Goal: Transaction & Acquisition: Purchase product/service

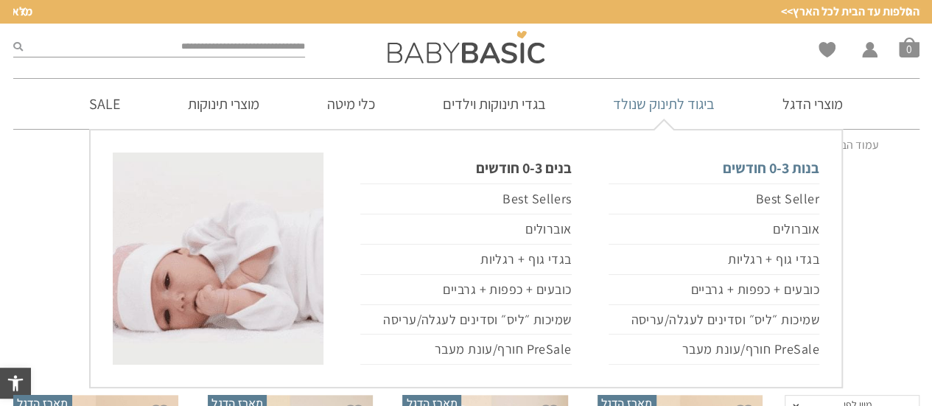
click at [764, 169] on link "בנות 0-3 חודשים" at bounding box center [713, 167] width 211 height 31
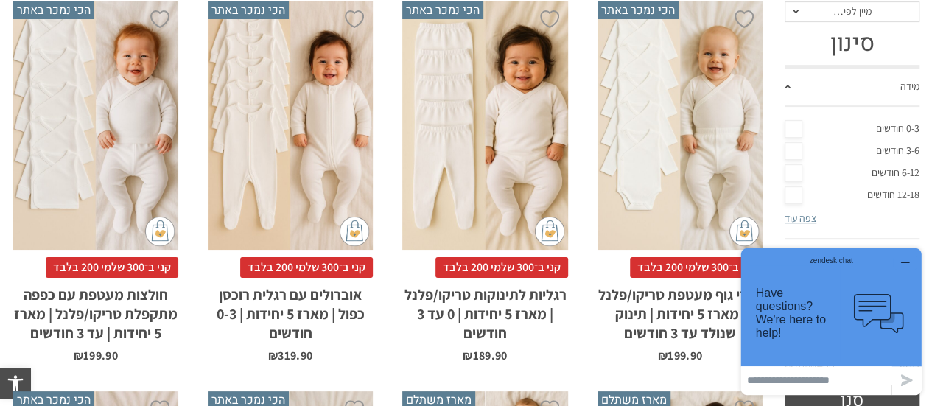
click at [907, 259] on icon "button" at bounding box center [905, 262] width 12 height 12
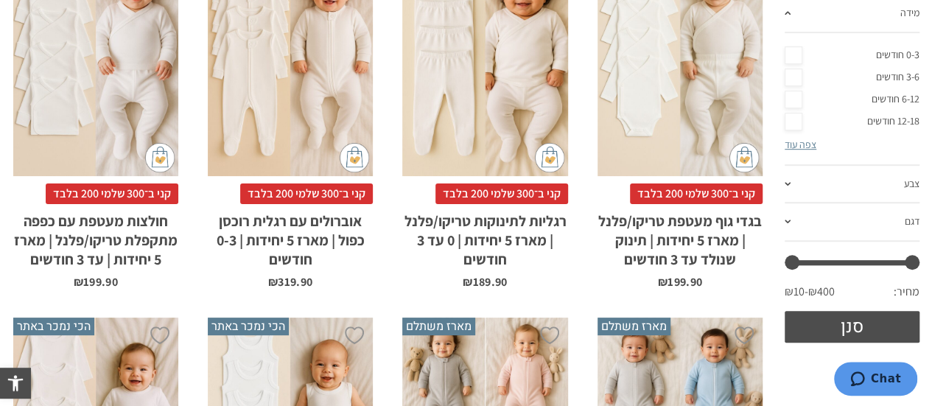
scroll to position [295, 0]
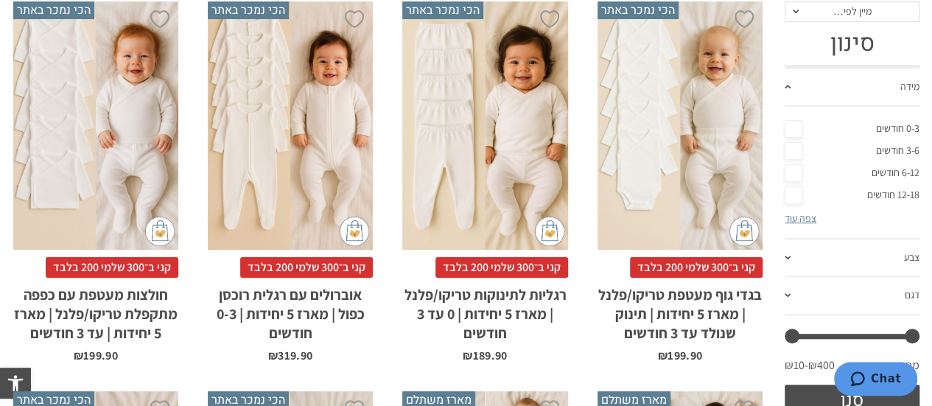
click at [665, 175] on div "x בחירת סוג בד טריקו (עונת מעבר/קיץ) פלנל (חורף)" at bounding box center [679, 125] width 165 height 248
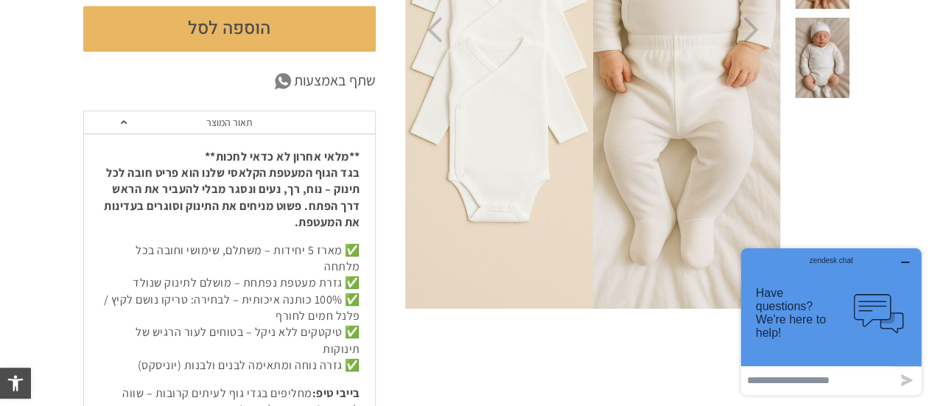
click at [905, 259] on icon "button" at bounding box center [905, 262] width 12 height 12
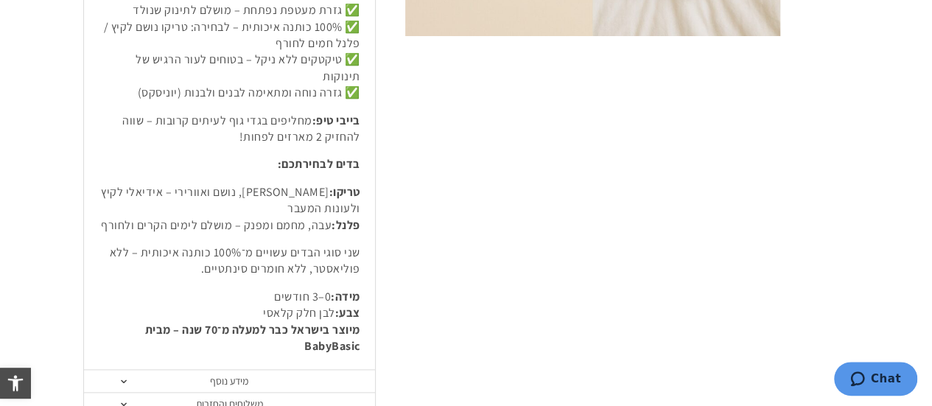
scroll to position [810, 0]
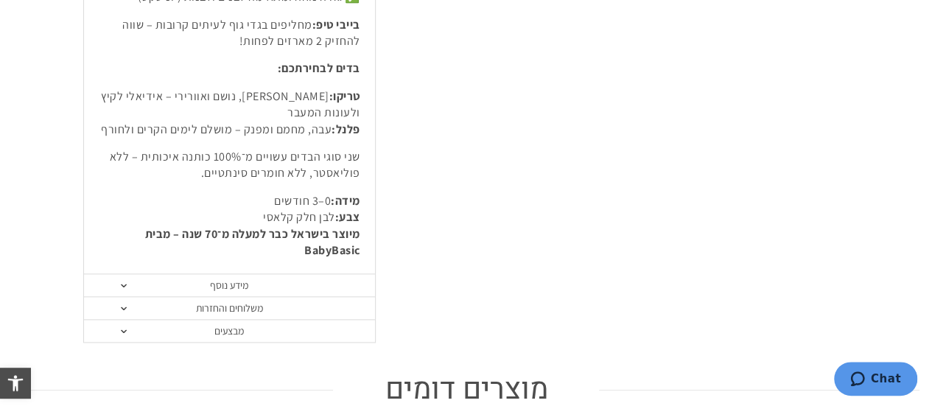
click at [127, 274] on link "מידע נוסף" at bounding box center [229, 285] width 291 height 23
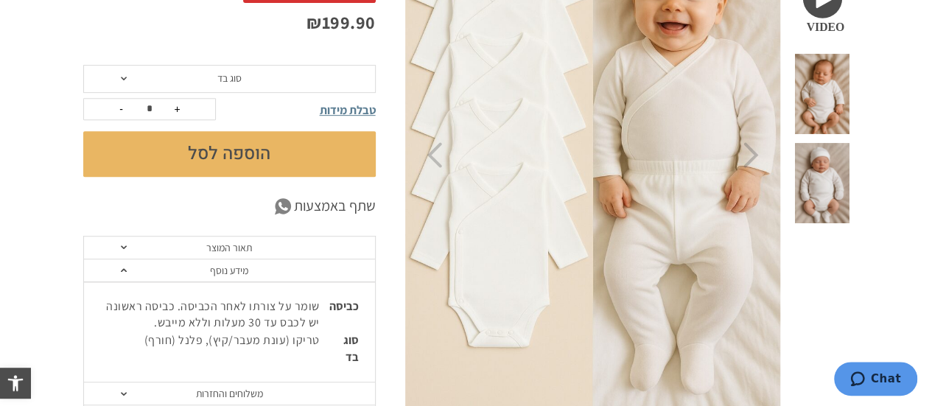
scroll to position [295, 0]
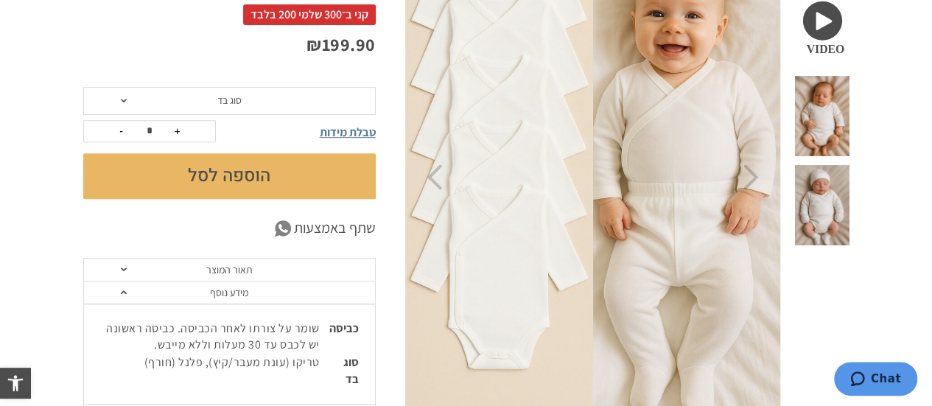
click at [128, 97] on span "סוג בד" at bounding box center [229, 101] width 292 height 28
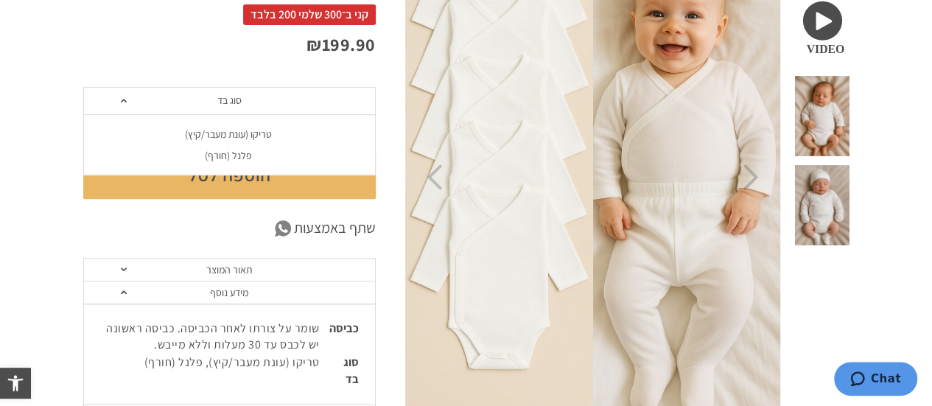
click at [227, 132] on div "טריקו (עונת מעבר/קיץ)" at bounding box center [228, 134] width 292 height 13
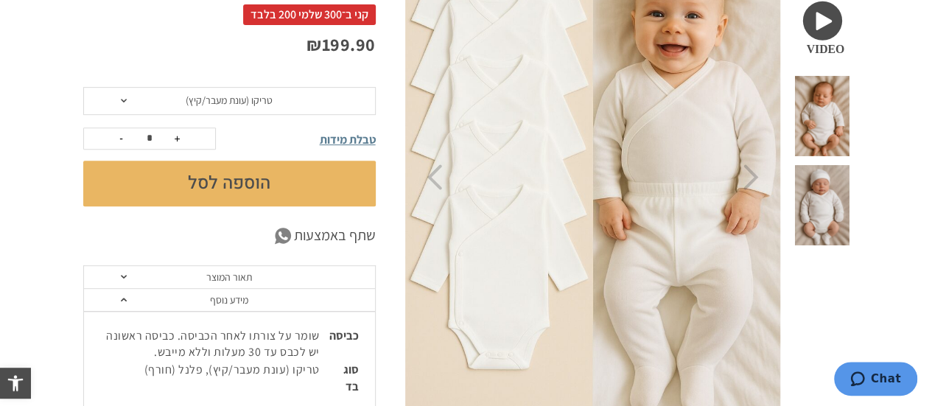
click at [246, 181] on button "הוספה לסל" at bounding box center [229, 184] width 292 height 46
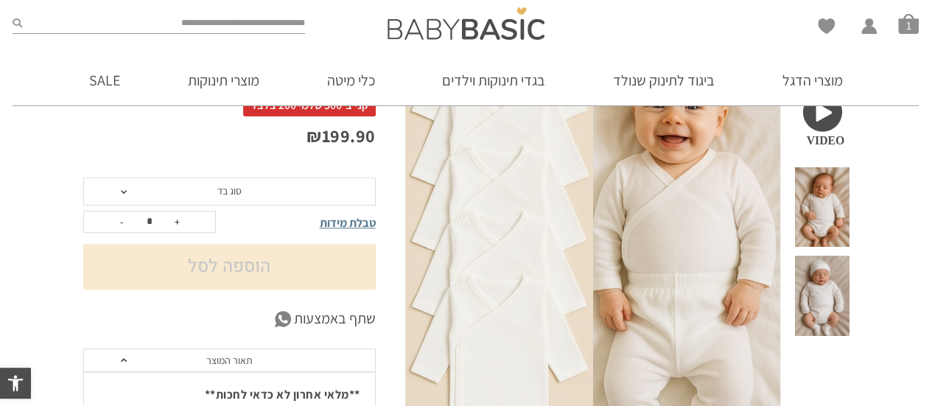
click at [121, 190] on span at bounding box center [124, 192] width 6 height 4
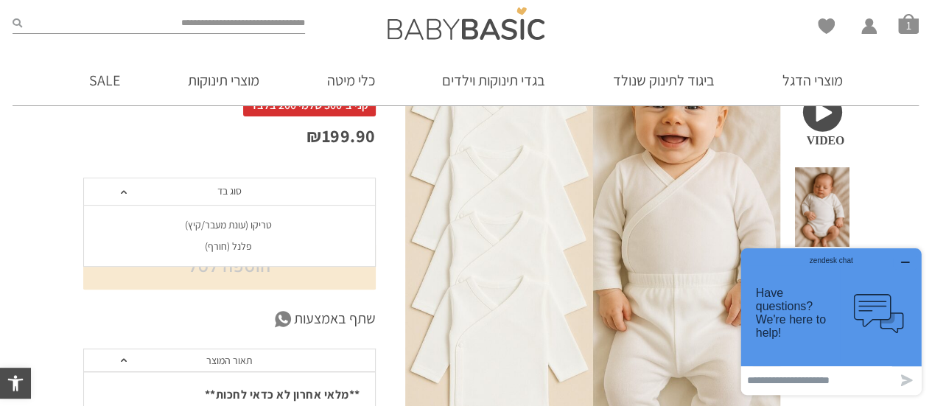
click at [232, 245] on div "פלנל (חורף)" at bounding box center [228, 246] width 292 height 13
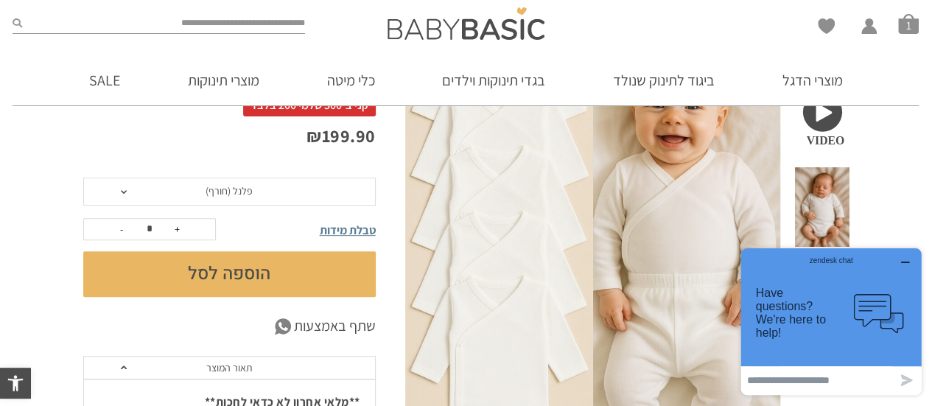
click at [236, 275] on button "הוספה לסל" at bounding box center [229, 274] width 292 height 46
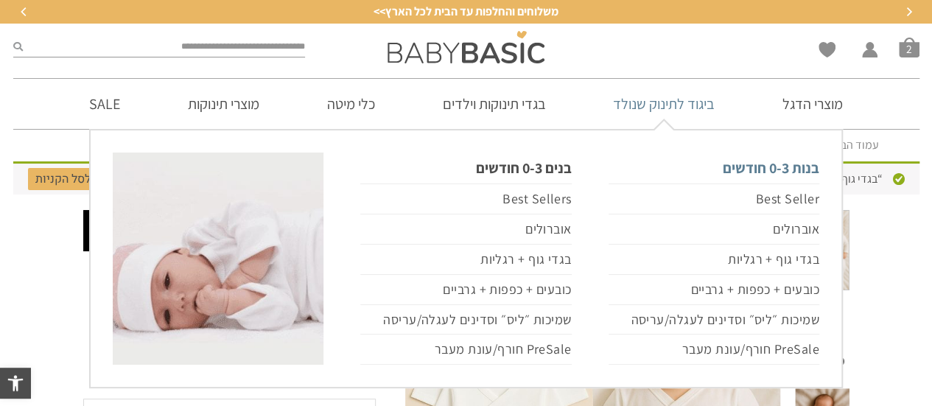
click at [770, 167] on link "בנות 0-3 חודשים" at bounding box center [713, 167] width 211 height 31
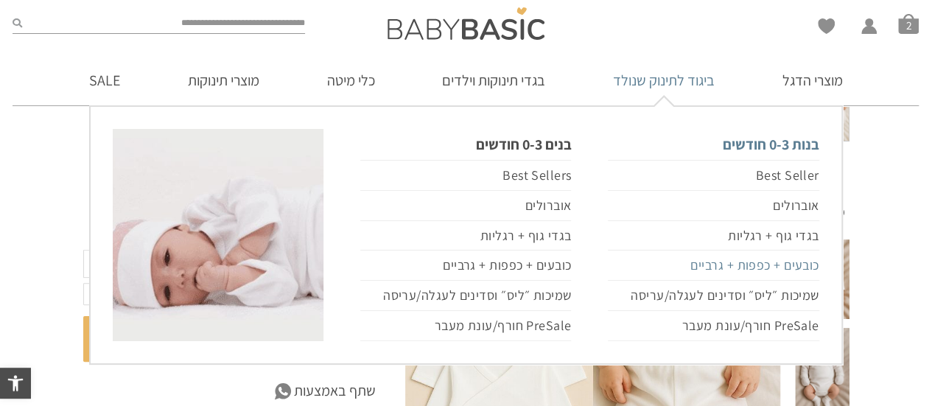
scroll to position [221, 0]
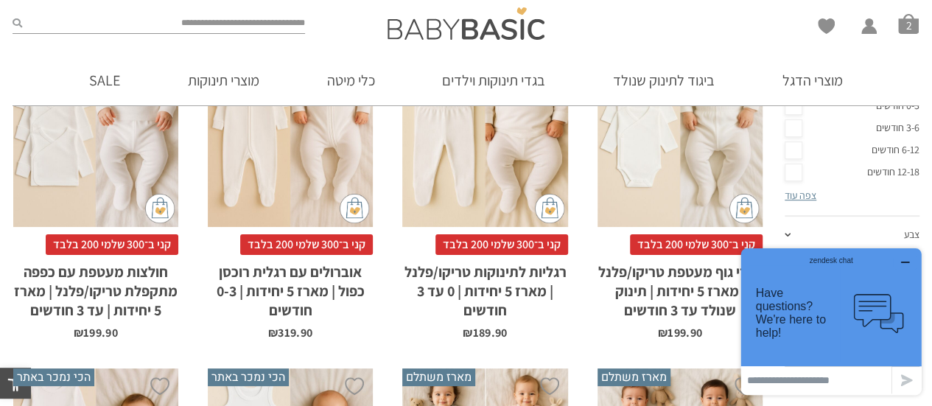
click at [496, 199] on div "x בחירת סוג בד טריקו (עונת מעבר/קיץ) פלנל (חורף)" at bounding box center [484, 103] width 165 height 248
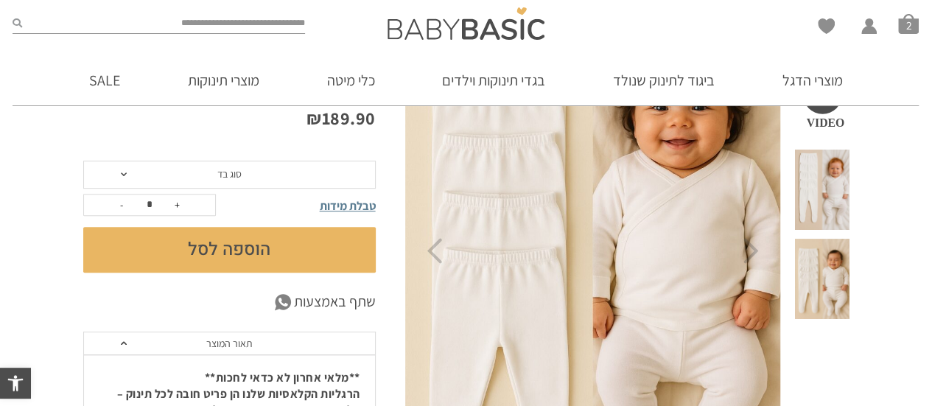
click at [124, 175] on span at bounding box center [124, 174] width 6 height 4
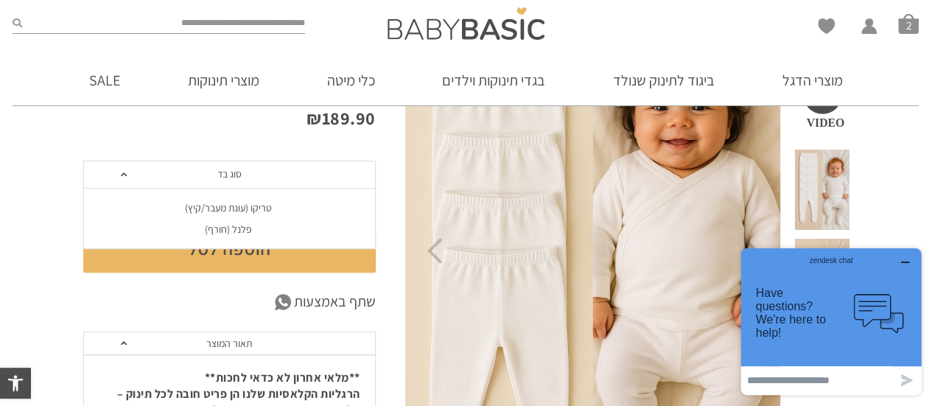
click at [211, 208] on div "טריקו (עונת מעבר/קיץ)" at bounding box center [228, 208] width 292 height 13
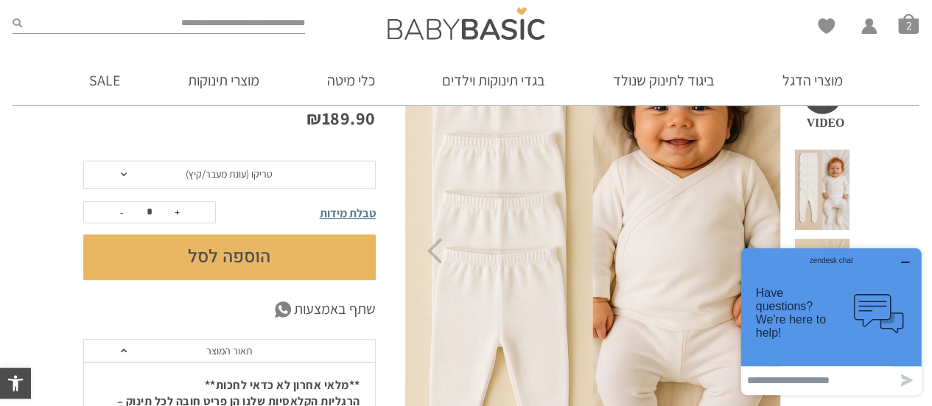
click at [211, 253] on button "הוספה לסל" at bounding box center [229, 257] width 292 height 46
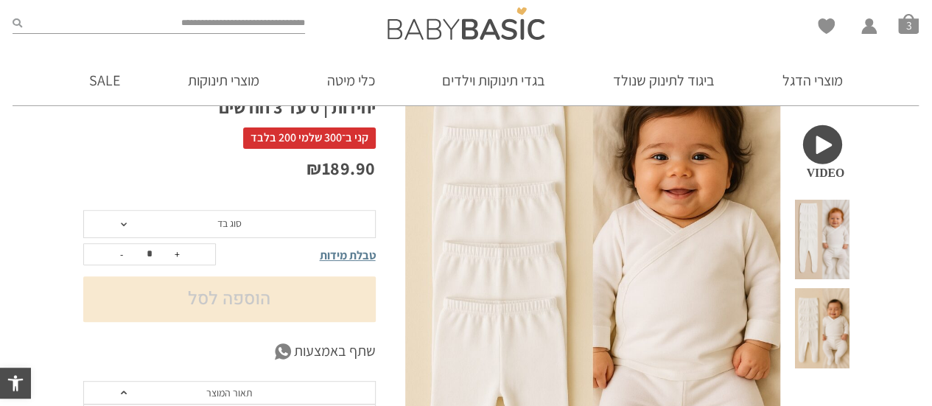
scroll to position [244, 0]
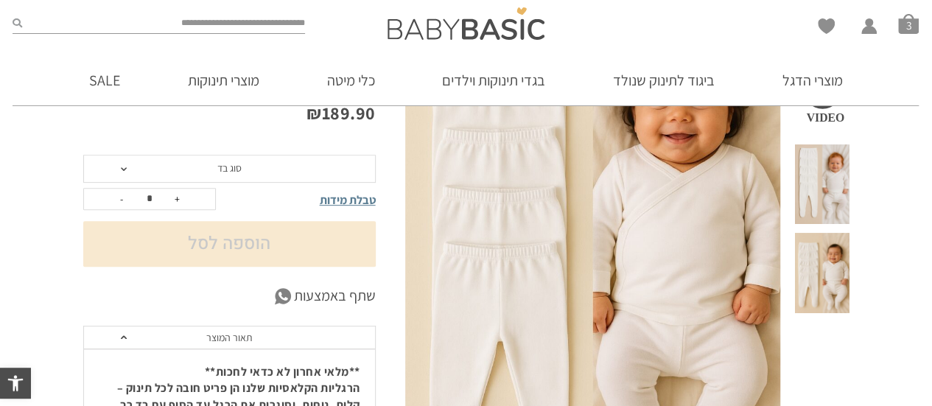
click at [130, 166] on span "סוג בד" at bounding box center [229, 169] width 292 height 28
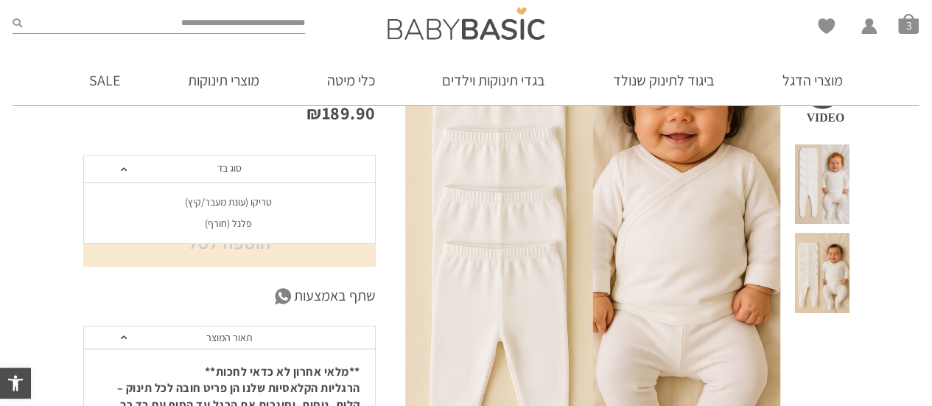
click at [224, 219] on div "פלנל (חורף)" at bounding box center [228, 223] width 292 height 13
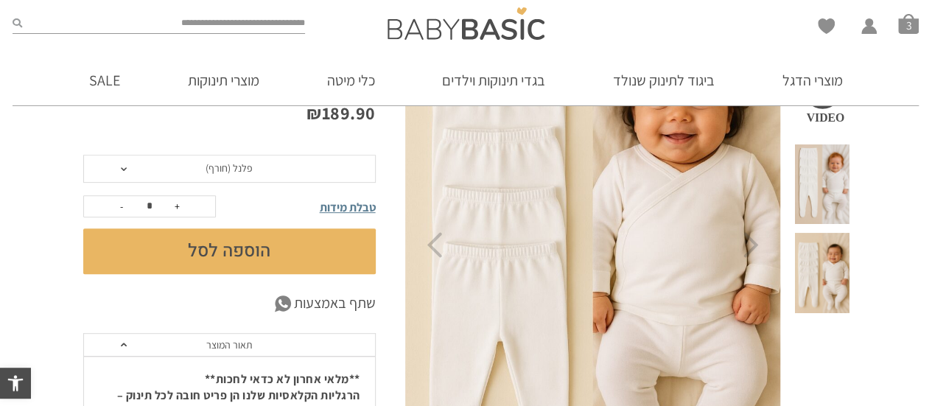
scroll to position [0, 0]
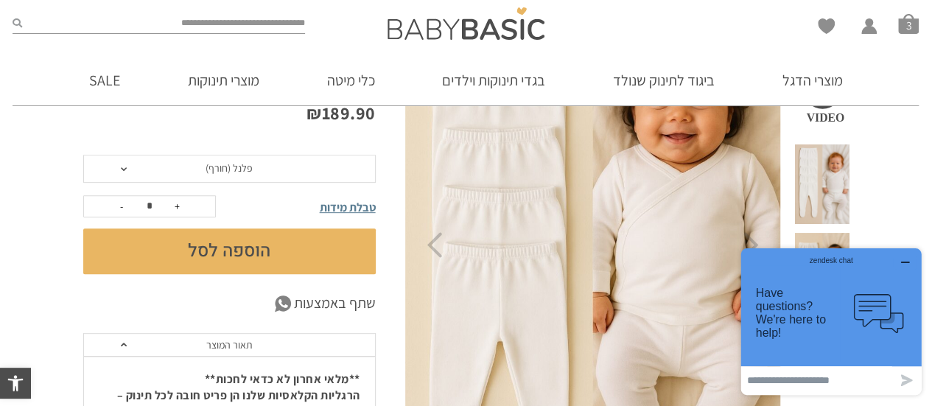
click at [230, 245] on button "הוספה לסל" at bounding box center [229, 251] width 292 height 46
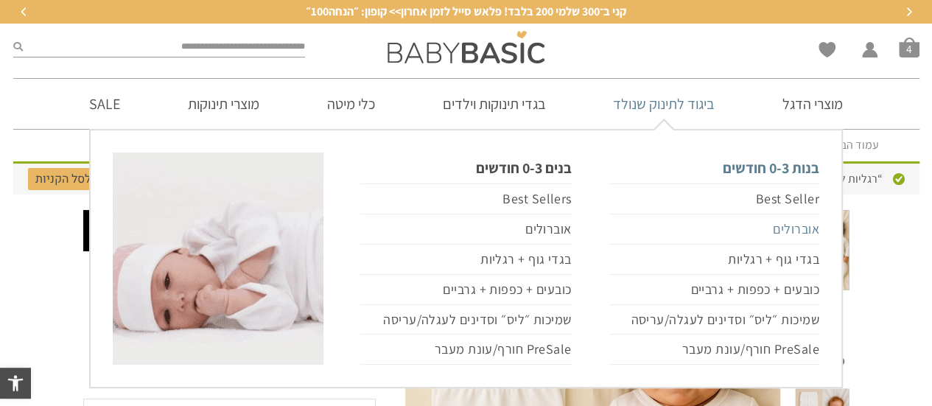
click at [793, 228] on link "אוברולים" at bounding box center [713, 229] width 211 height 30
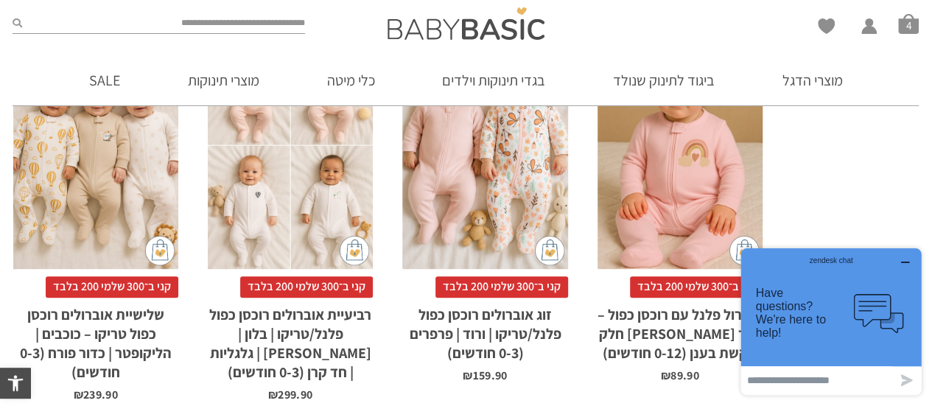
scroll to position [686, 0]
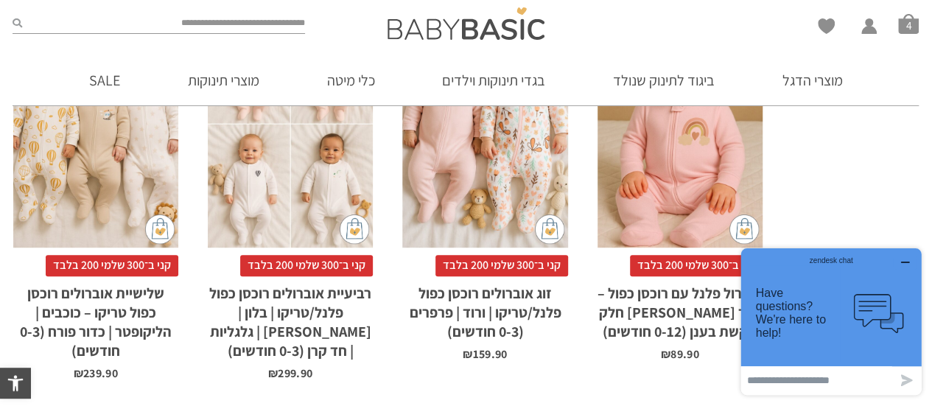
click at [903, 264] on icon "button" at bounding box center [905, 262] width 12 height 12
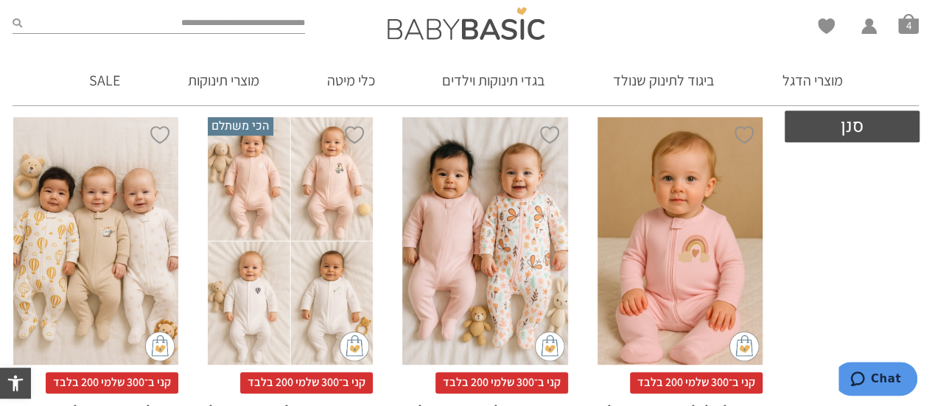
scroll to position [538, 0]
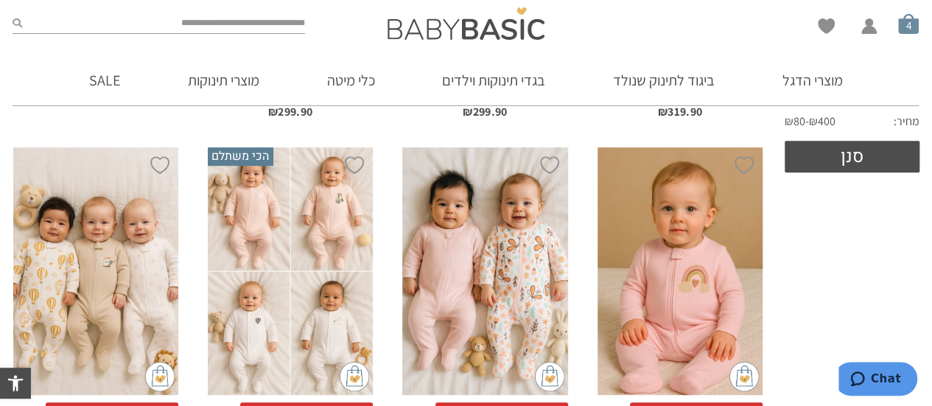
click at [902, 26] on span "סל קניות" at bounding box center [908, 23] width 21 height 21
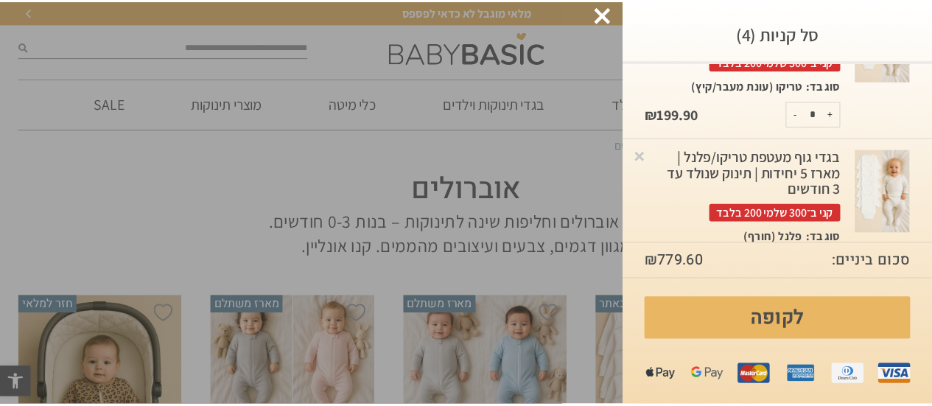
scroll to position [77, 0]
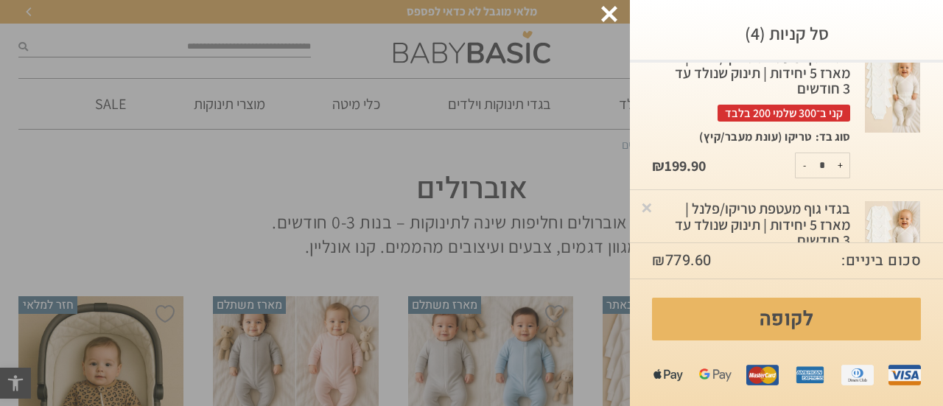
click at [614, 13] on div at bounding box center [609, 14] width 16 height 16
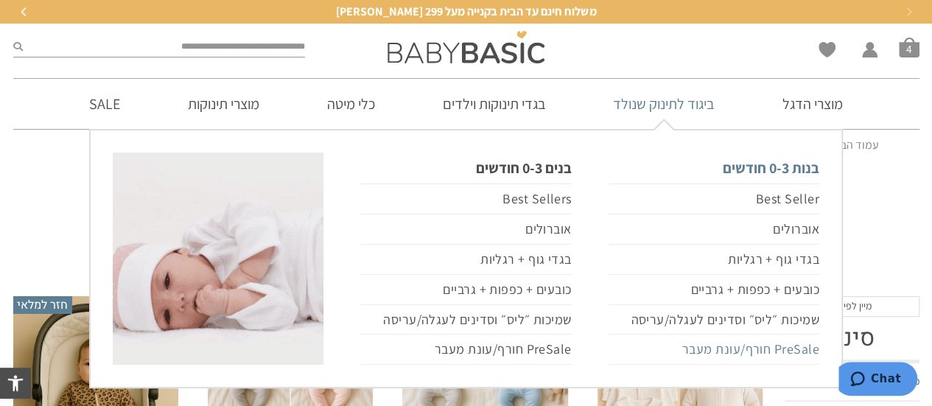
click at [720, 351] on link "PreSale חורף/עונת מעבר" at bounding box center [713, 349] width 211 height 30
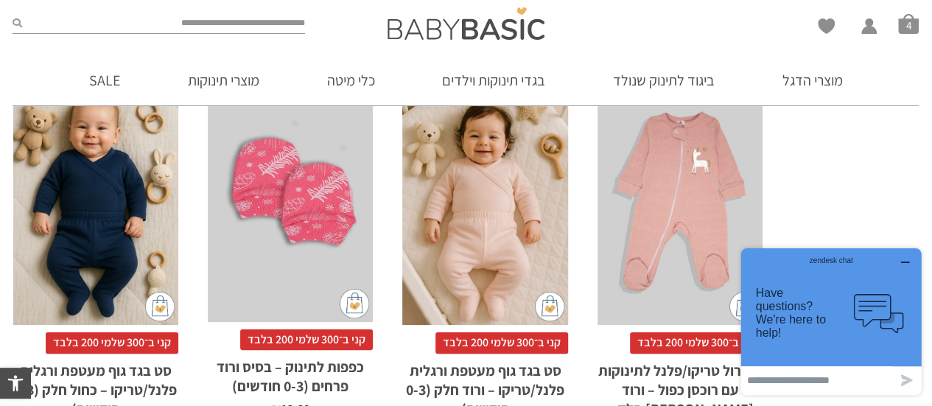
scroll to position [4737, 0]
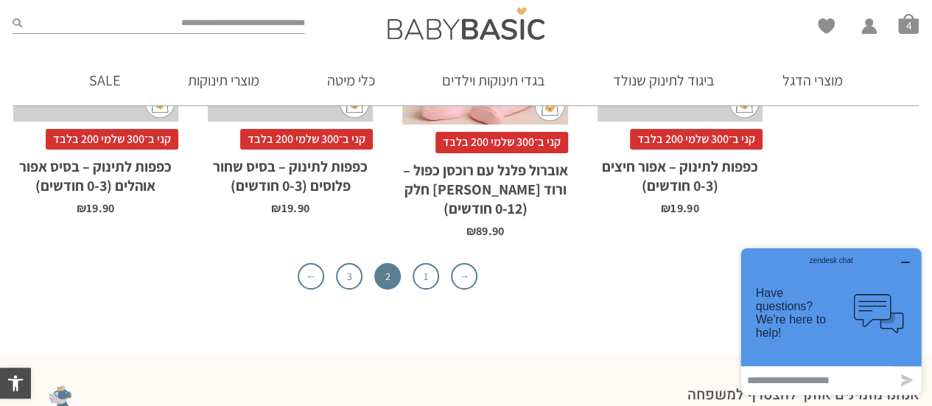
scroll to position [4788, 0]
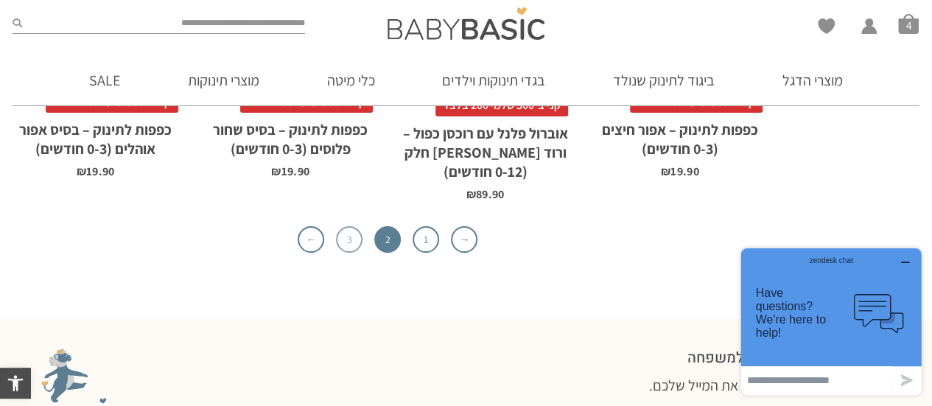
click at [342, 226] on link "3" at bounding box center [349, 239] width 27 height 27
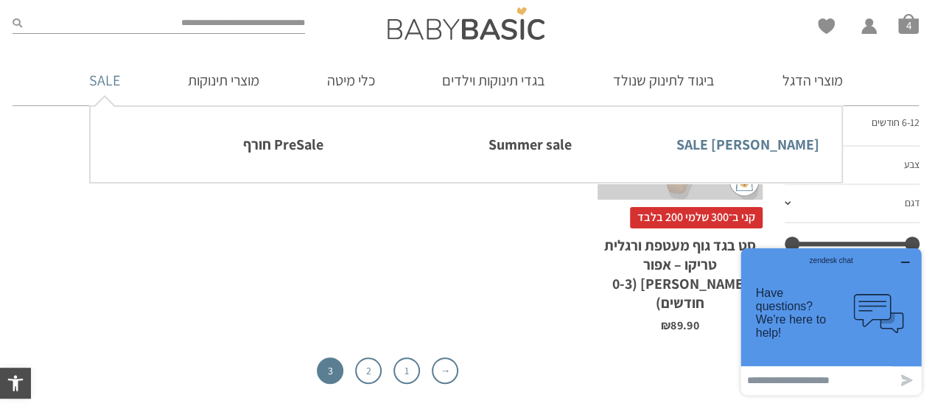
click at [768, 144] on link "[PERSON_NAME] SALE" at bounding box center [713, 144] width 211 height 31
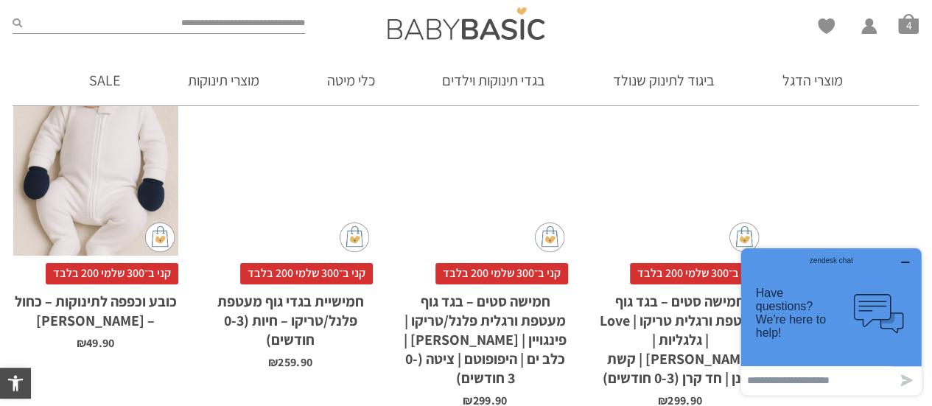
scroll to position [3094, 0]
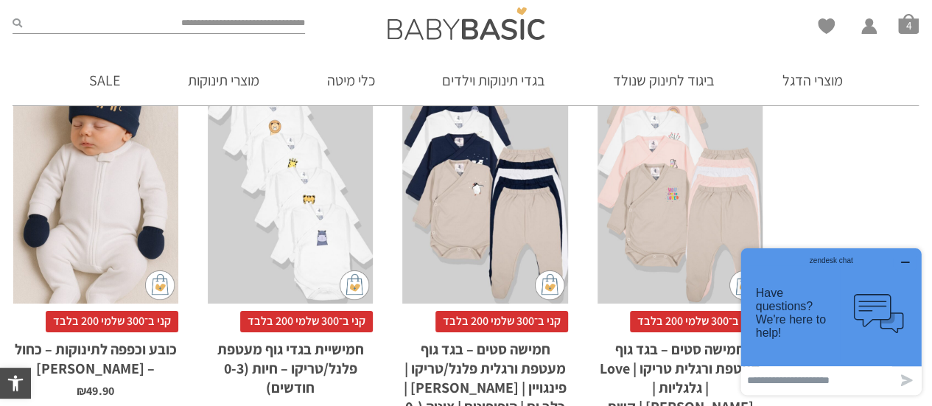
drag, startPoint x: 909, startPoint y: 262, endPoint x: 1643, endPoint y: 505, distance: 772.8
click at [910, 262] on icon "button" at bounding box center [905, 262] width 12 height 12
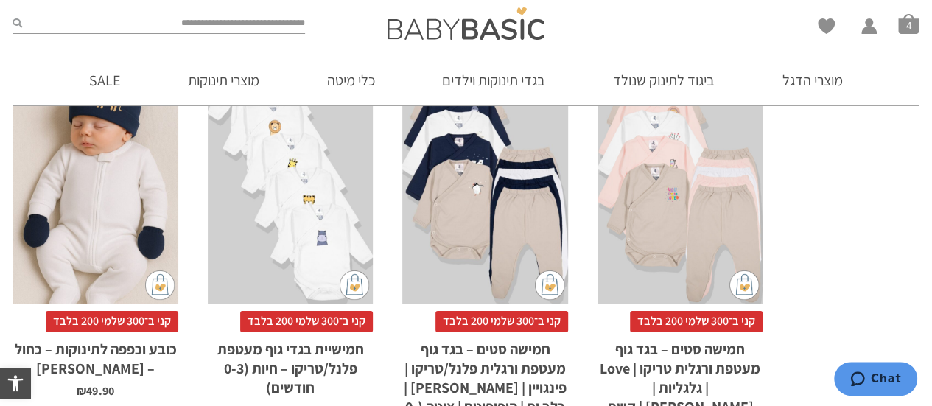
click at [725, 236] on div "x הוספה לסל" at bounding box center [679, 180] width 165 height 248
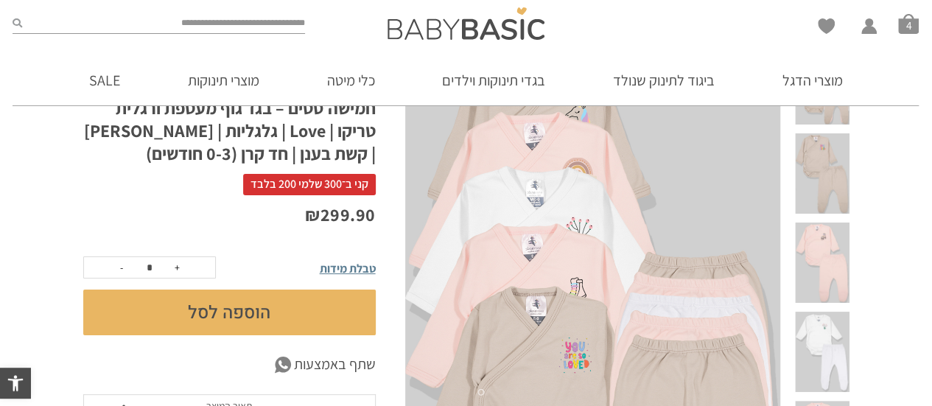
scroll to position [147, 0]
click at [829, 223] on span at bounding box center [822, 263] width 54 height 80
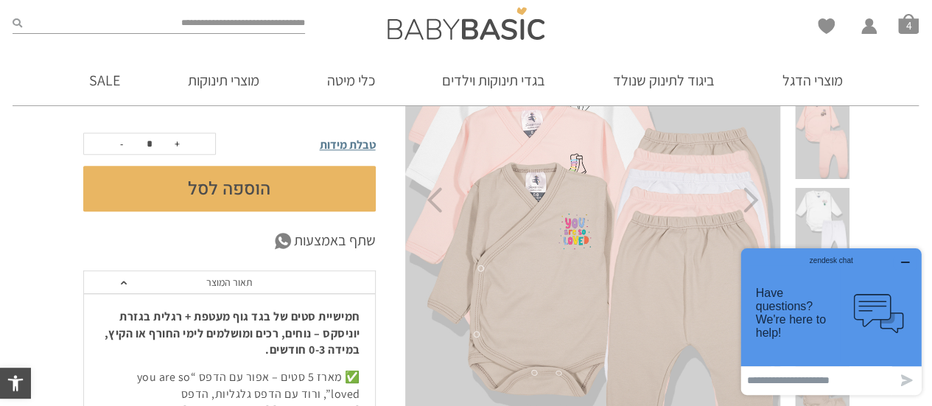
scroll to position [295, 0]
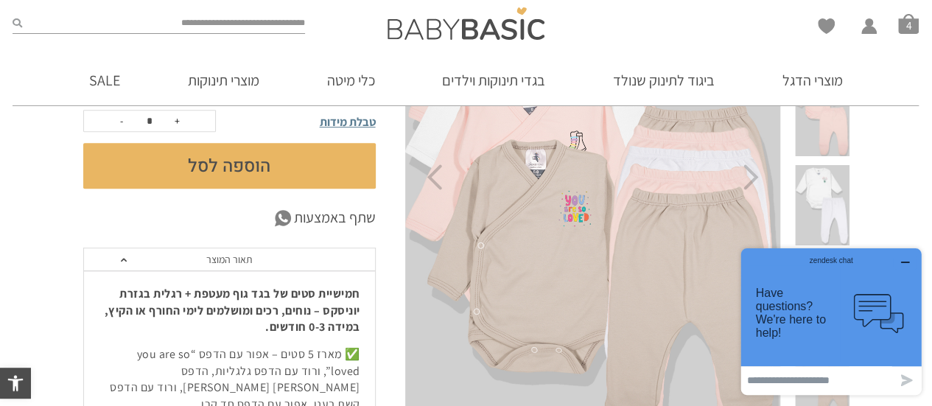
click at [905, 261] on icon "button" at bounding box center [905, 262] width 12 height 12
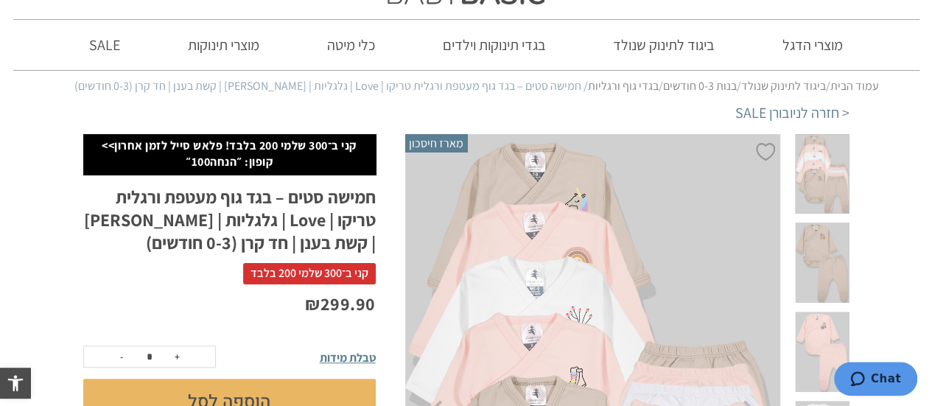
scroll to position [0, 0]
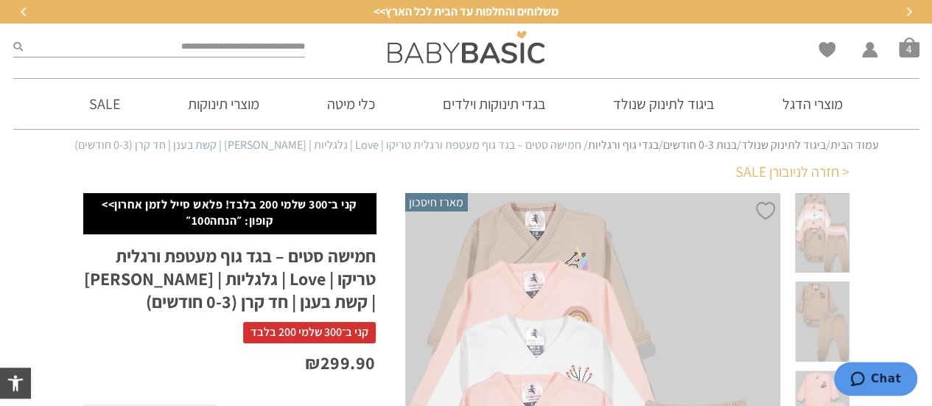
click at [834, 169] on link "< חזרה לניובורן SALE" at bounding box center [792, 171] width 114 height 21
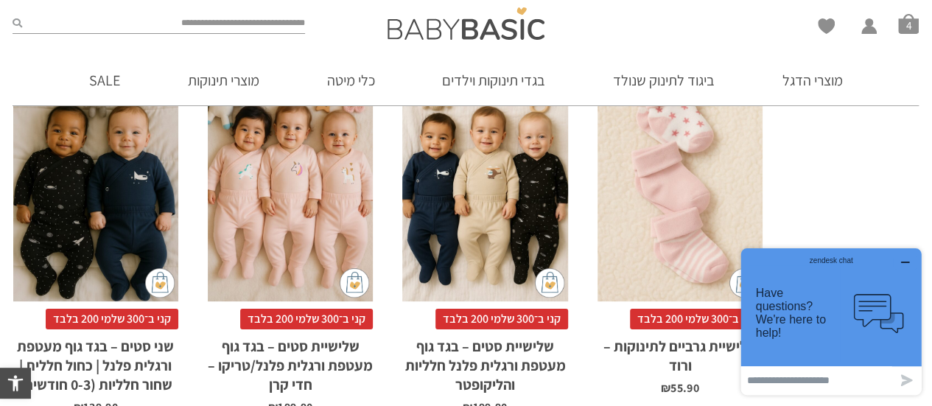
scroll to position [3904, 0]
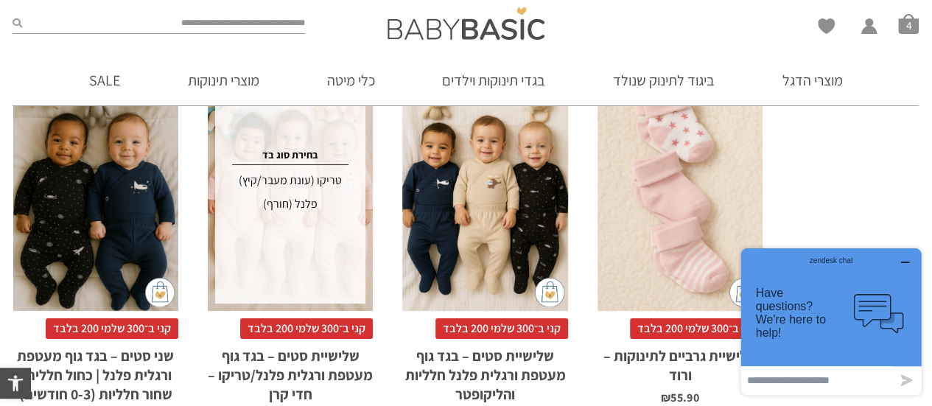
click at [320, 239] on div "x בחירת סוג בד טריקו (עונת מעבר/קיץ) פלנל (חורף)" at bounding box center [290, 187] width 150 height 233
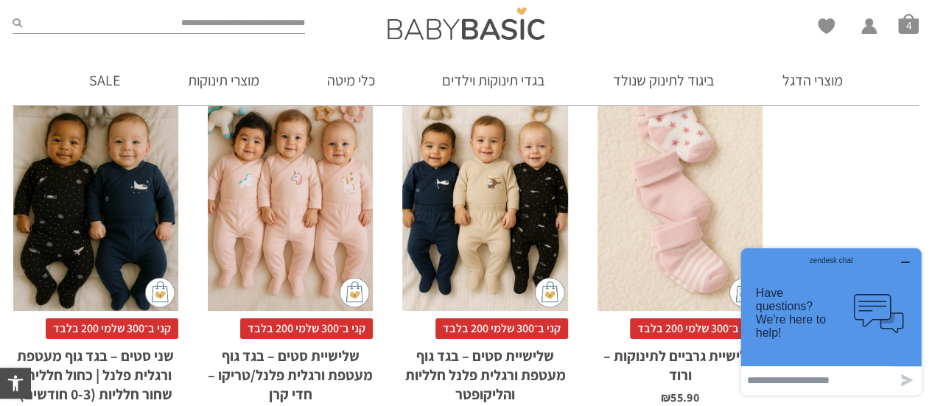
click at [899, 259] on div "zendesk chat" at bounding box center [831, 257] width 144 height 15
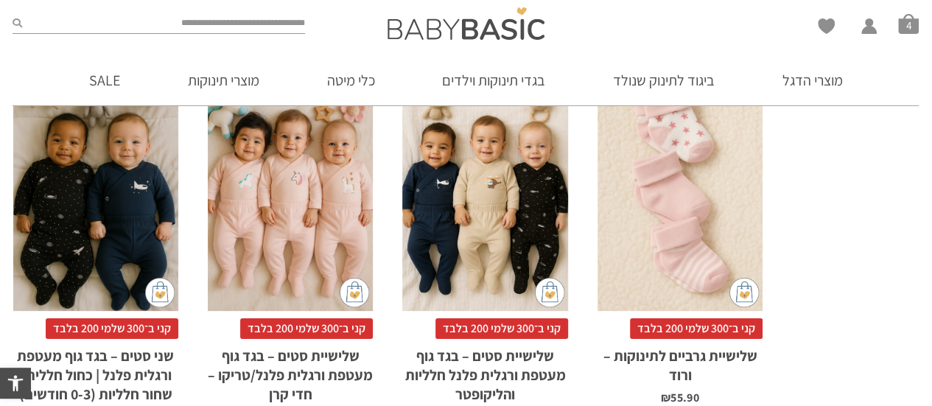
scroll to position [0, 0]
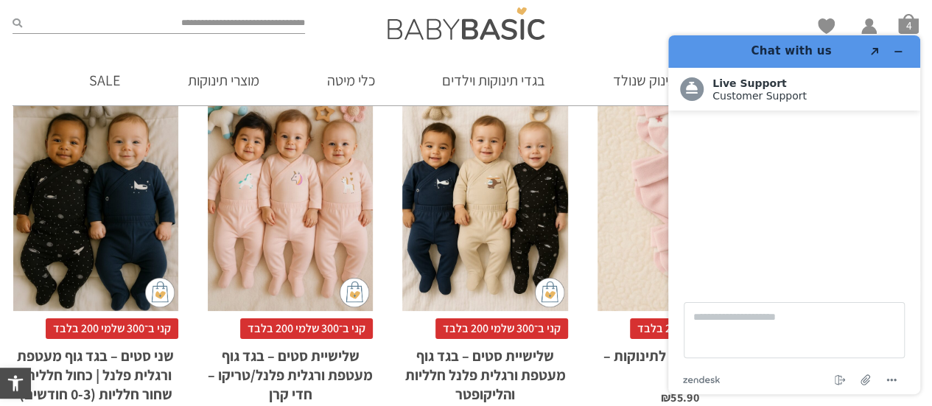
click at [301, 201] on div "x בחירת סוג בד טריקו (עונת מעבר/קיץ) פלנל (חורף)" at bounding box center [290, 187] width 165 height 248
click at [898, 51] on icon "Minimise widget" at bounding box center [898, 51] width 10 height 10
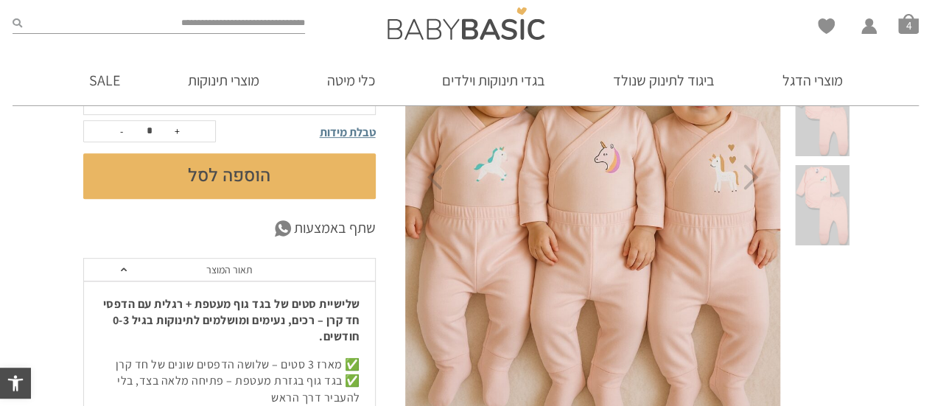
click at [435, 190] on img at bounding box center [592, 178] width 377 height 566
click at [436, 179] on icon "Previous" at bounding box center [433, 177] width 15 height 26
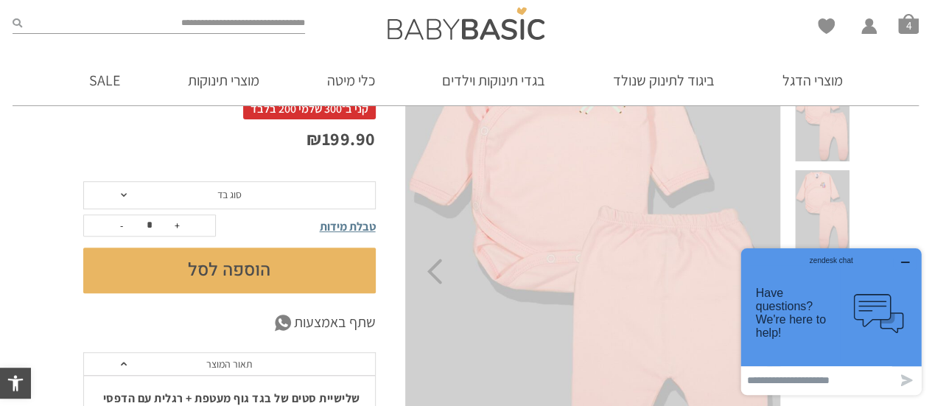
scroll to position [147, 0]
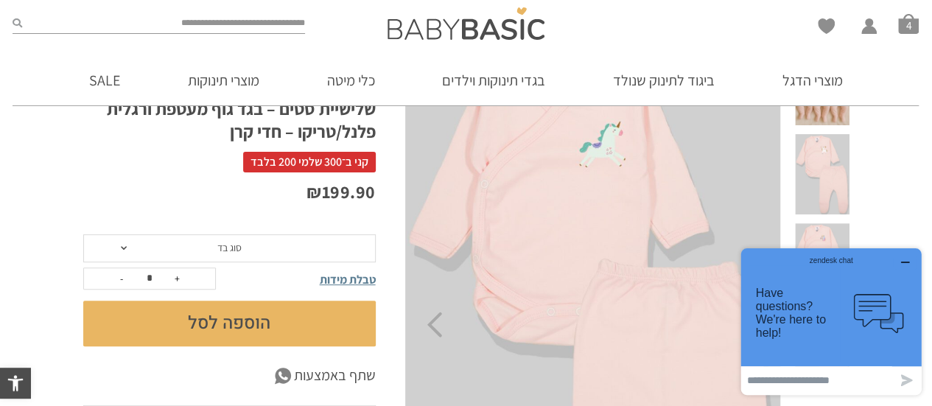
click at [910, 259] on icon "button" at bounding box center [905, 262] width 12 height 12
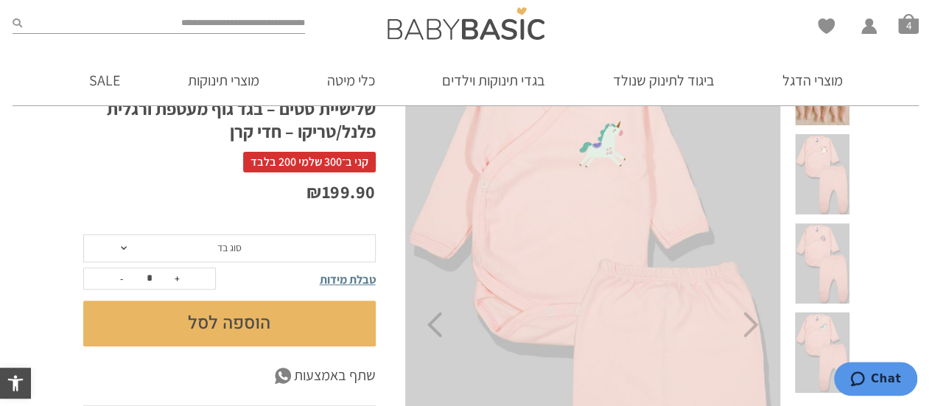
scroll to position [74, 0]
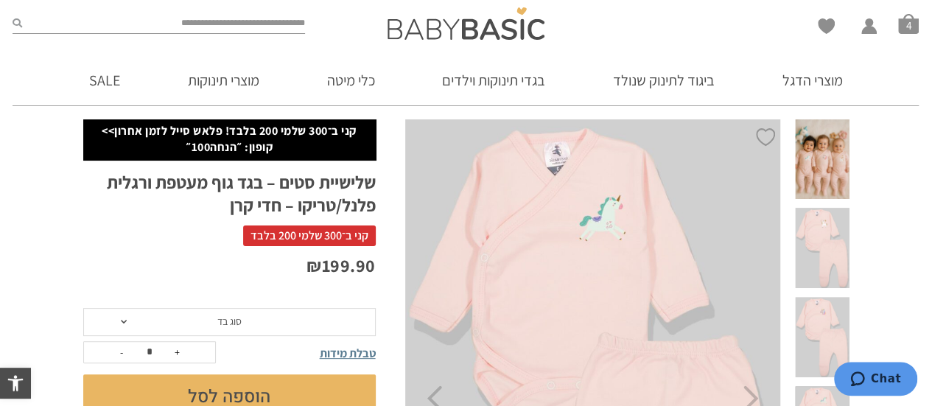
click at [828, 156] on span at bounding box center [822, 159] width 54 height 80
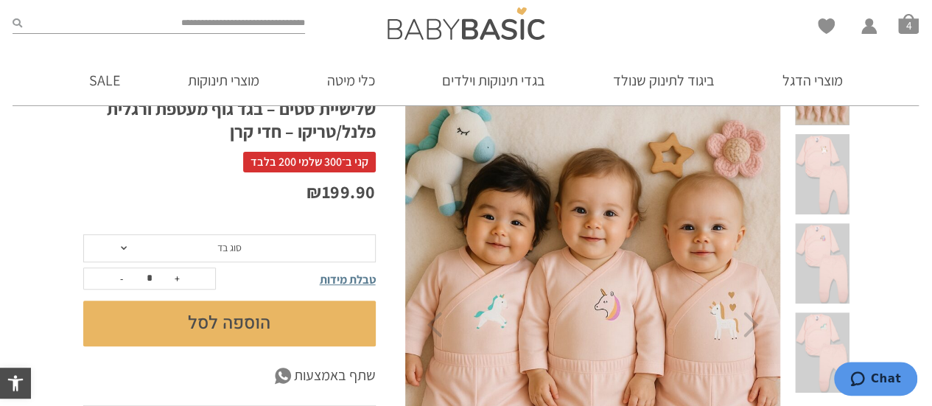
scroll to position [221, 0]
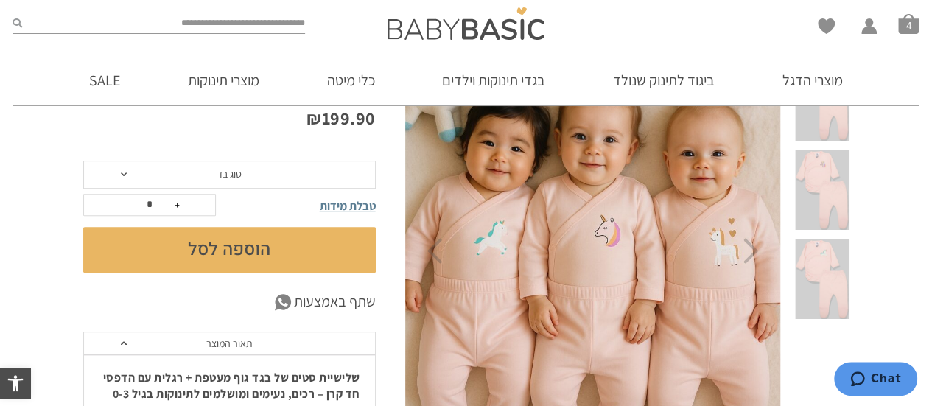
click at [121, 175] on span at bounding box center [124, 174] width 6 height 4
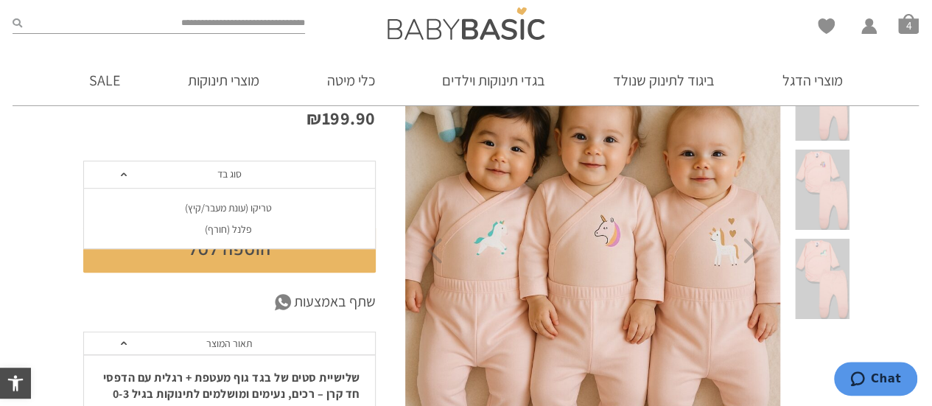
click at [225, 207] on div "טריקו (עונת מעבר/קיץ)" at bounding box center [228, 208] width 292 height 13
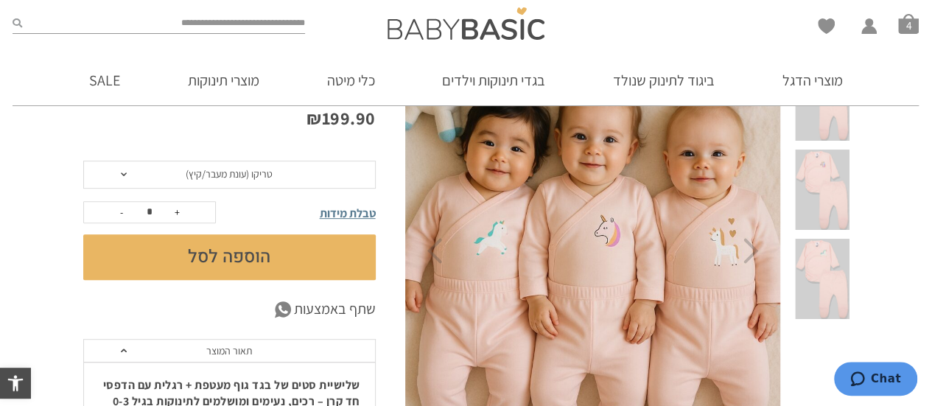
click at [210, 250] on button "הוספה לסל" at bounding box center [229, 257] width 292 height 46
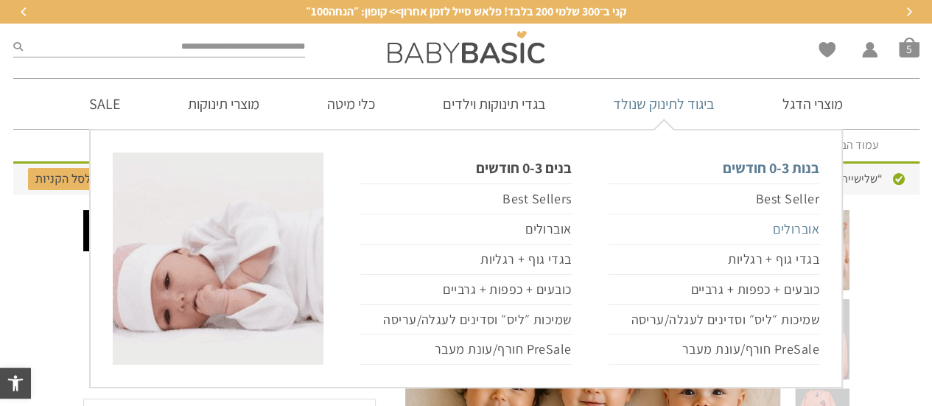
click at [787, 228] on link "אוברולים" at bounding box center [713, 229] width 211 height 30
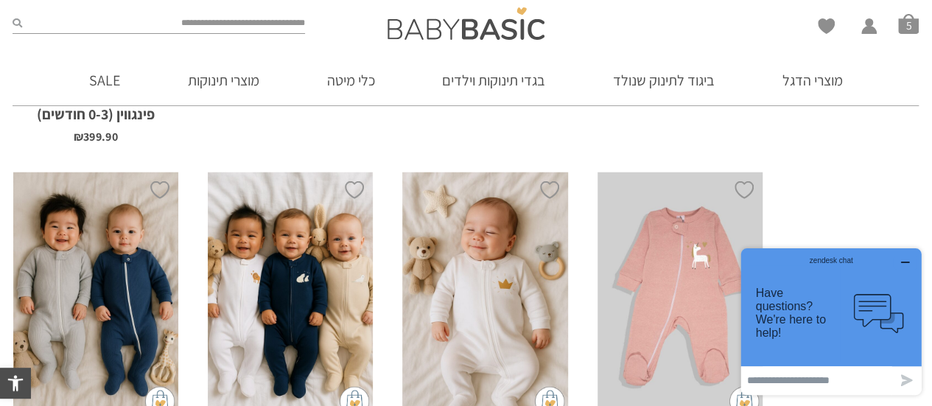
scroll to position [2136, 0]
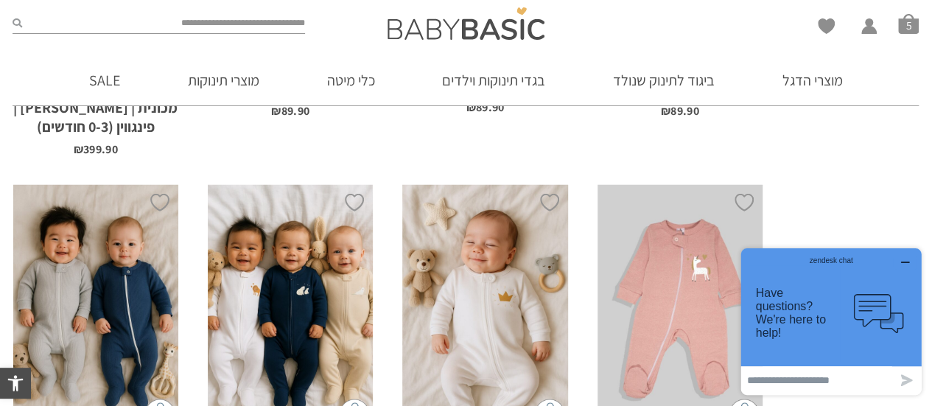
click at [905, 261] on icon "button" at bounding box center [905, 262] width 12 height 12
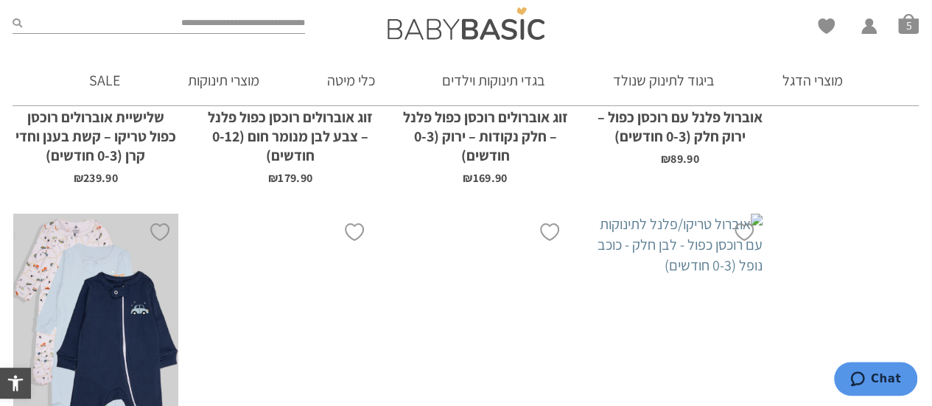
scroll to position [2873, 0]
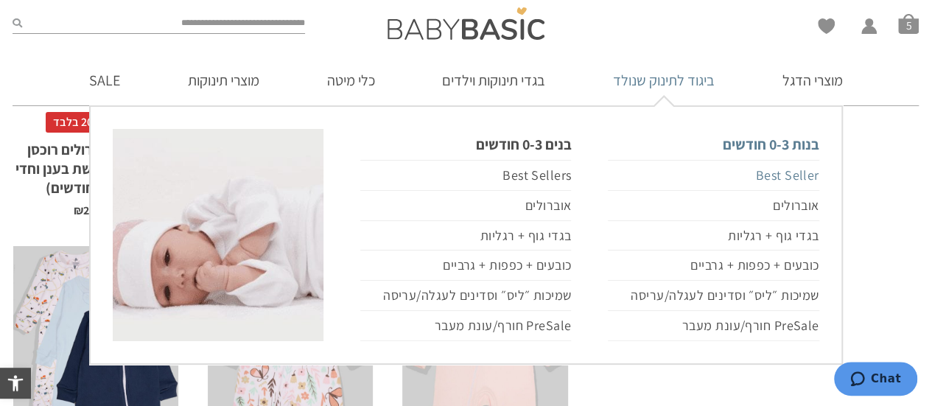
click at [787, 169] on link "Best Seller" at bounding box center [713, 175] width 211 height 31
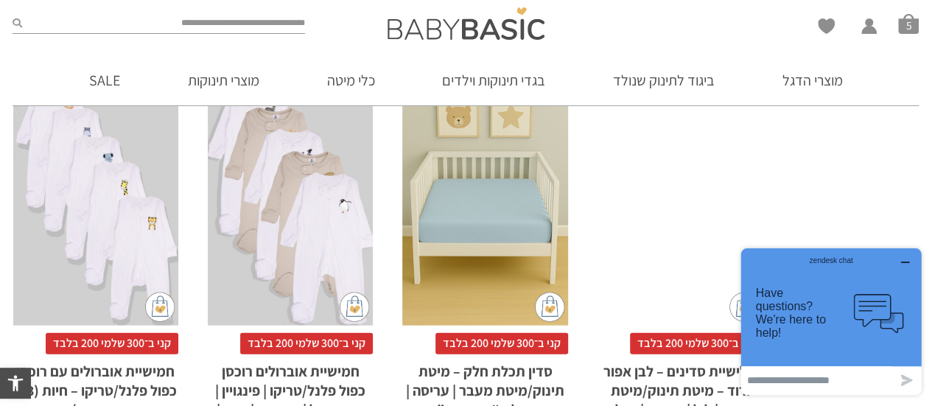
scroll to position [1938, 0]
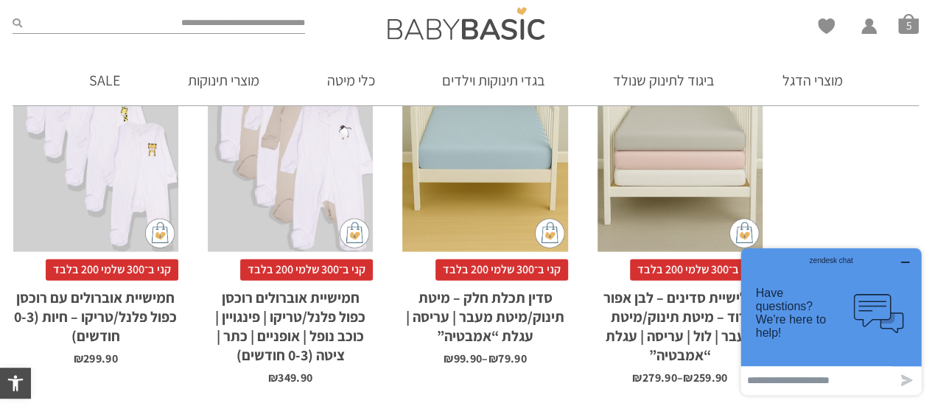
click at [899, 261] on div "zendesk chat" at bounding box center [831, 257] width 144 height 15
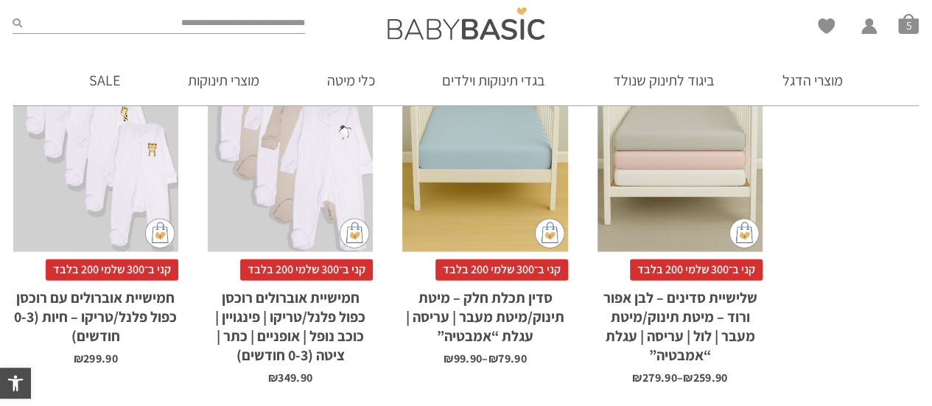
scroll to position [0, 0]
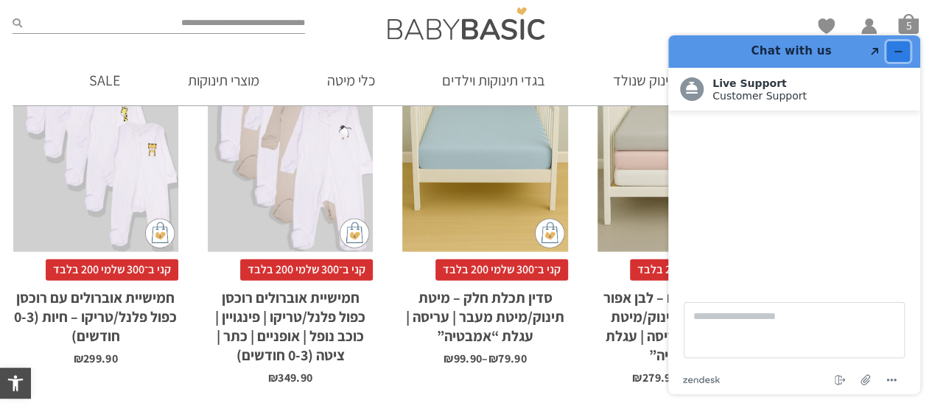
click at [899, 48] on icon "Minimise widget" at bounding box center [898, 51] width 10 height 10
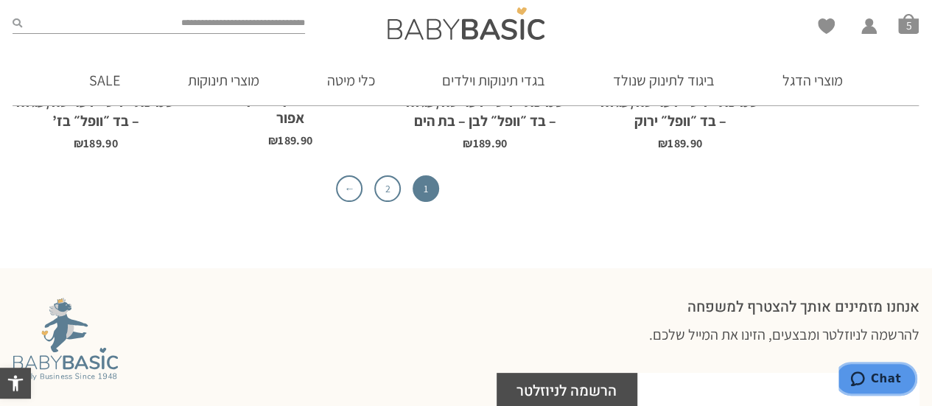
scroll to position [4958, 0]
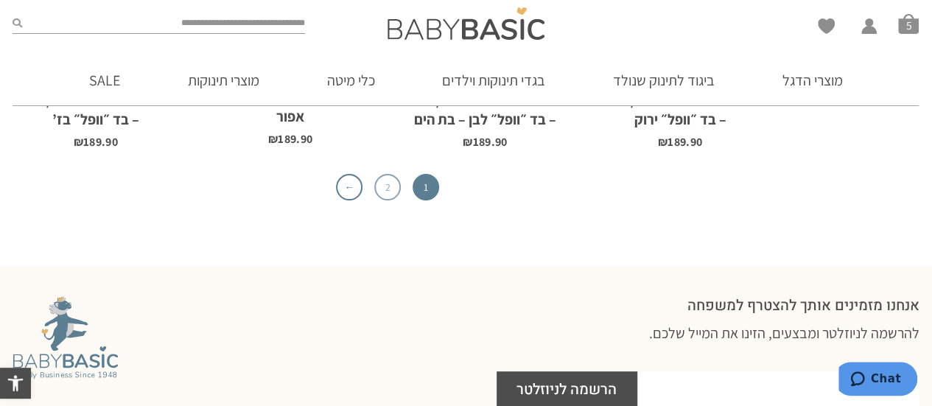
click at [387, 174] on link "2" at bounding box center [387, 187] width 27 height 27
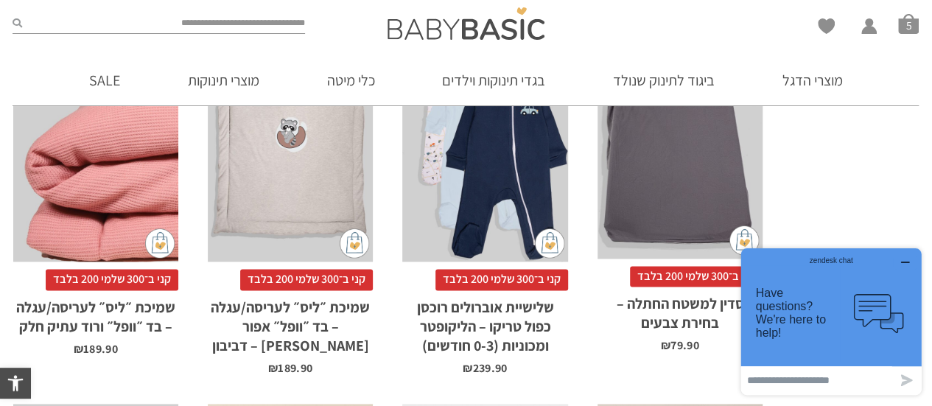
scroll to position [958, 0]
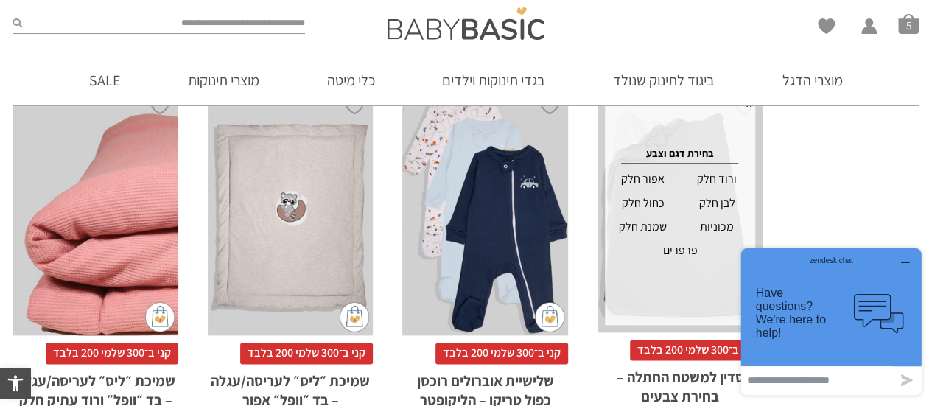
click at [903, 261] on icon "button" at bounding box center [905, 262] width 12 height 12
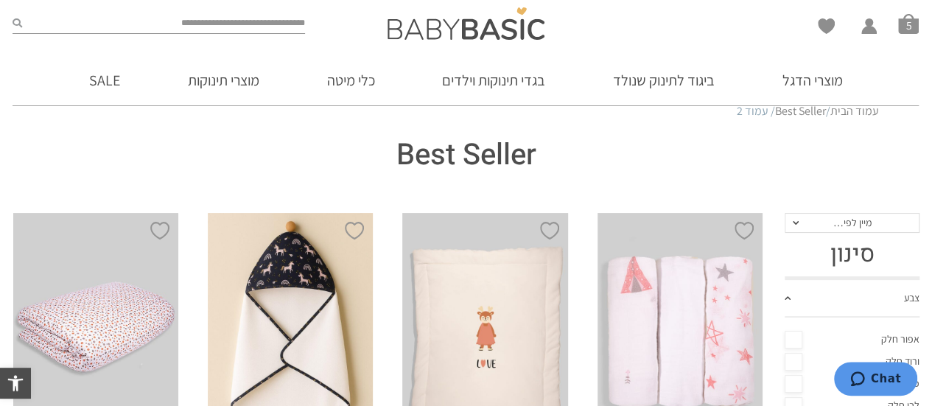
scroll to position [0, 0]
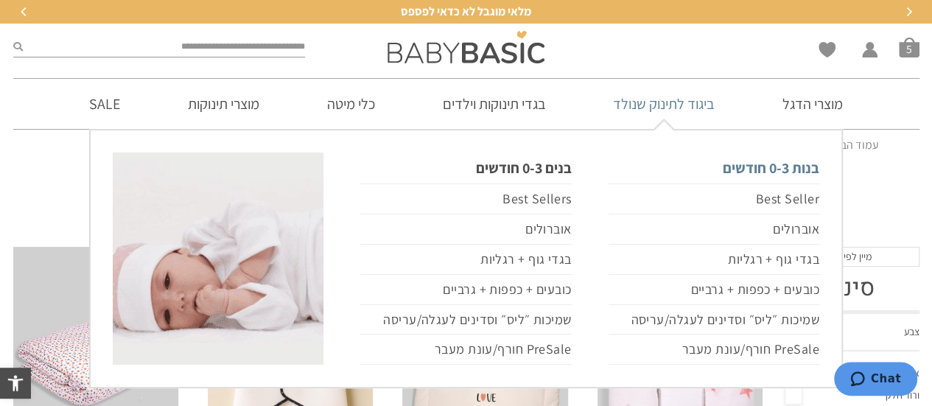
click at [752, 169] on link "בנות 0-3 חודשים" at bounding box center [713, 167] width 211 height 31
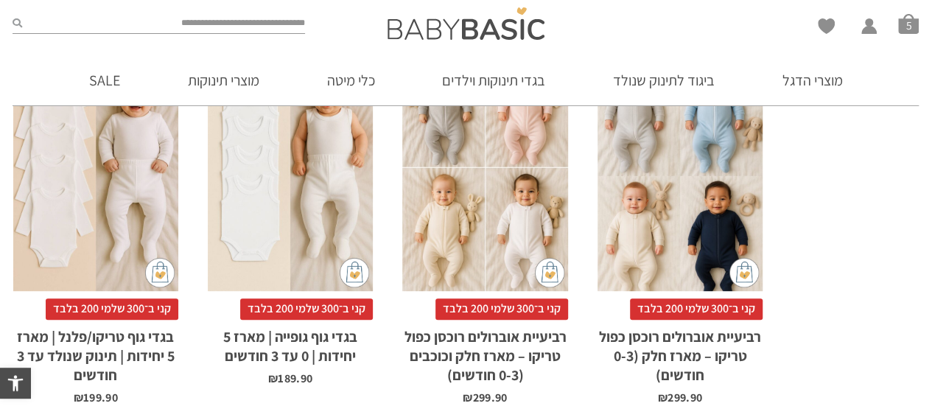
scroll to position [663, 0]
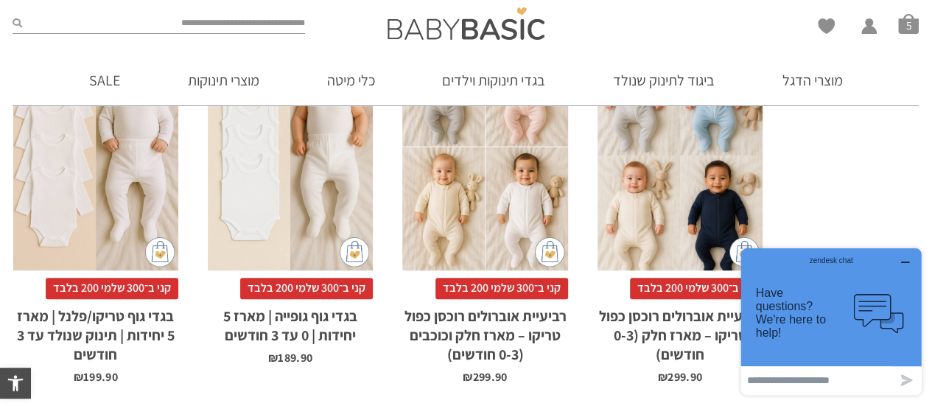
click at [905, 262] on icon "button" at bounding box center [905, 262] width 7 height 0
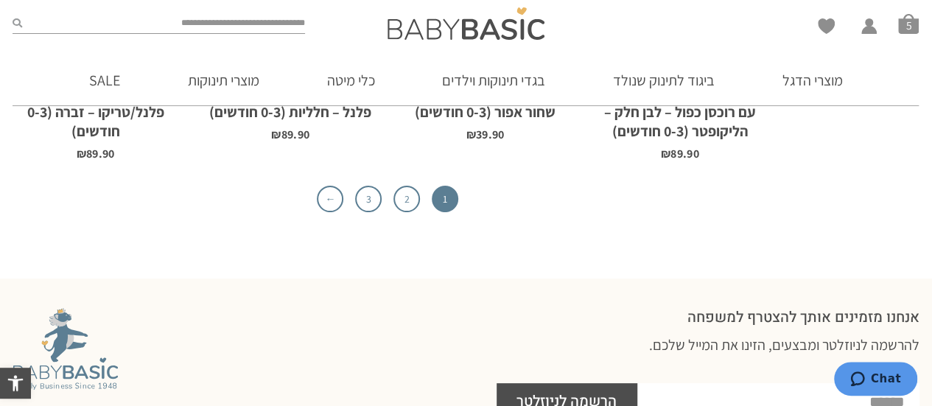
scroll to position [4861, 0]
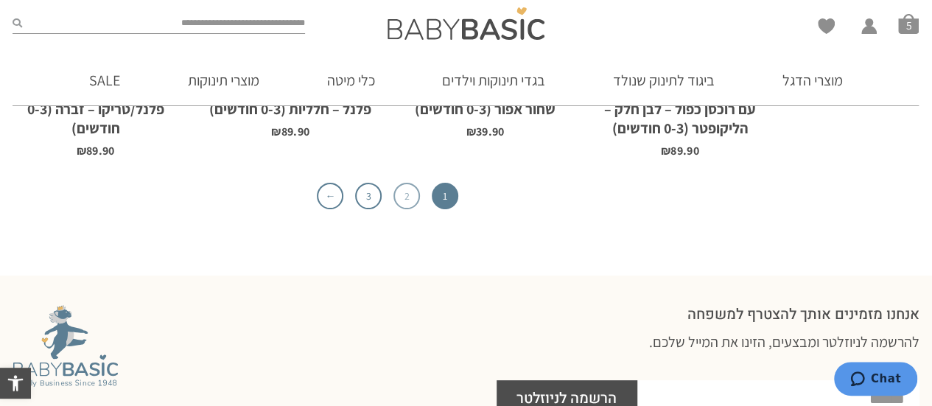
click at [408, 197] on link "2" at bounding box center [406, 196] width 27 height 27
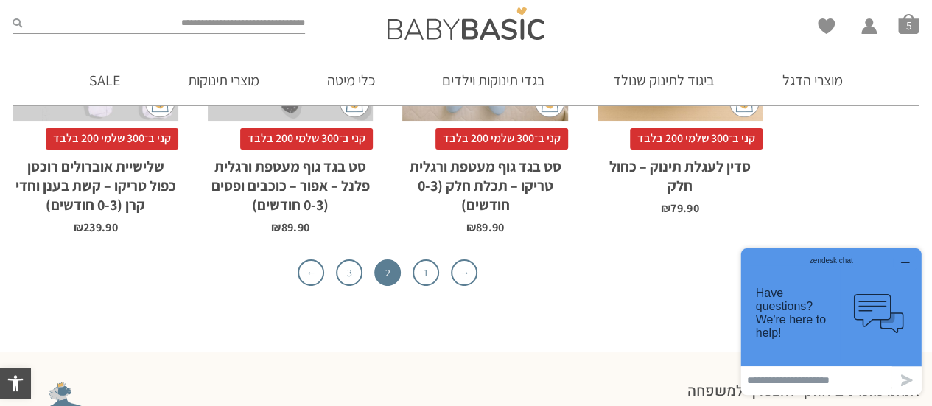
scroll to position [4811, 0]
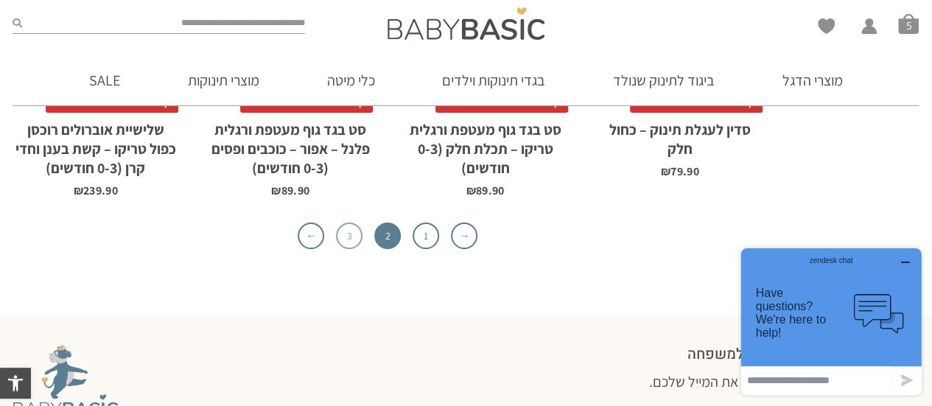
click at [351, 222] on link "3" at bounding box center [349, 235] width 27 height 27
click at [907, 259] on icon "button" at bounding box center [905, 262] width 12 height 12
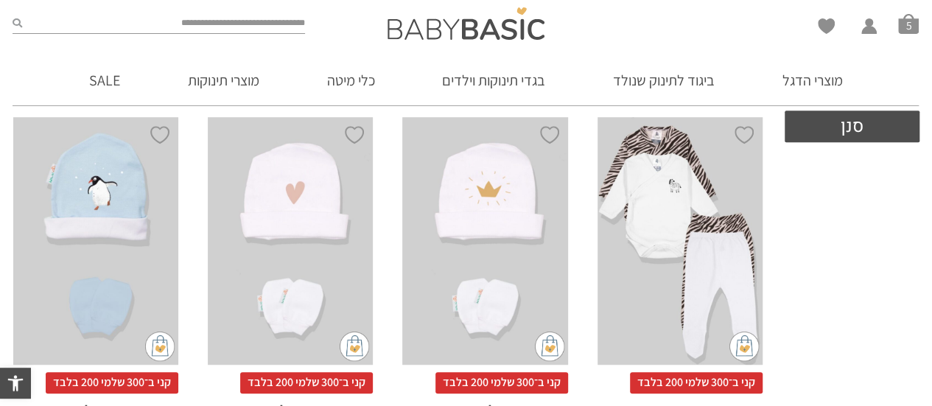
scroll to position [538, 0]
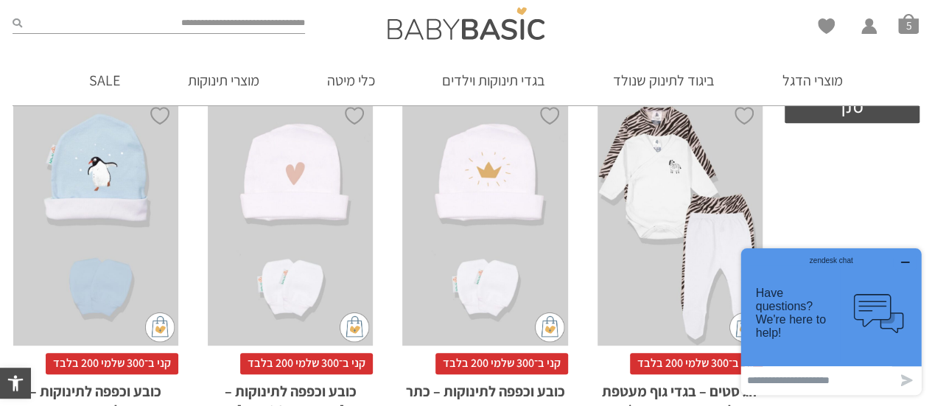
click at [905, 261] on icon "button" at bounding box center [905, 262] width 12 height 12
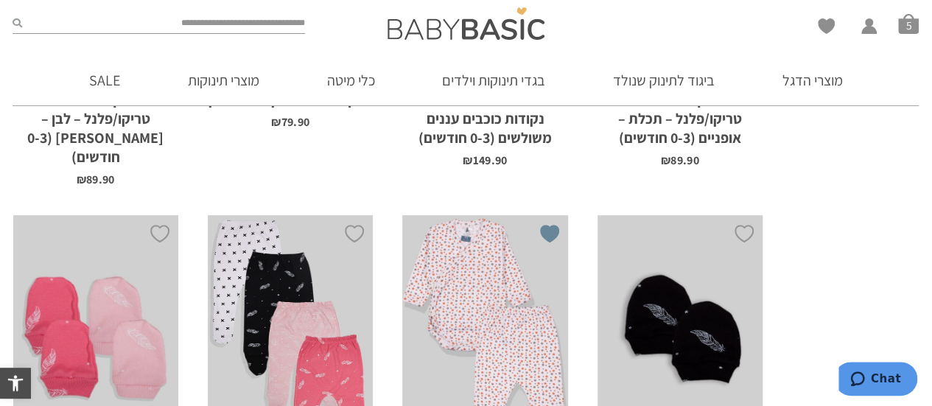
scroll to position [3190, 0]
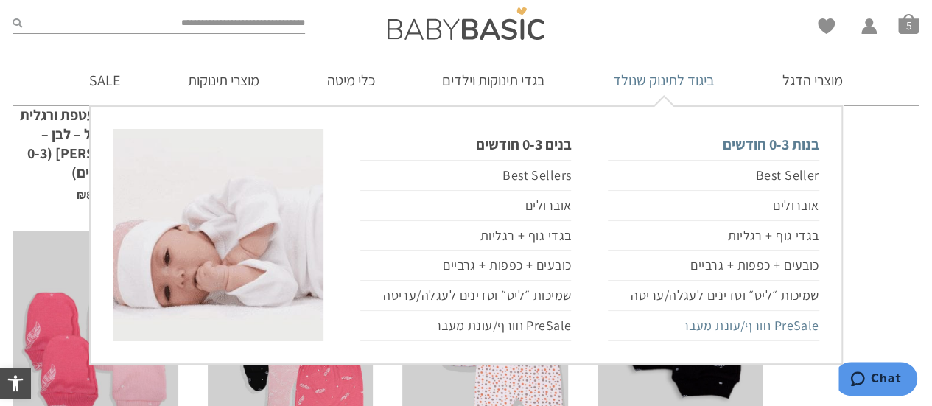
click at [735, 325] on link "PreSale חורף/עונת מעבר" at bounding box center [713, 326] width 211 height 30
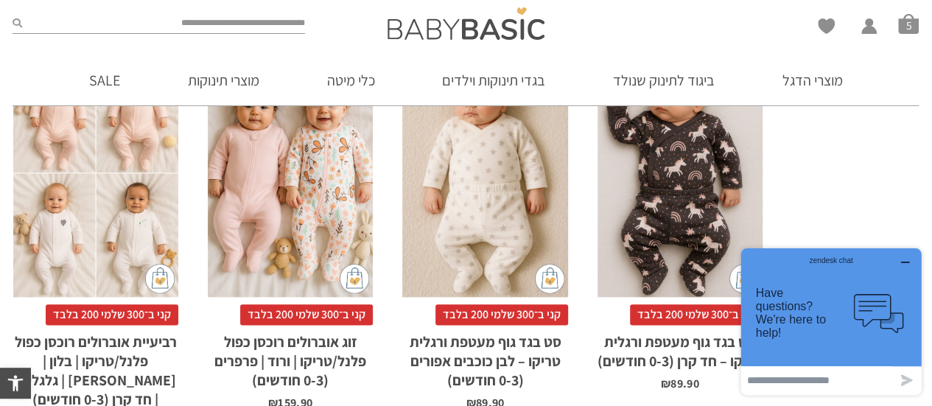
scroll to position [1105, 0]
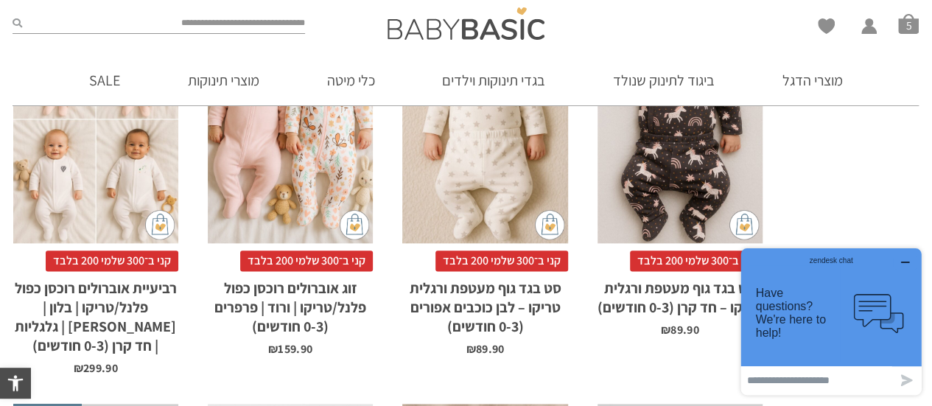
click at [904, 259] on icon "button" at bounding box center [905, 262] width 12 height 12
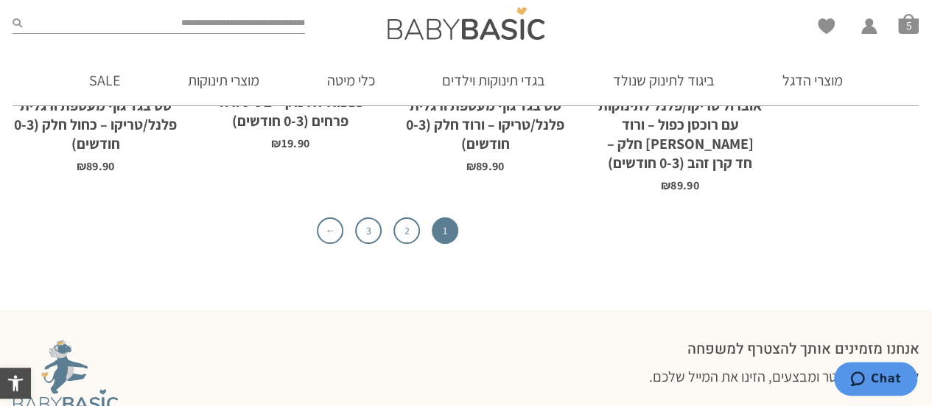
scroll to position [4935, 0]
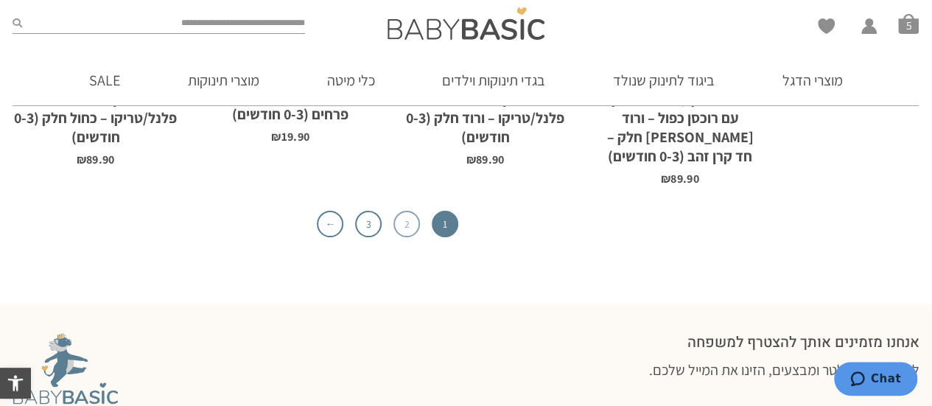
click at [411, 211] on link "2" at bounding box center [406, 224] width 27 height 27
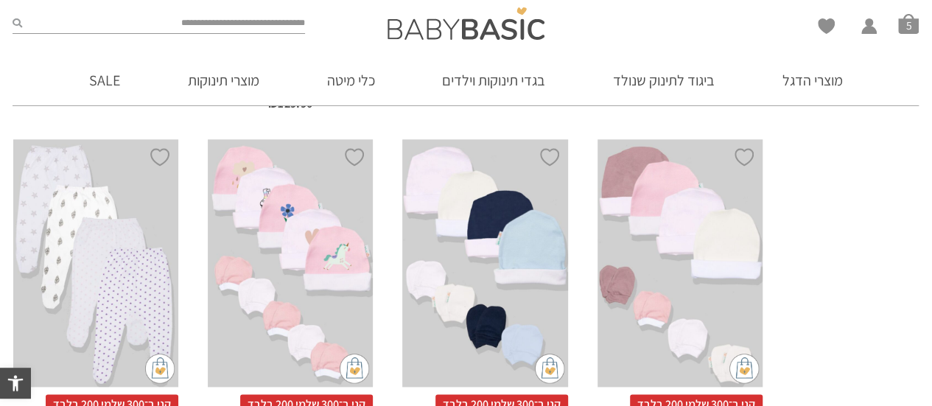
scroll to position [907, 0]
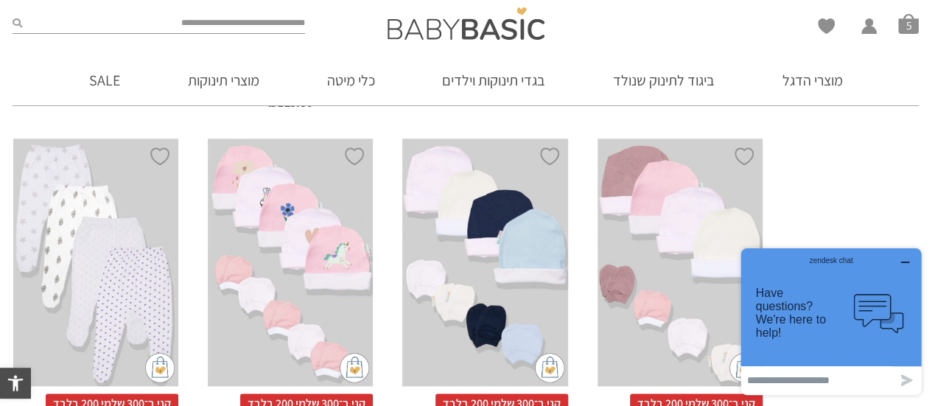
click at [907, 257] on icon "button" at bounding box center [905, 262] width 12 height 12
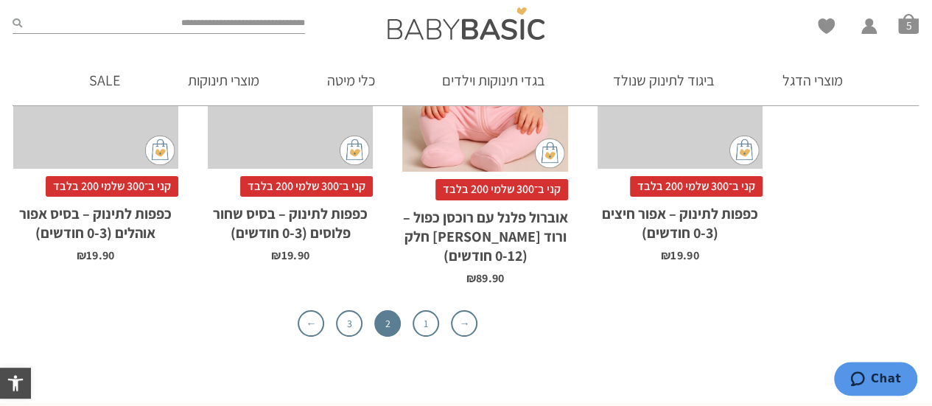
scroll to position [4737, 0]
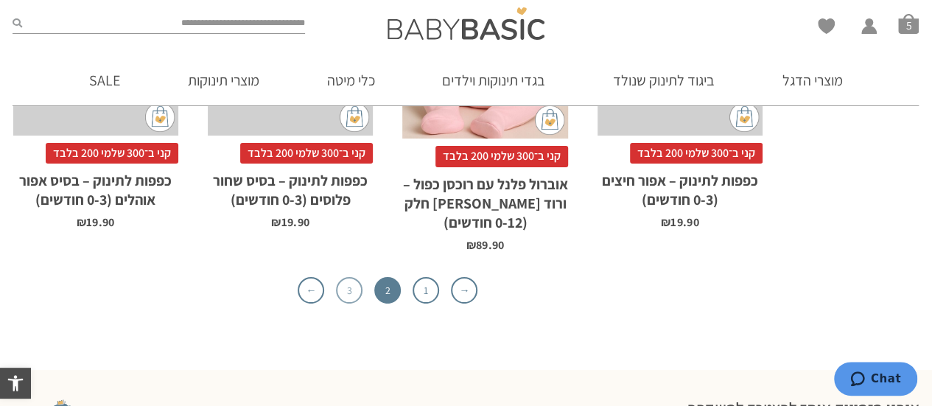
click at [345, 277] on link "3" at bounding box center [349, 290] width 27 height 27
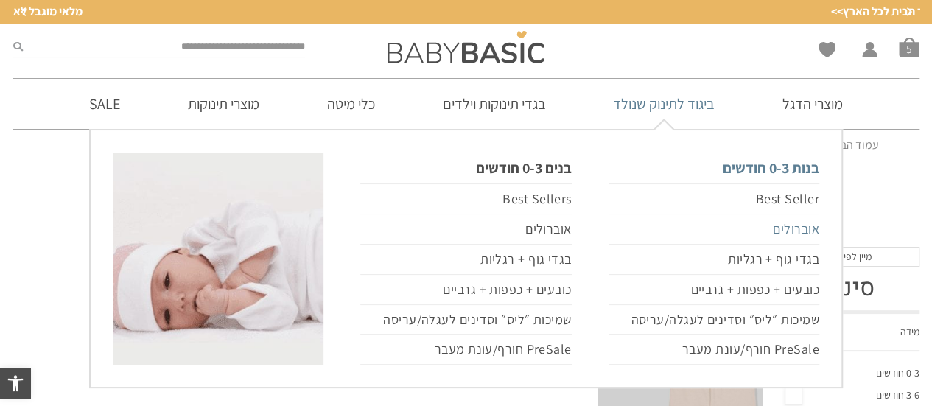
click at [798, 227] on link "אוברולים" at bounding box center [713, 229] width 211 height 30
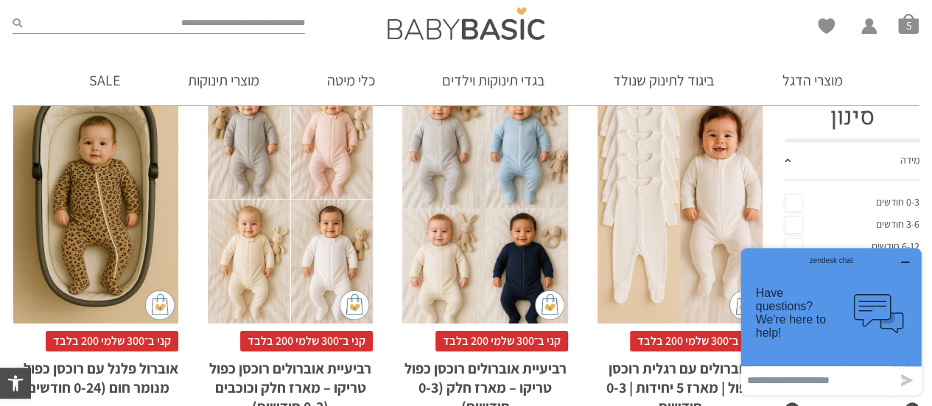
click at [908, 262] on icon "button" at bounding box center [905, 262] width 7 height 0
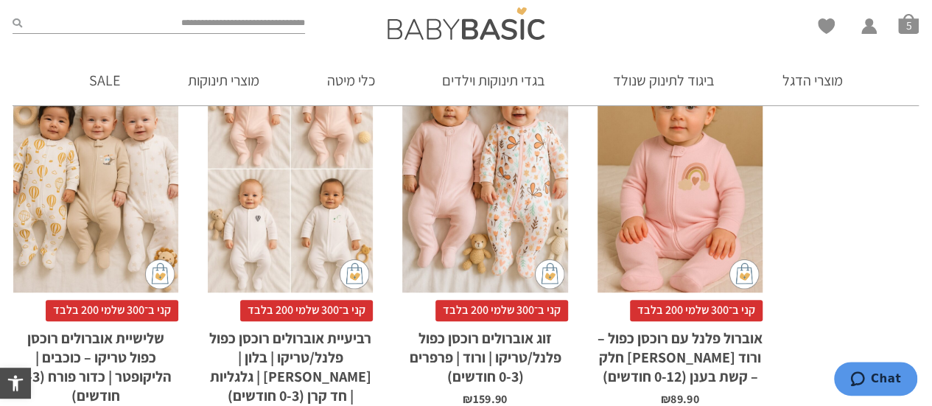
scroll to position [663, 0]
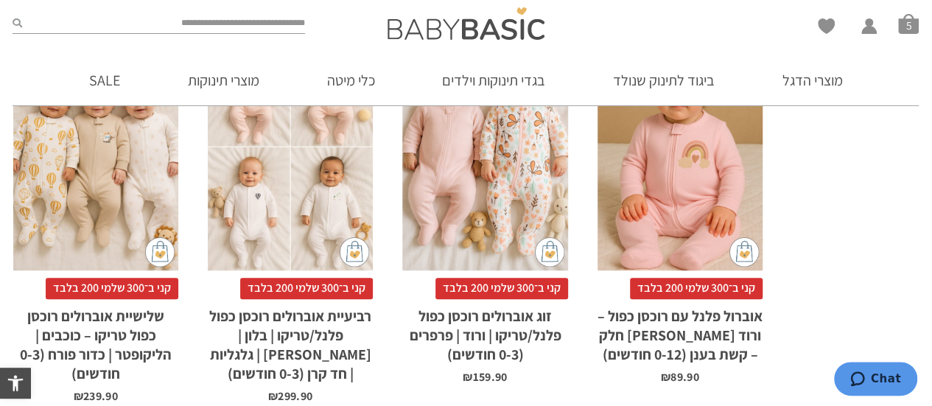
click at [313, 176] on div "x בחירת סוג בד טריקו (עונת מעבר/קיץ) פלנל (חורף)" at bounding box center [290, 147] width 165 height 248
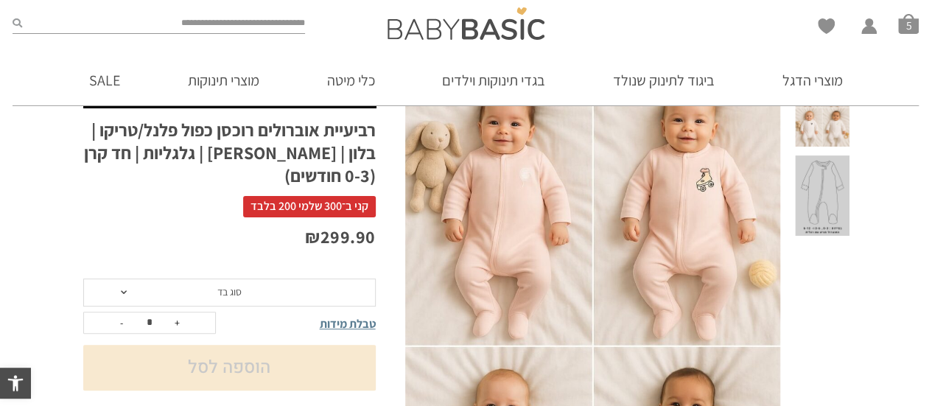
scroll to position [147, 0]
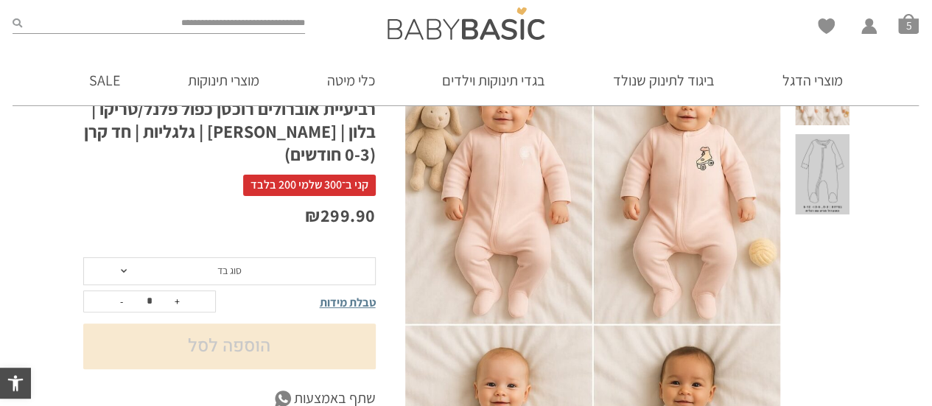
click at [127, 257] on span "סוג בד" at bounding box center [229, 271] width 292 height 28
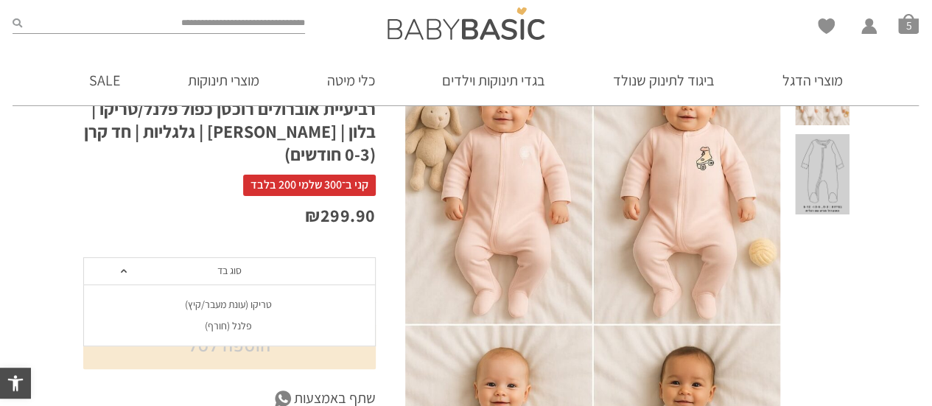
scroll to position [0, 0]
click at [217, 320] on div "פלנל (חורף)" at bounding box center [228, 326] width 292 height 13
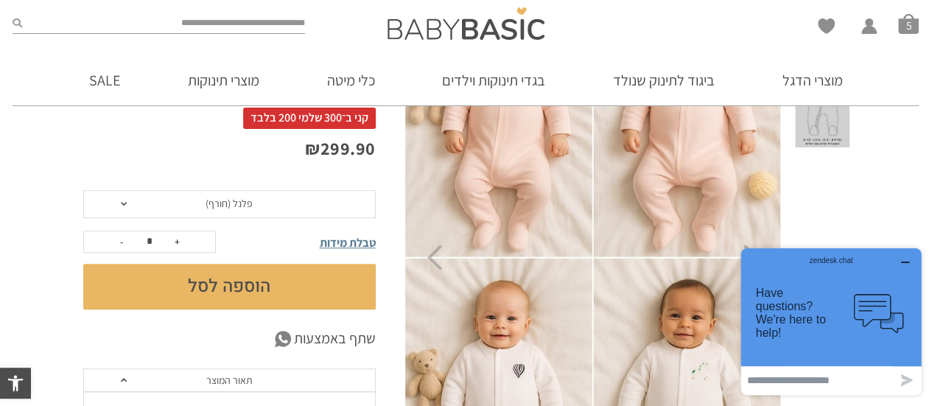
scroll to position [221, 0]
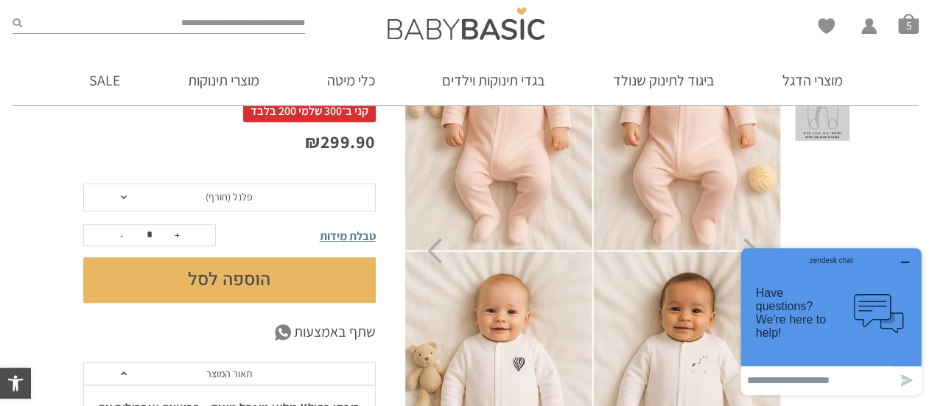
click at [242, 257] on button "הוספה לסל" at bounding box center [229, 280] width 292 height 46
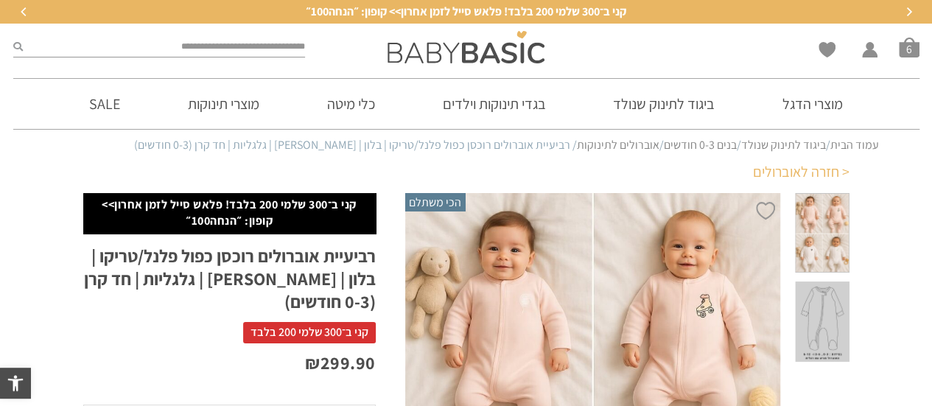
click at [808, 175] on link "< חזרה לאוברולים" at bounding box center [801, 171] width 96 height 21
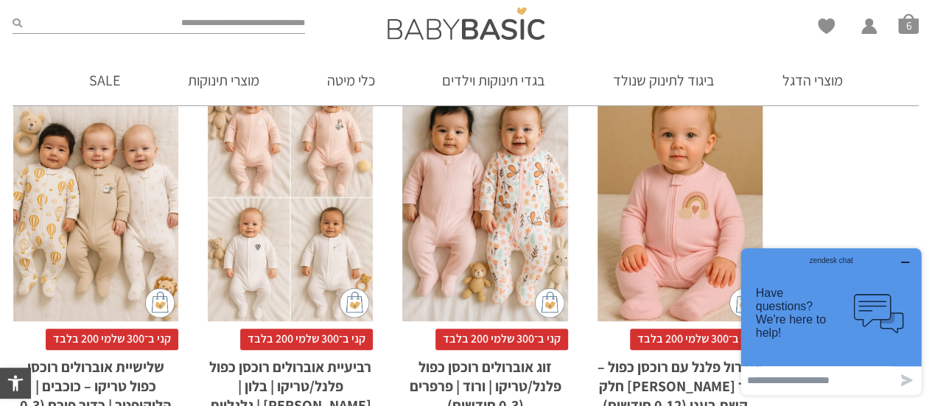
drag, startPoint x: 906, startPoint y: 262, endPoint x: 1640, endPoint y: 504, distance: 773.1
click at [906, 262] on icon "button" at bounding box center [905, 262] width 7 height 0
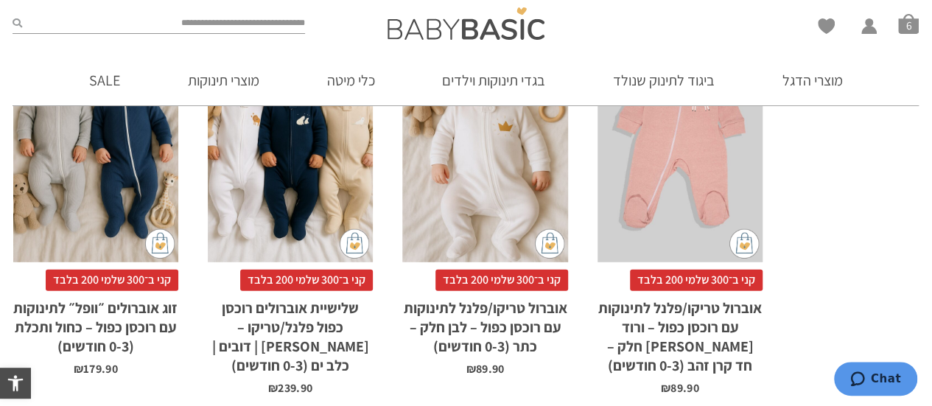
scroll to position [2233, 0]
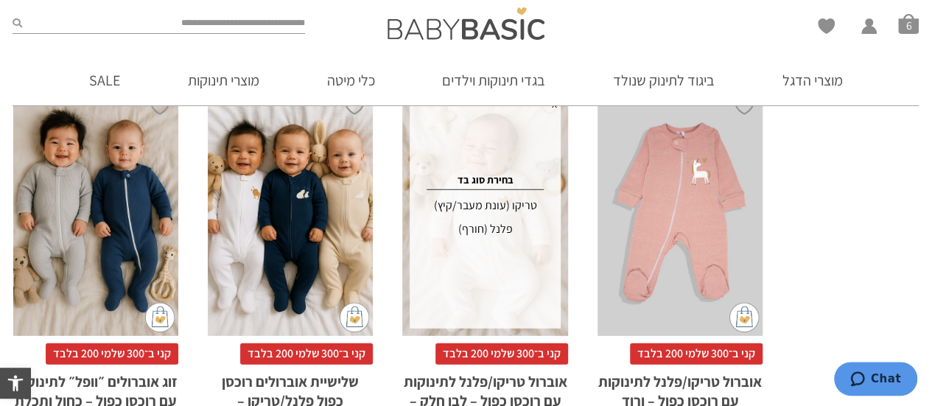
click at [498, 217] on div "פלנל (חורף)" at bounding box center [485, 229] width 146 height 24
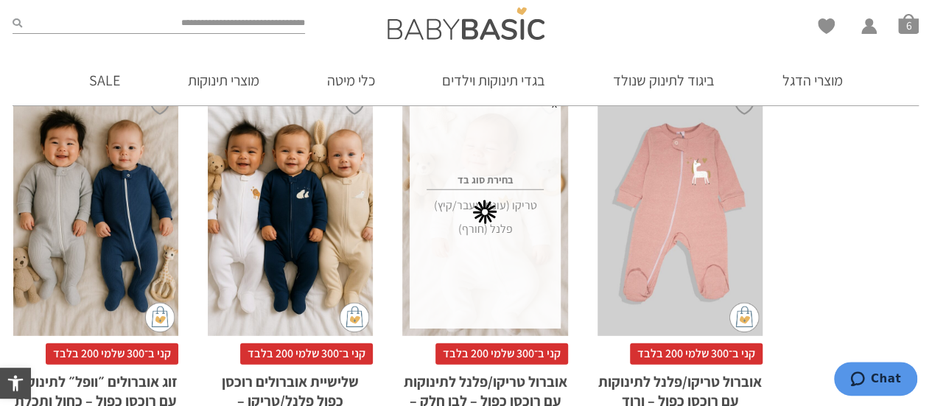
scroll to position [0, 0]
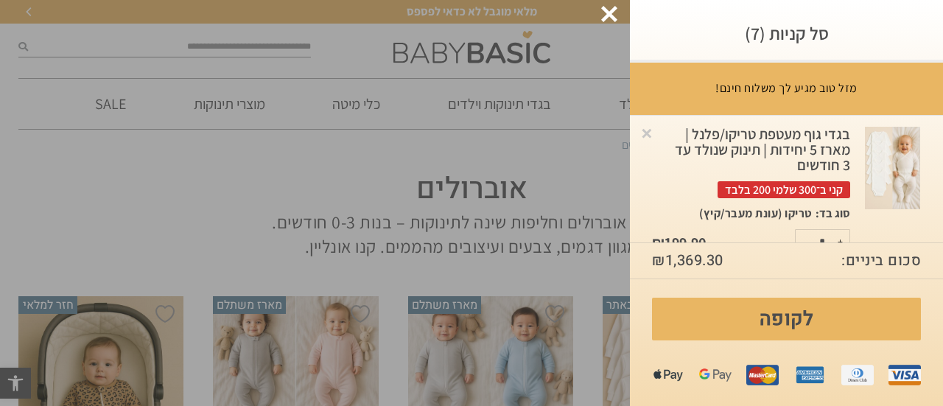
click at [612, 13] on div at bounding box center [609, 14] width 16 height 16
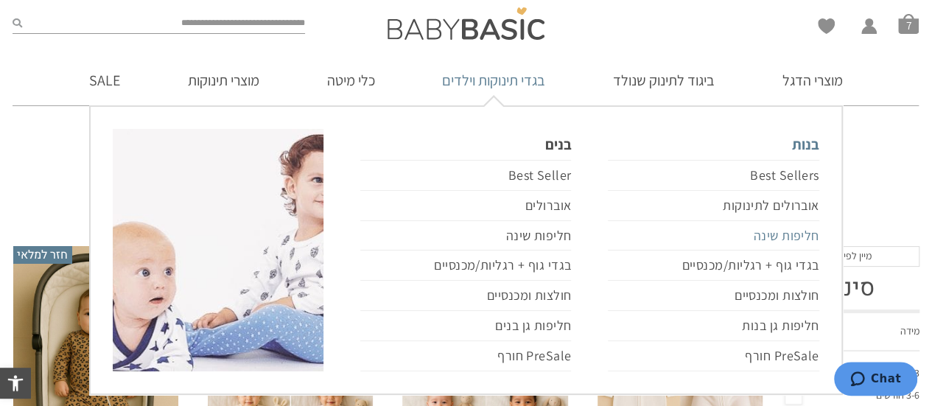
scroll to position [74, 0]
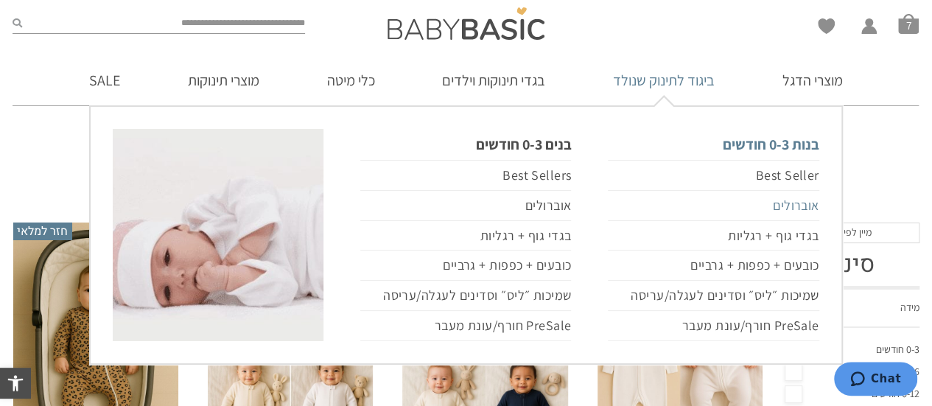
click at [803, 204] on link "אוברולים" at bounding box center [713, 206] width 211 height 30
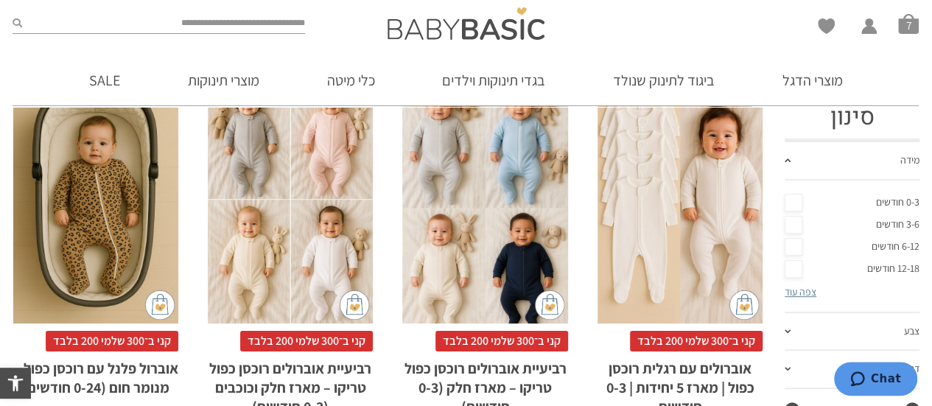
scroll to position [147, 0]
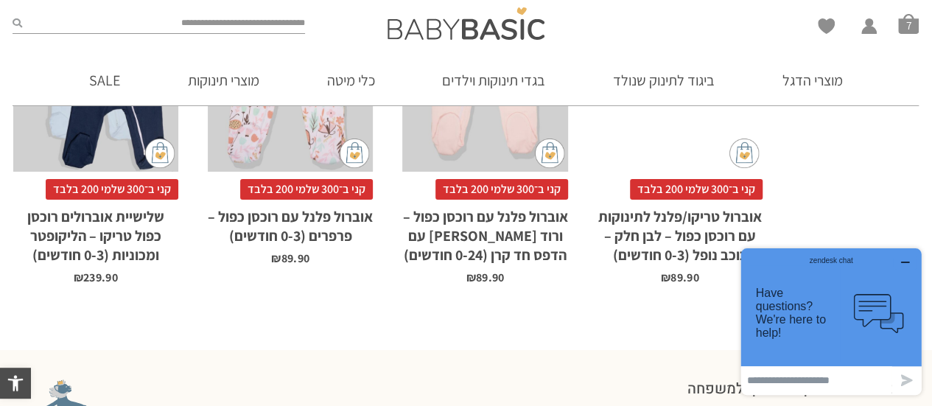
scroll to position [3264, 0]
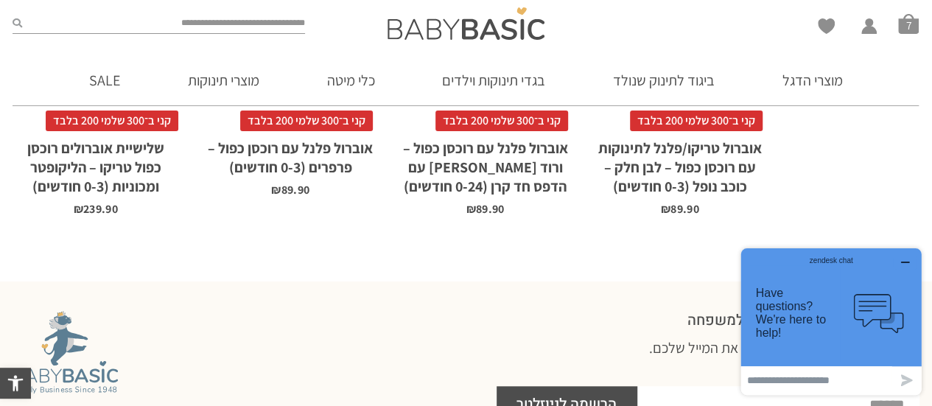
click at [902, 261] on div "zendesk chat" at bounding box center [831, 257] width 144 height 15
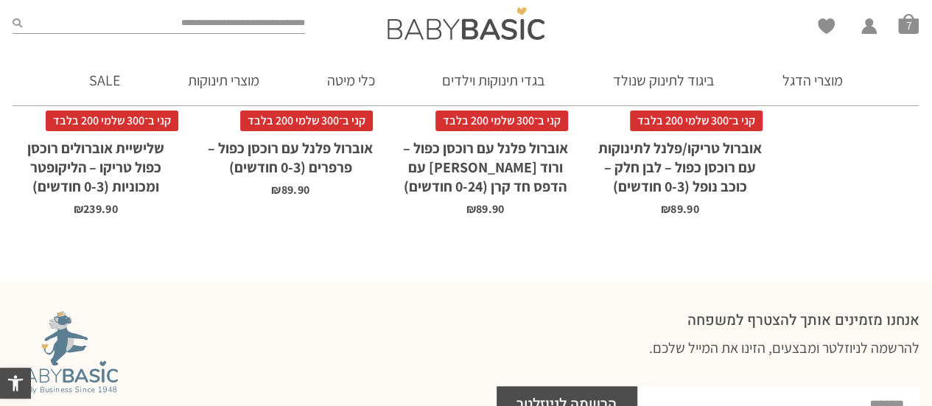
scroll to position [0, 0]
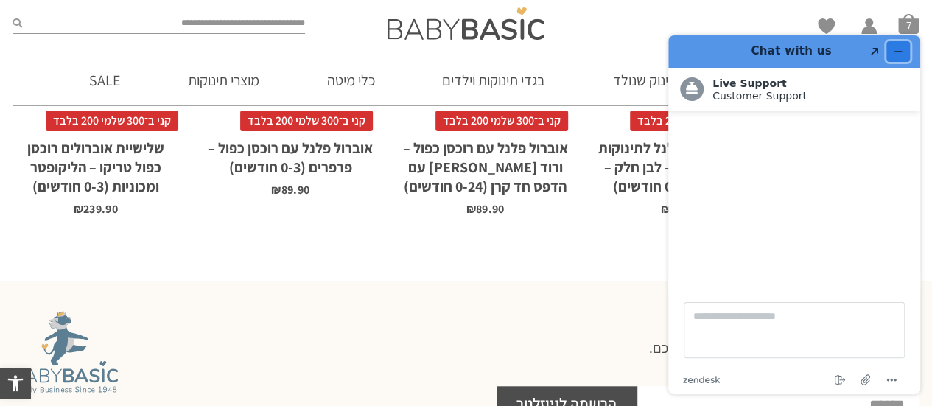
click at [899, 52] on icon "Minimise widget" at bounding box center [898, 52] width 7 height 0
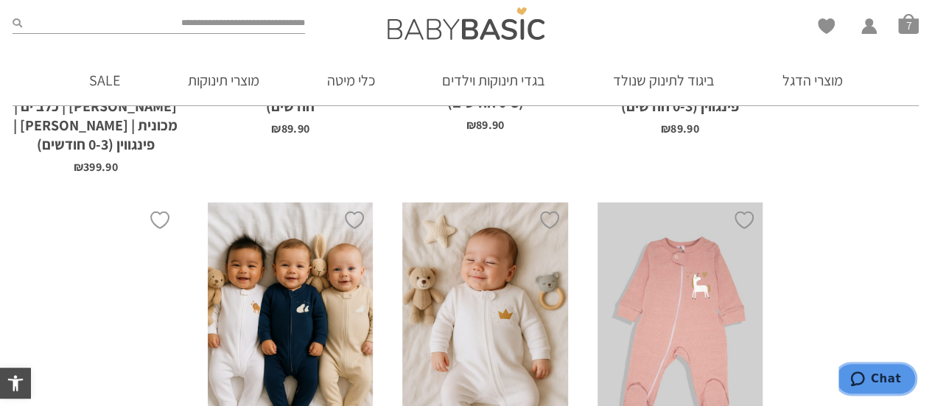
scroll to position [2085, 0]
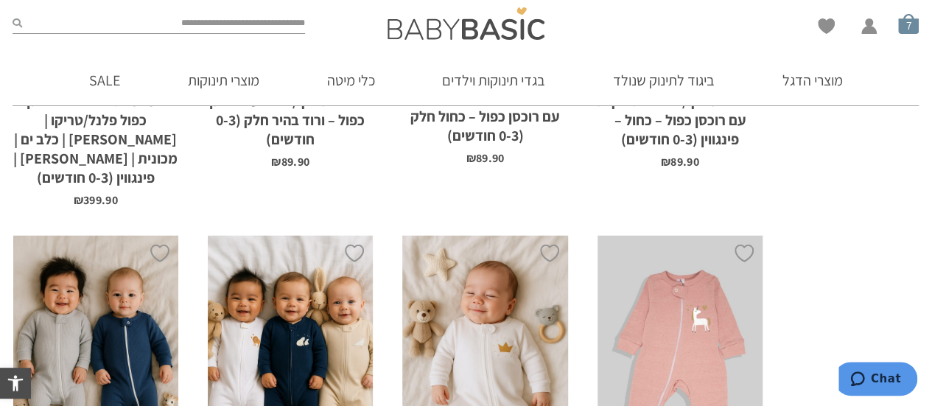
click at [909, 26] on span "סל קניות" at bounding box center [908, 23] width 21 height 21
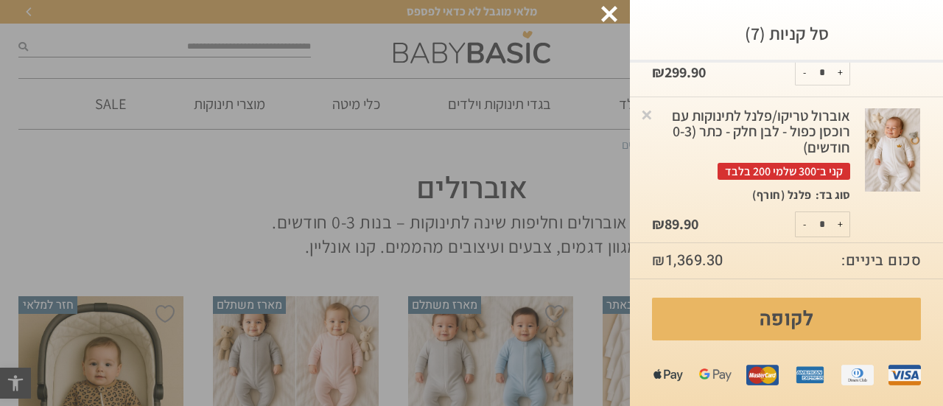
scroll to position [899, 0]
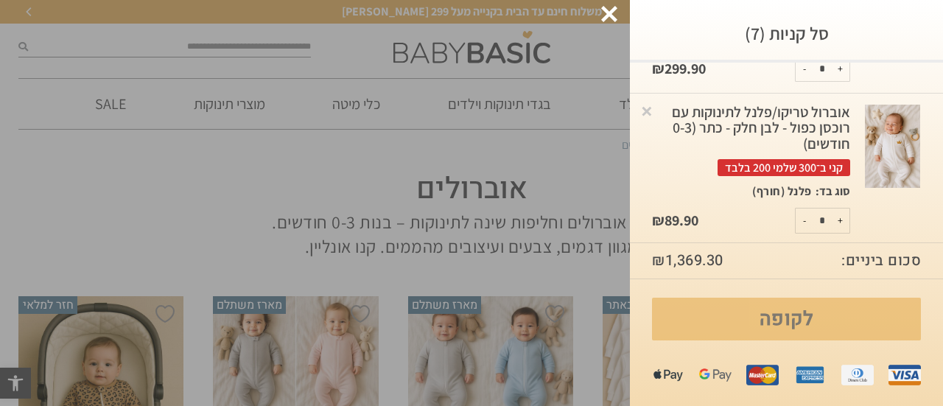
click at [789, 325] on link "לקופה" at bounding box center [786, 319] width 269 height 43
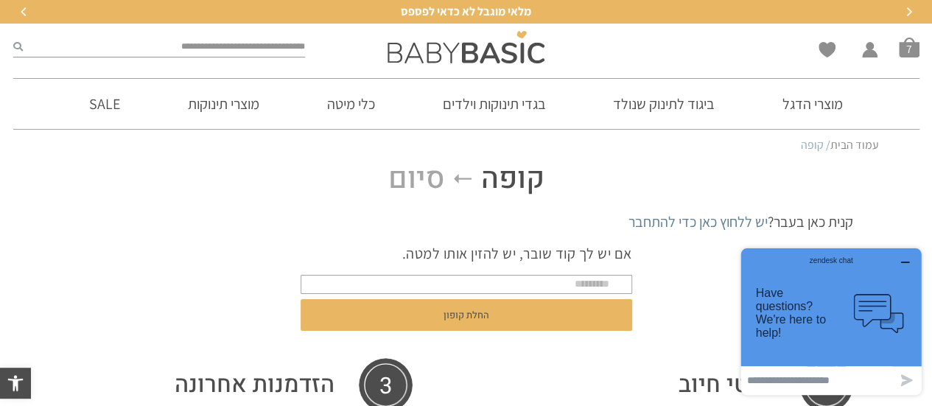
click at [906, 261] on icon "button" at bounding box center [905, 262] width 12 height 12
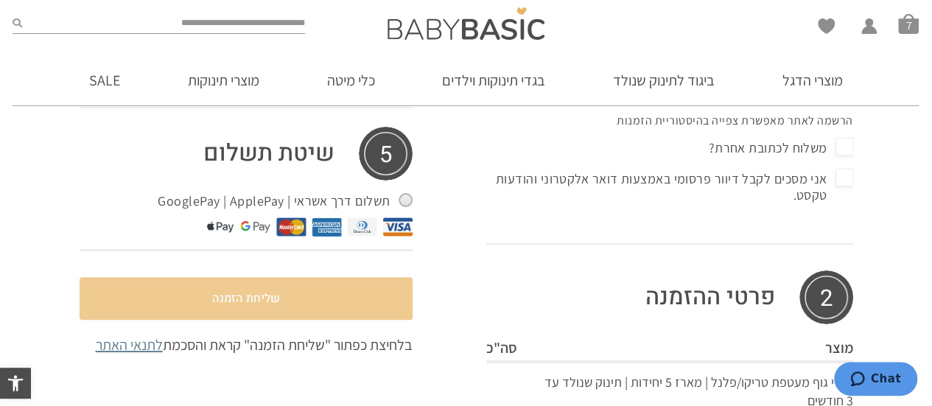
scroll to position [510, 0]
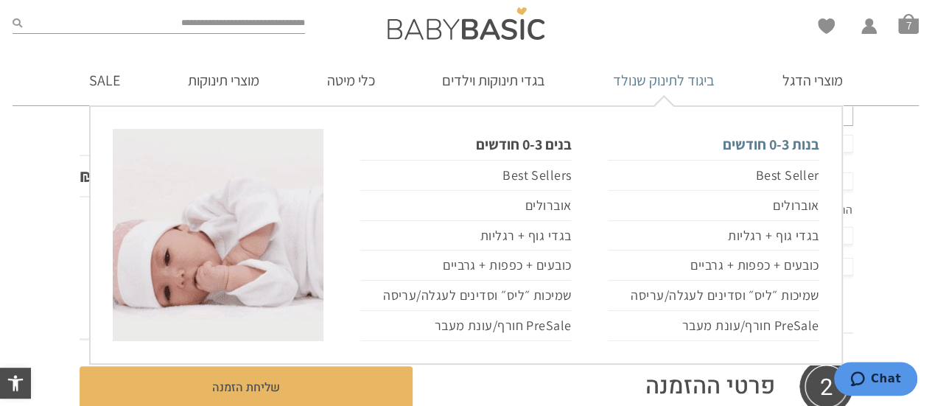
click at [747, 142] on link "בנות 0-3 חודשים" at bounding box center [713, 144] width 211 height 31
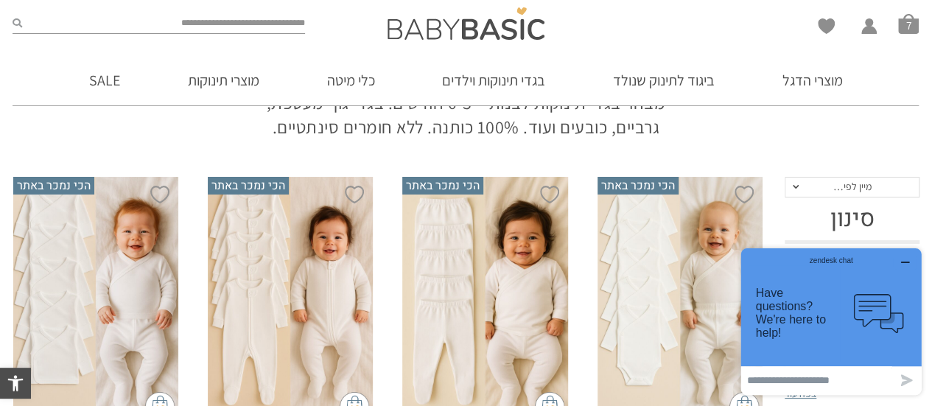
scroll to position [96, 0]
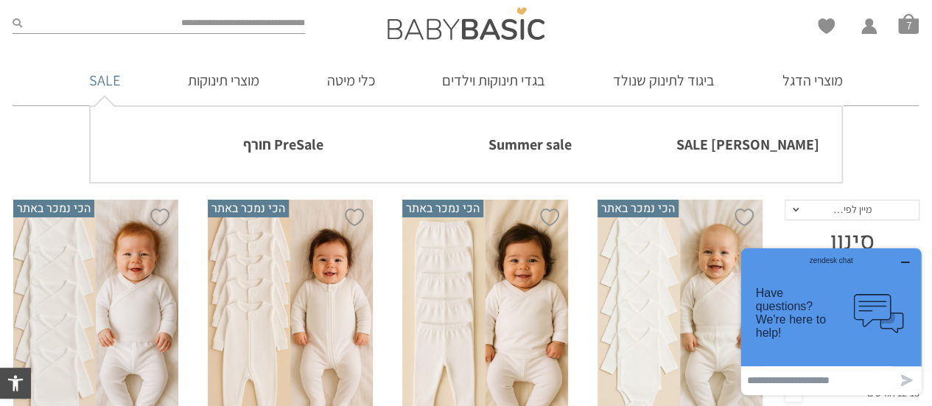
click at [106, 73] on link "SALE" at bounding box center [104, 80] width 75 height 50
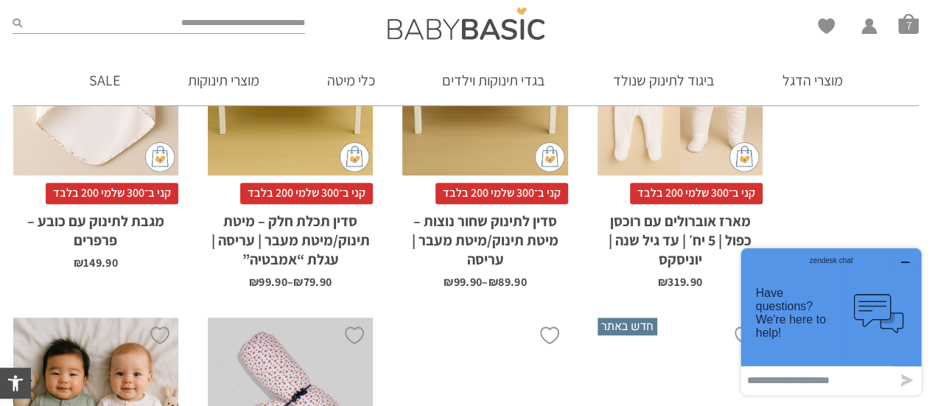
scroll to position [810, 0]
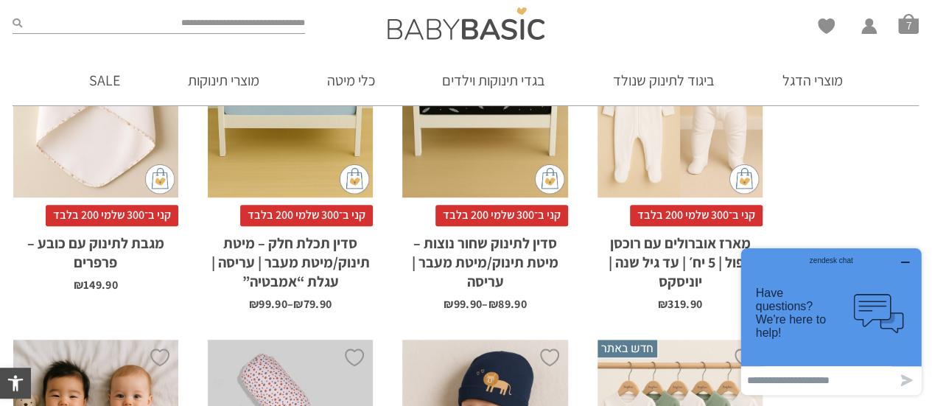
click at [658, 215] on span "קני ב־300 שלמי 200 בלבד" at bounding box center [696, 215] width 133 height 21
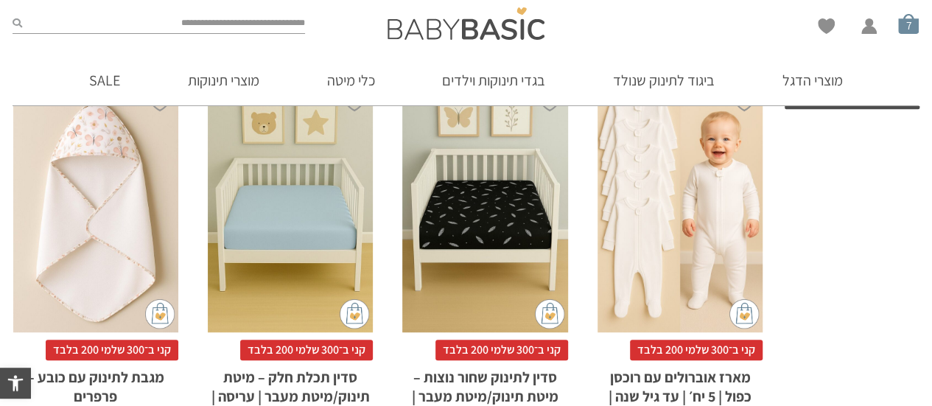
scroll to position [675, 0]
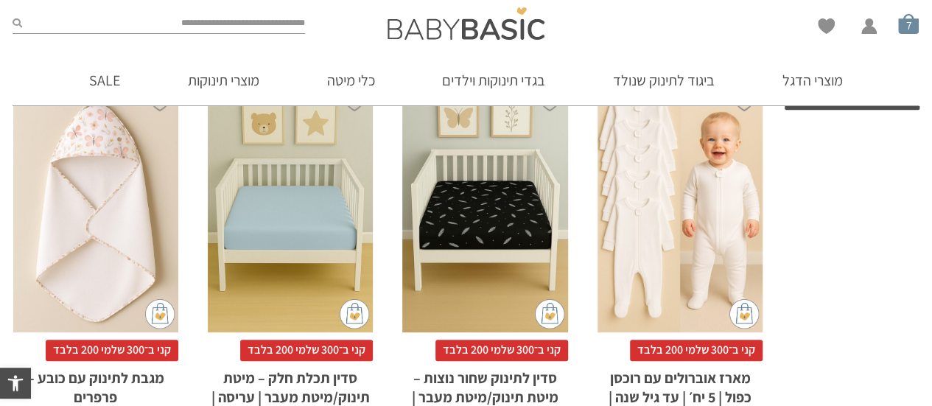
click at [902, 29] on span "סל קניות" at bounding box center [908, 23] width 21 height 21
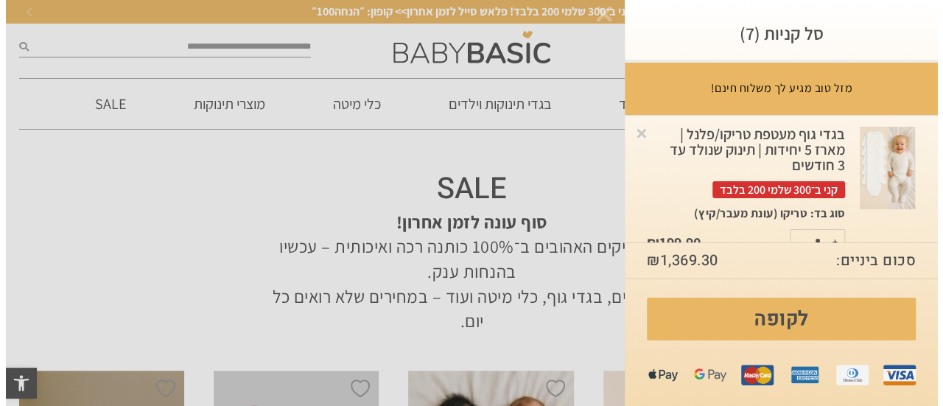
scroll to position [0, 0]
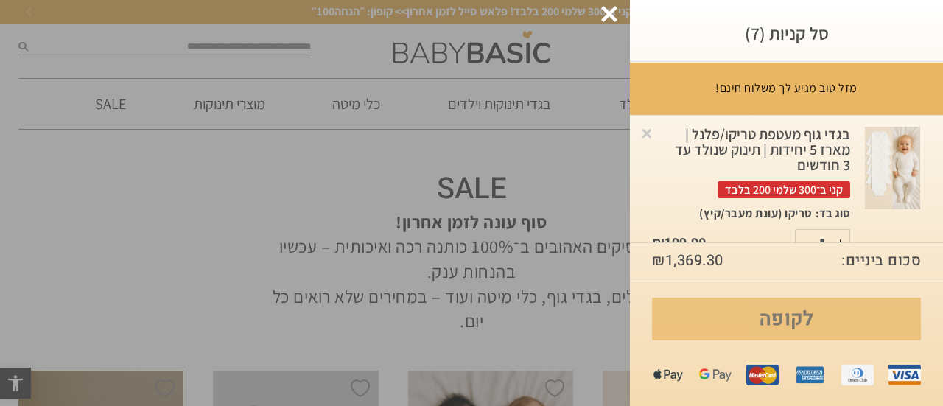
click at [803, 319] on link "לקופה" at bounding box center [786, 319] width 269 height 43
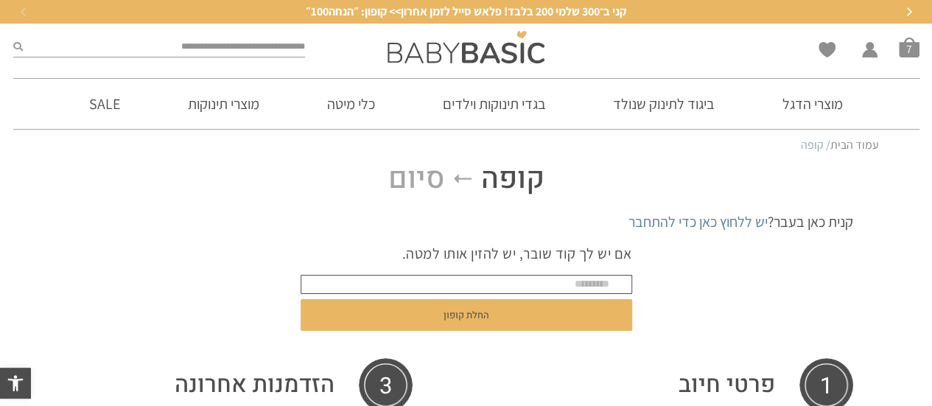
click at [548, 283] on input "text" at bounding box center [466, 284] width 331 height 19
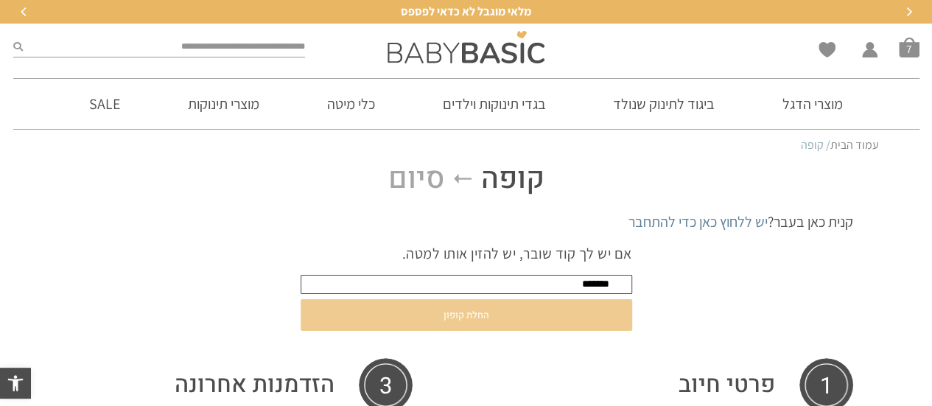
type input "*******"
click at [479, 316] on button "החלת קופון" at bounding box center [466, 315] width 331 height 32
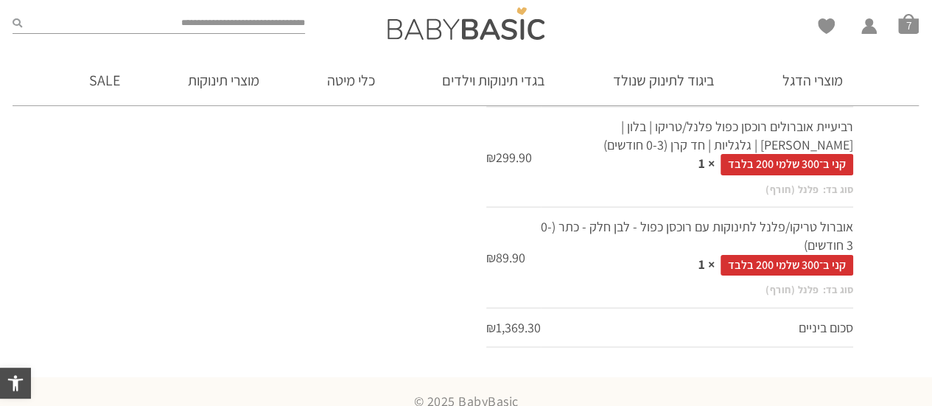
scroll to position [1409, 0]
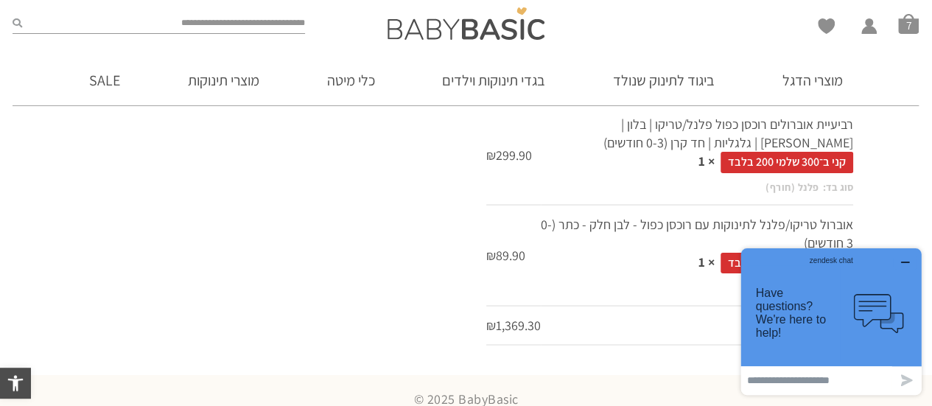
click at [905, 261] on icon "button" at bounding box center [905, 262] width 12 height 12
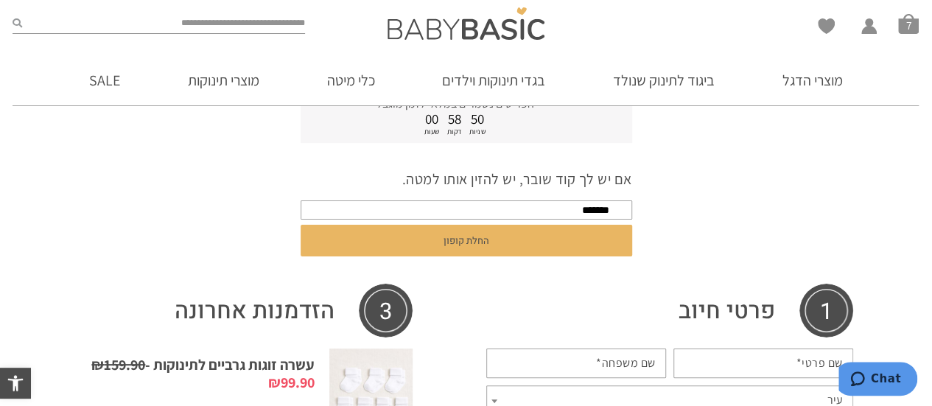
scroll to position [157, 0]
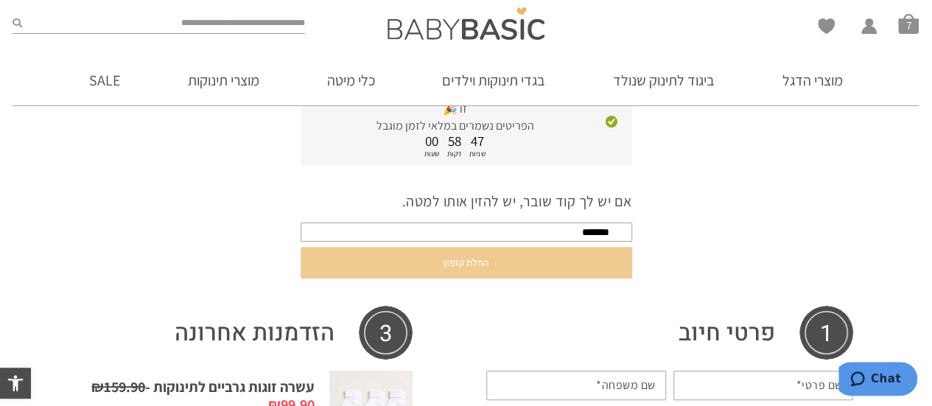
click at [470, 247] on button "החלת קופון" at bounding box center [466, 263] width 331 height 32
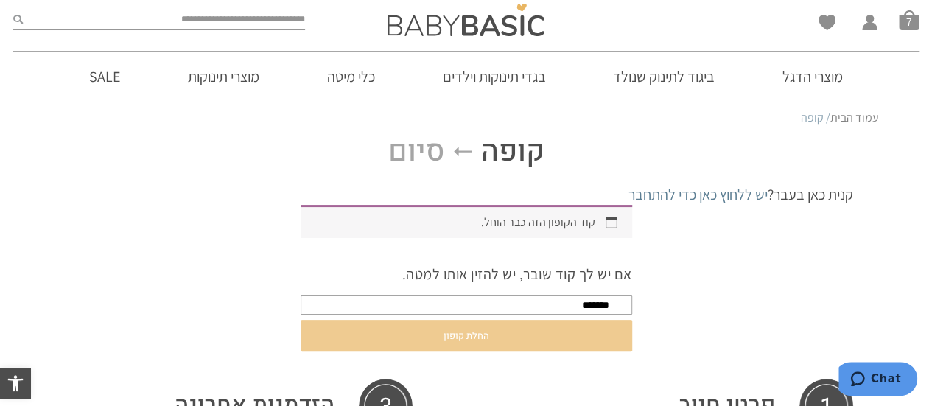
scroll to position [0, 0]
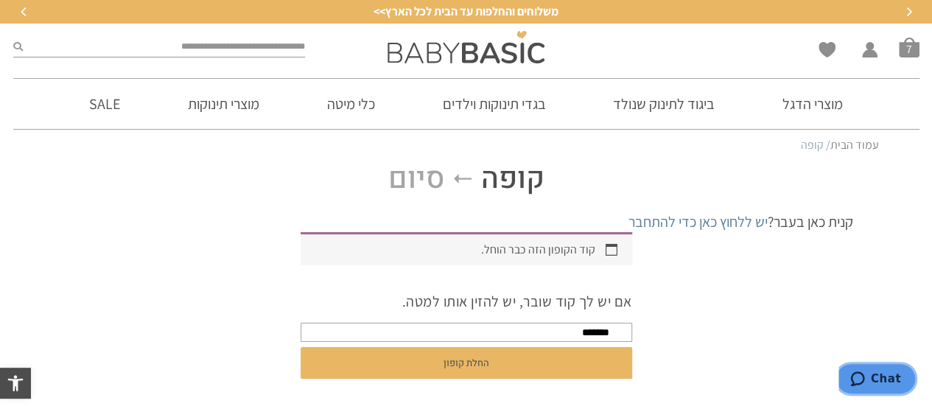
click at [891, 383] on span "Chat" at bounding box center [886, 378] width 30 height 13
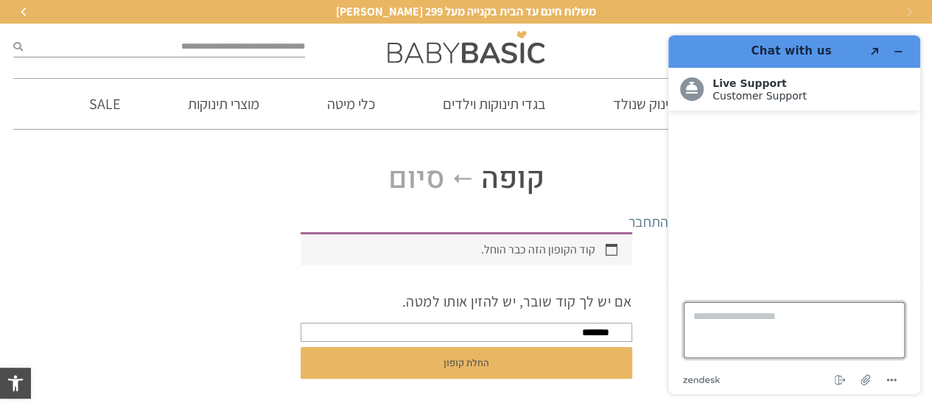
click at [787, 323] on textarea "Type a message here..." at bounding box center [794, 330] width 221 height 56
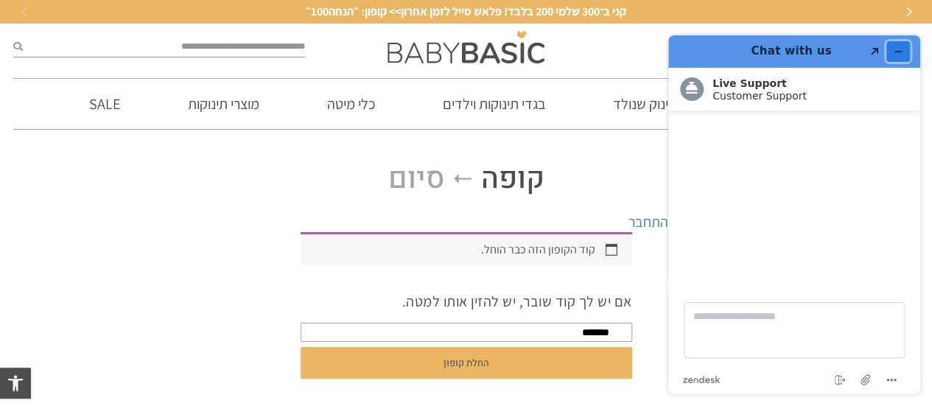
click at [901, 55] on icon "Minimise widget" at bounding box center [898, 51] width 10 height 10
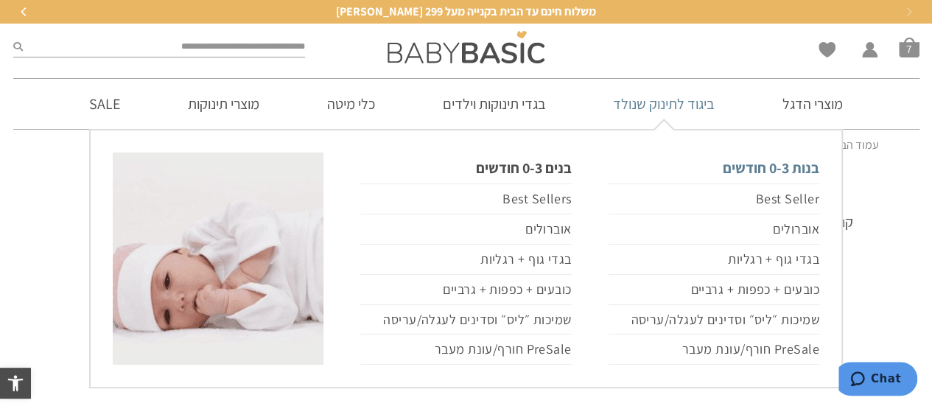
click at [751, 167] on link "בנות 0-3 חודשים" at bounding box center [713, 167] width 211 height 31
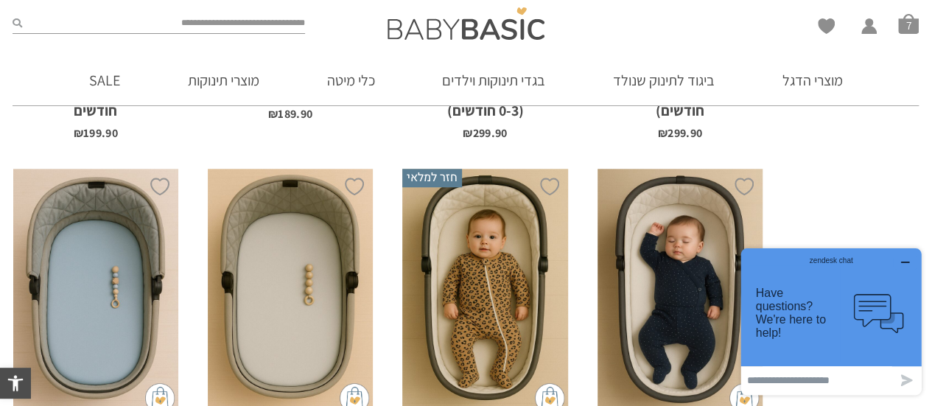
scroll to position [538, 0]
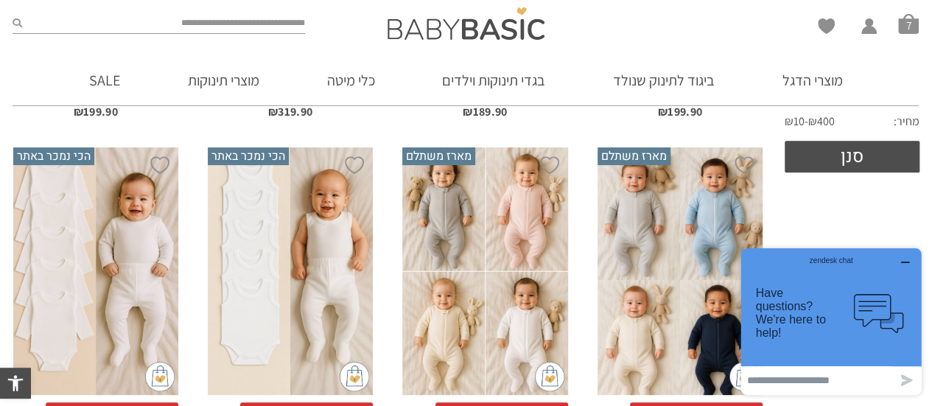
click at [910, 262] on icon "button" at bounding box center [905, 262] width 12 height 12
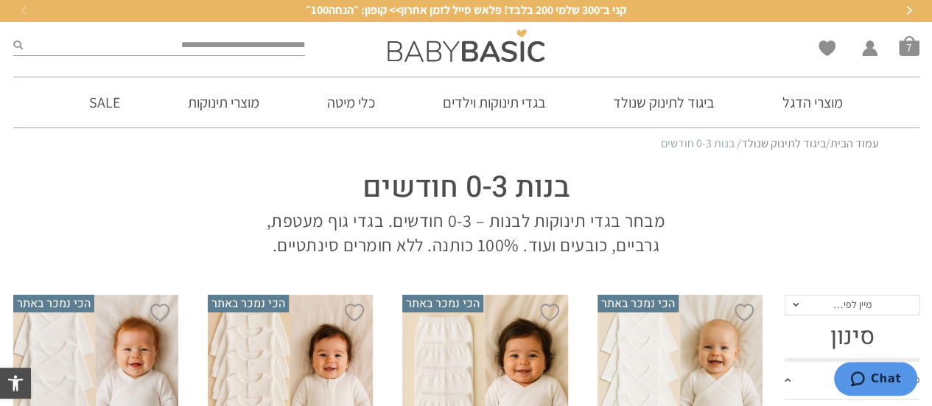
scroll to position [0, 0]
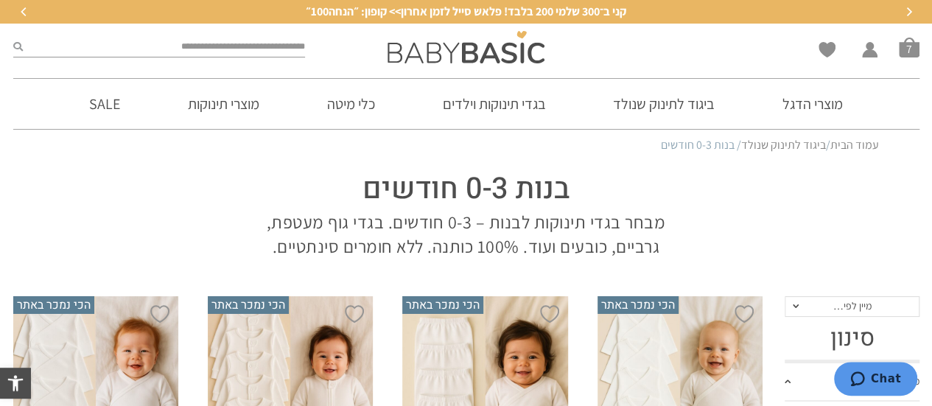
click at [365, 10] on span "קני ב־300 שלמי 200 בלבד! פלאש סייל לזמן אחרון>> קופון: ״הנחה100״" at bounding box center [466, 12] width 320 height 16
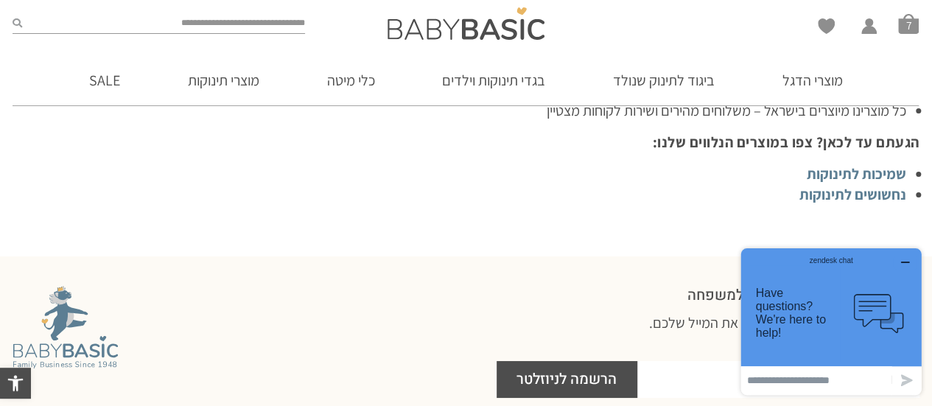
scroll to position [5451, 0]
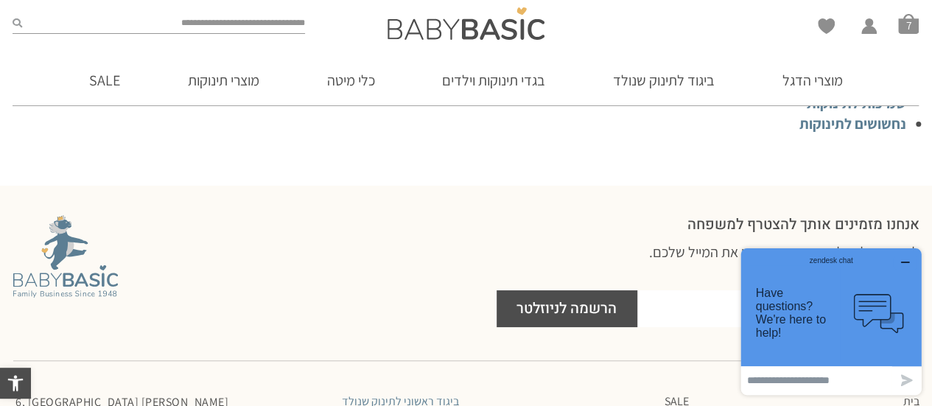
click at [902, 260] on div "zendesk chat" at bounding box center [831, 257] width 144 height 15
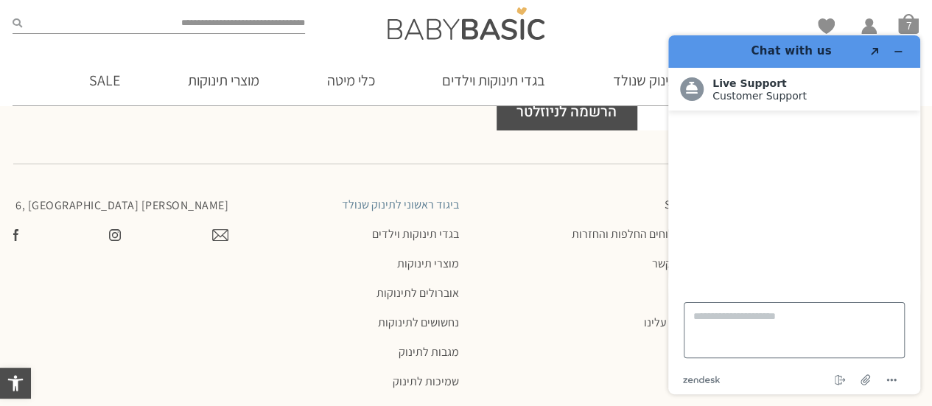
scroll to position [5672, 0]
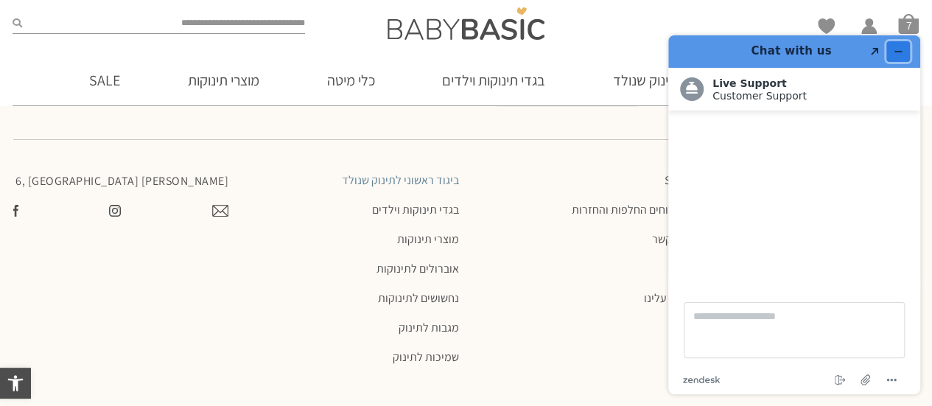
click at [904, 52] on button "Minimise widget" at bounding box center [898, 51] width 24 height 21
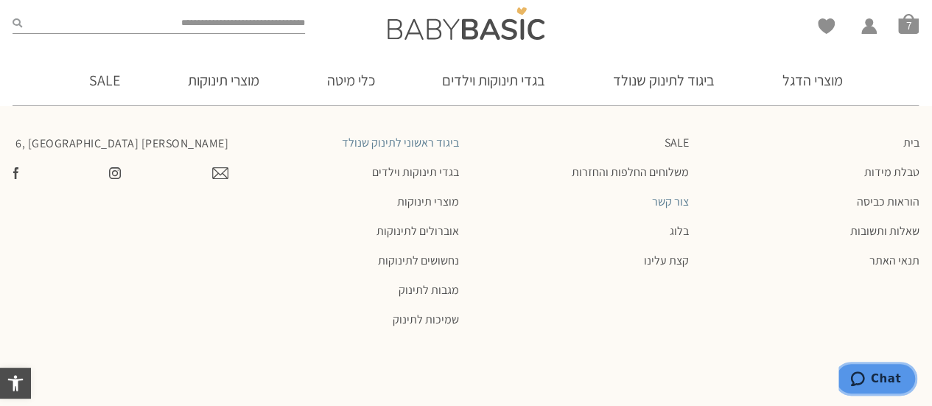
scroll to position [5723, 0]
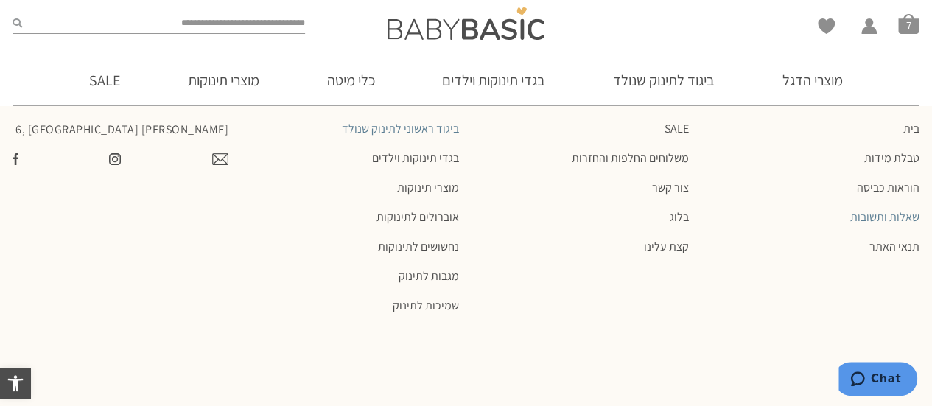
click at [889, 219] on link "שאלות ותשובות" at bounding box center [811, 217] width 216 height 15
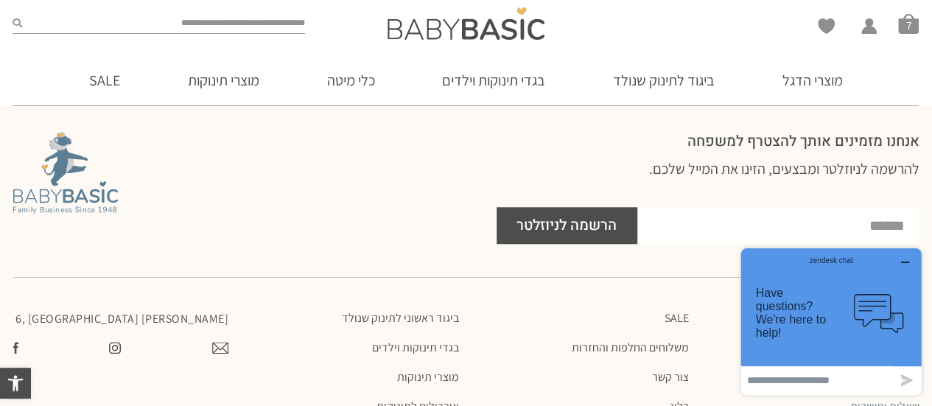
click at [908, 262] on icon "button" at bounding box center [905, 262] width 7 height 0
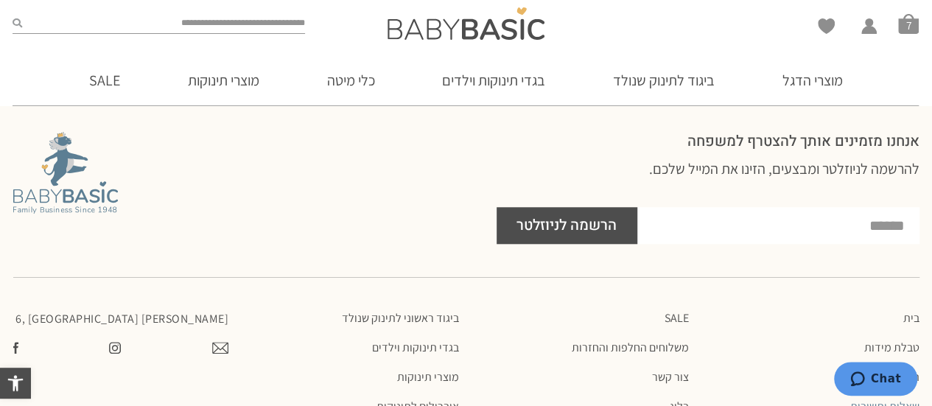
click at [484, 183] on div at bounding box center [247, 187] width 483 height 127
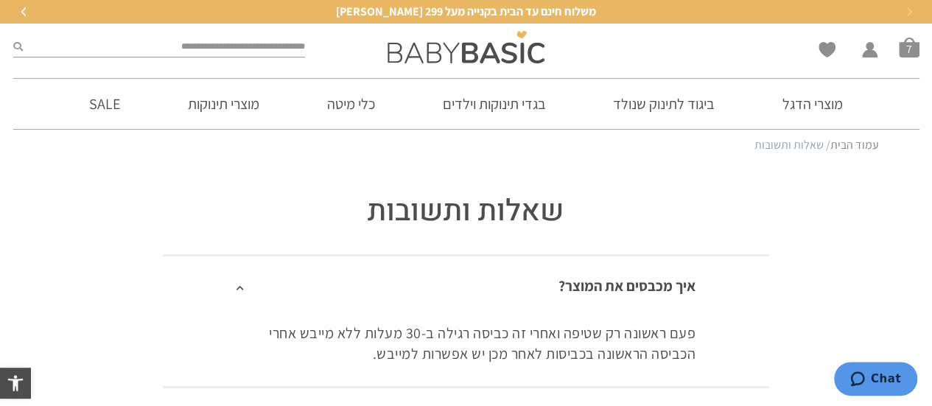
click at [837, 144] on link "עמוד הבית" at bounding box center [854, 144] width 49 height 15
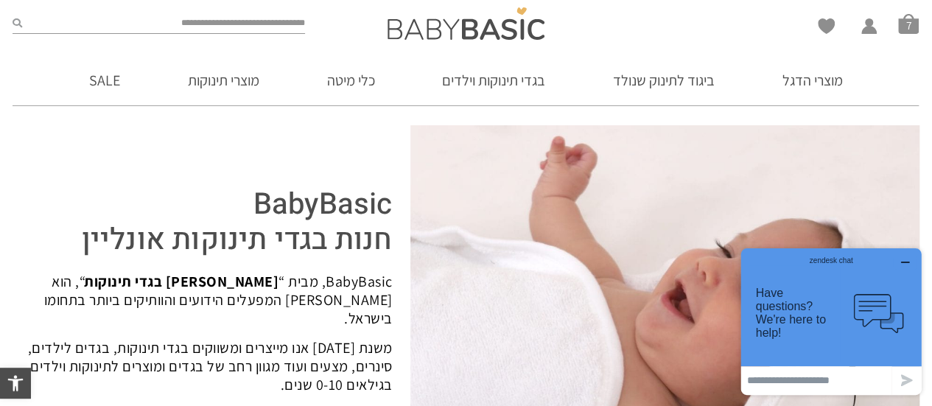
scroll to position [2210, 0]
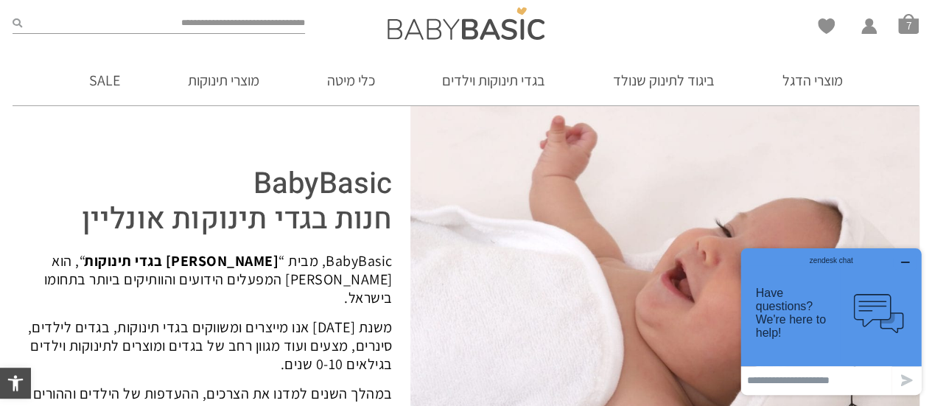
click at [907, 259] on icon "button" at bounding box center [905, 262] width 12 height 12
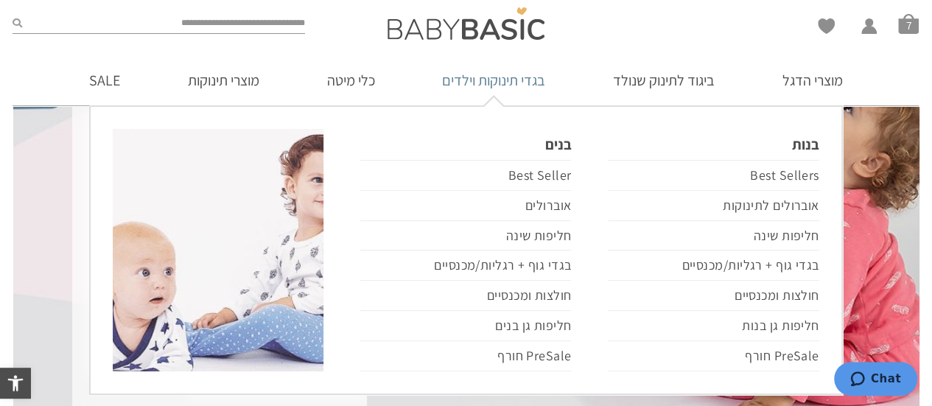
scroll to position [221, 0]
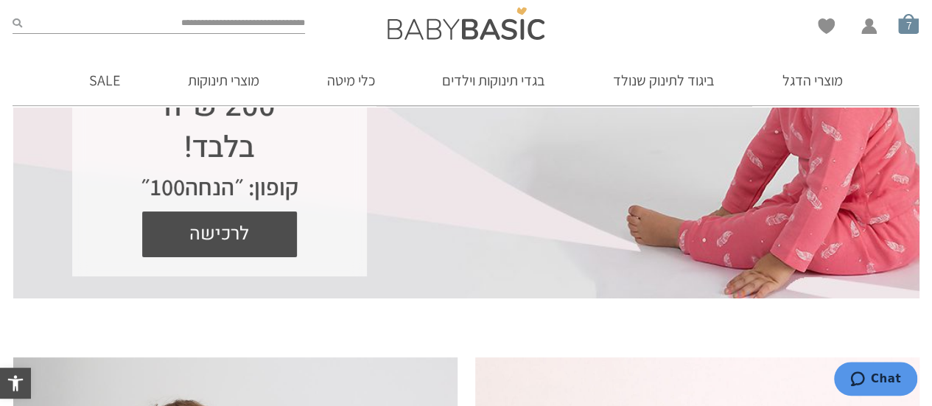
click at [912, 27] on span "סל קניות" at bounding box center [908, 23] width 21 height 21
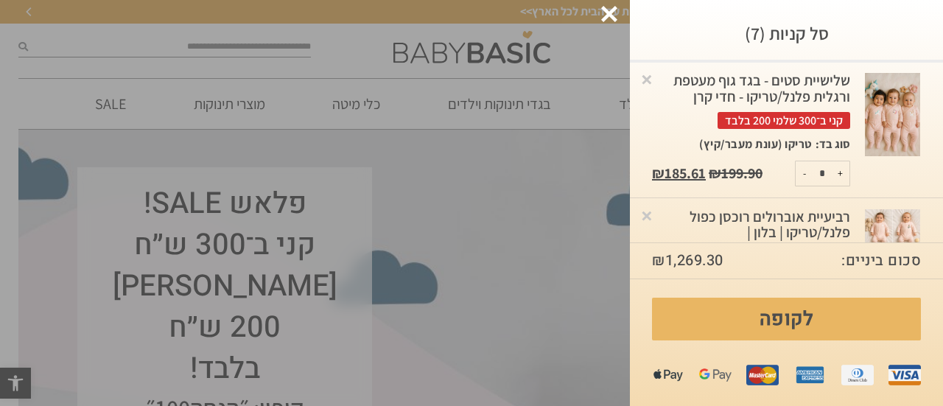
scroll to position [605, 0]
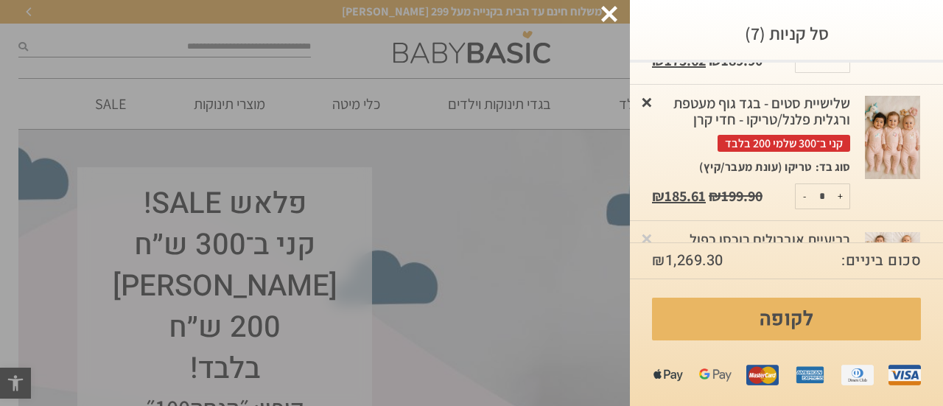
click at [654, 101] on link "×" at bounding box center [646, 101] width 15 height 15
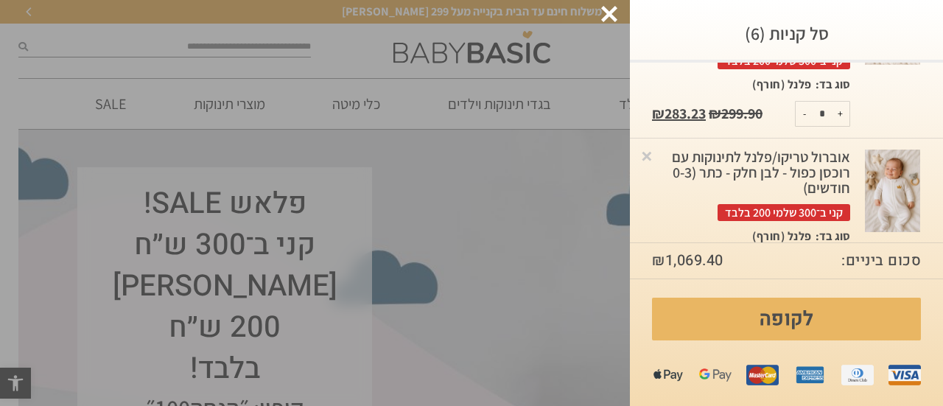
scroll to position [748, 0]
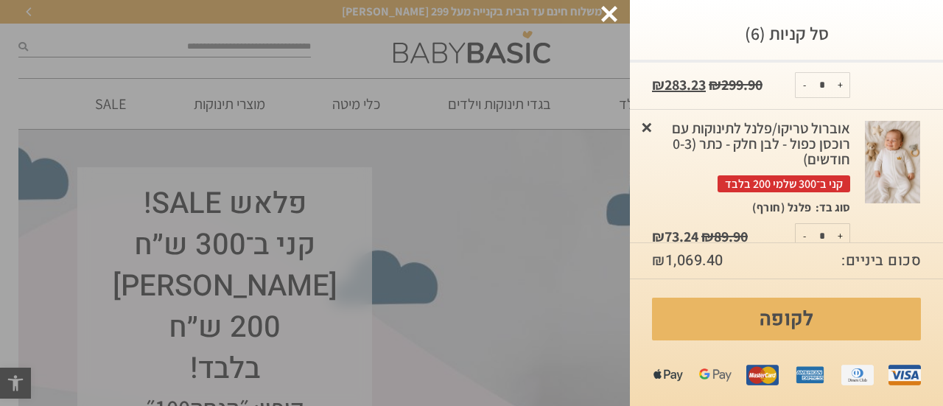
click at [654, 119] on link "×" at bounding box center [646, 126] width 15 height 15
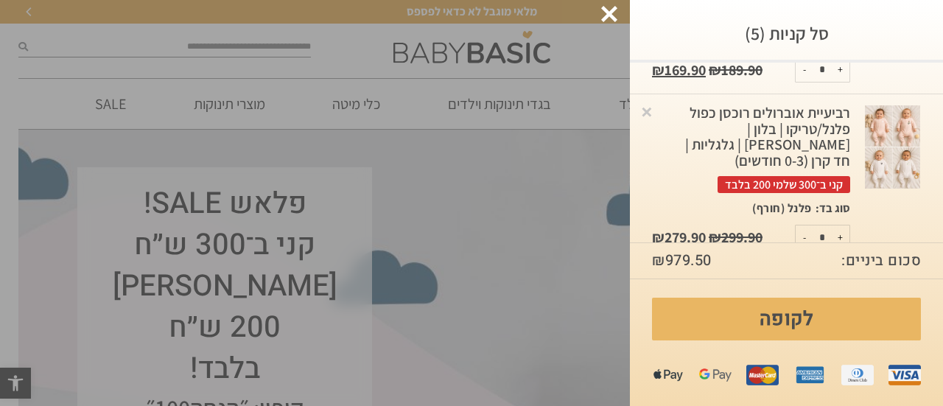
scroll to position [597, 0]
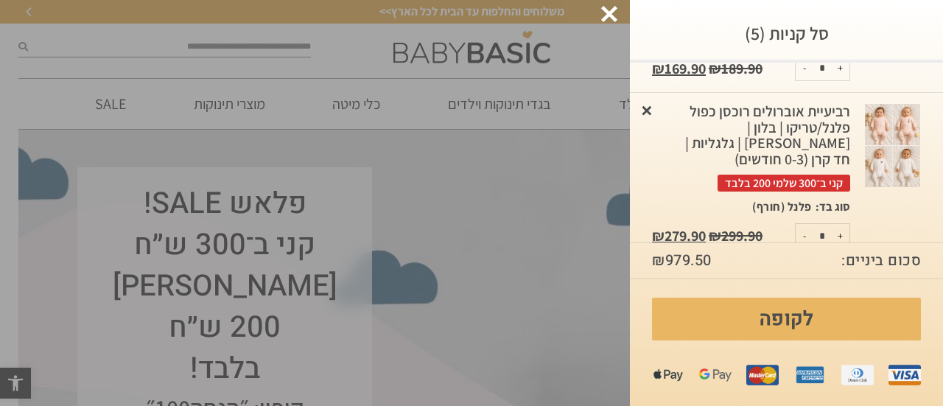
click at [654, 112] on link "×" at bounding box center [646, 109] width 15 height 15
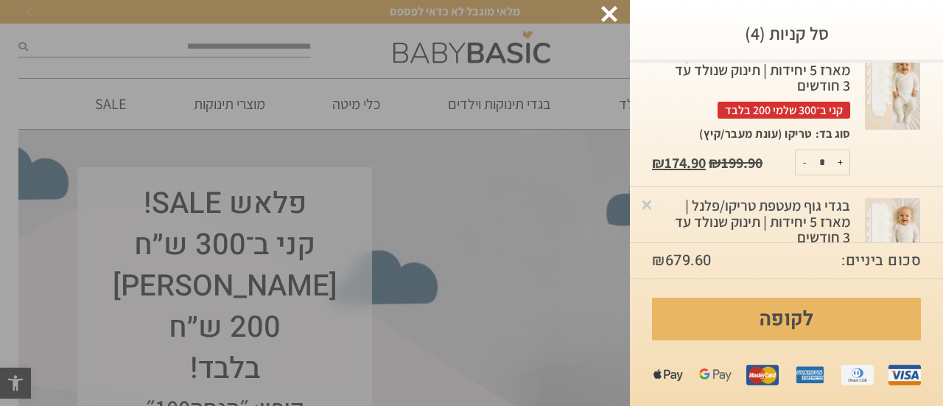
scroll to position [77, 0]
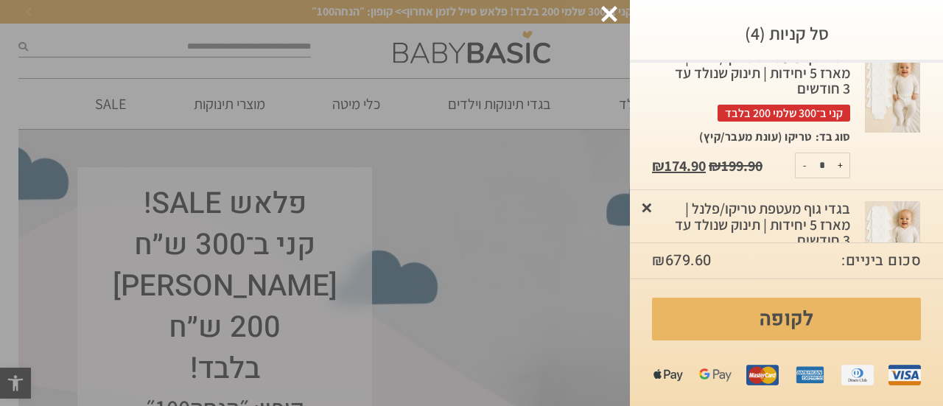
click at [654, 205] on link "×" at bounding box center [646, 207] width 15 height 15
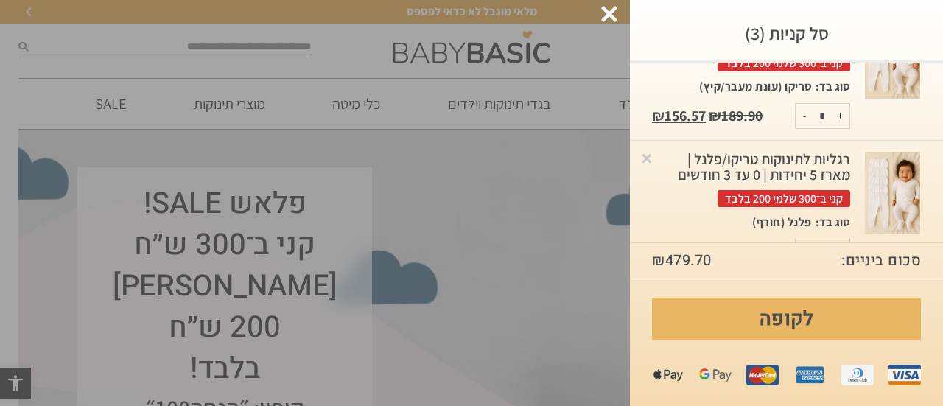
scroll to position [294, 0]
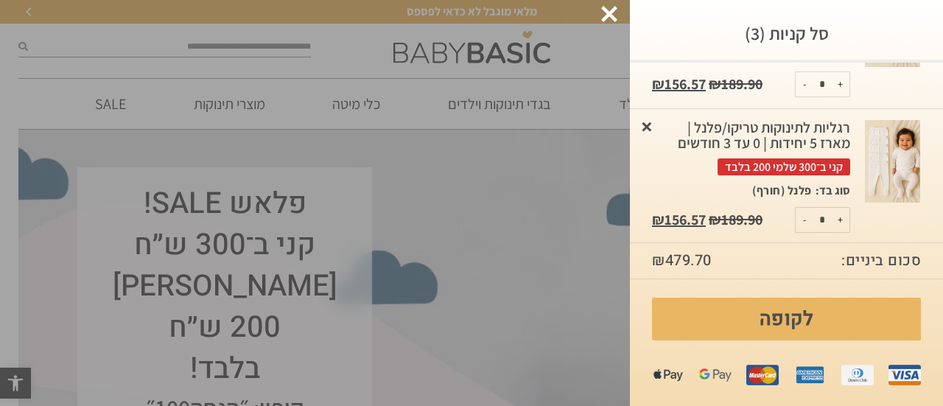
click at [654, 124] on link "×" at bounding box center [646, 126] width 15 height 15
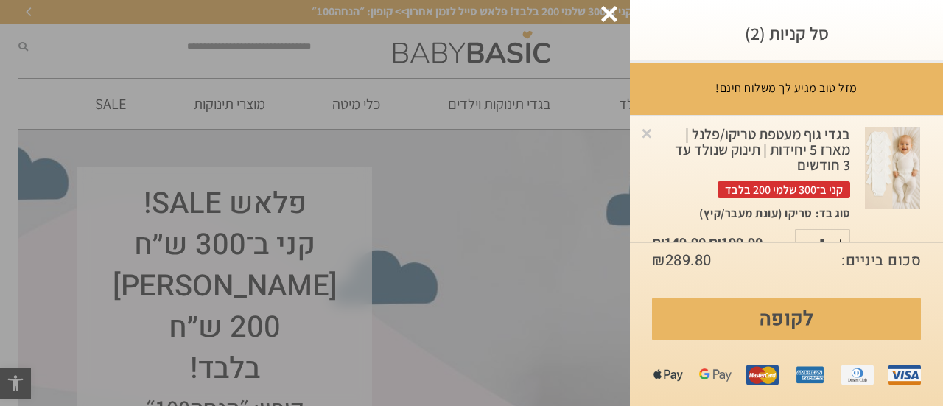
scroll to position [74, 0]
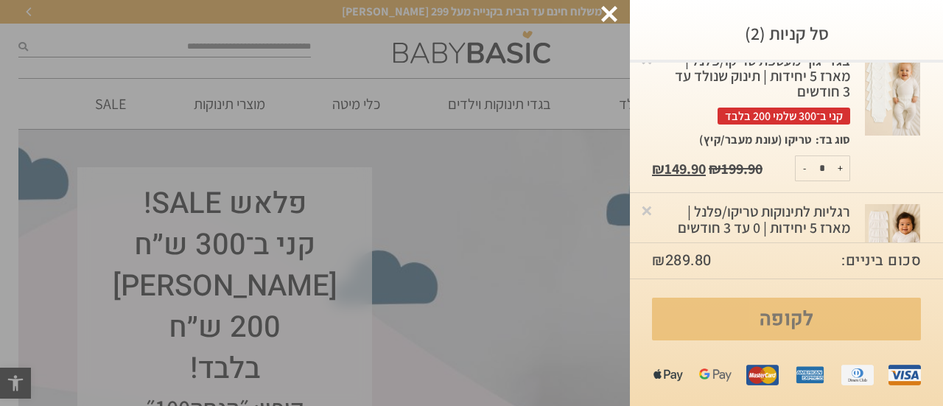
click at [788, 323] on link "לקופה" at bounding box center [786, 319] width 269 height 43
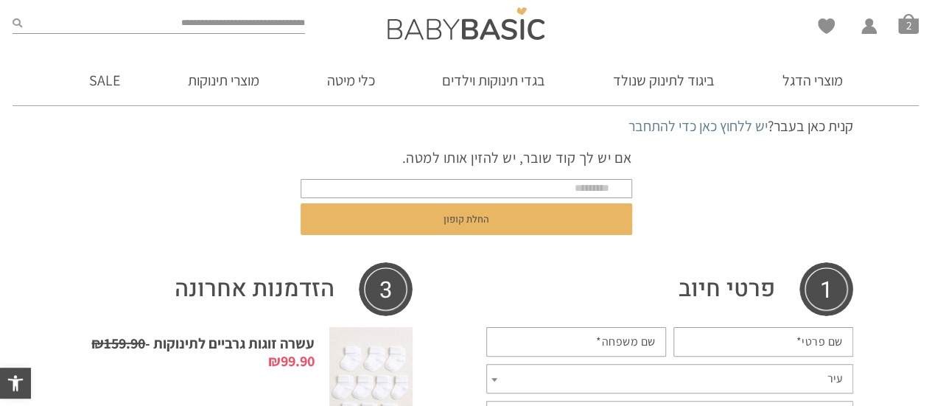
scroll to position [74, 0]
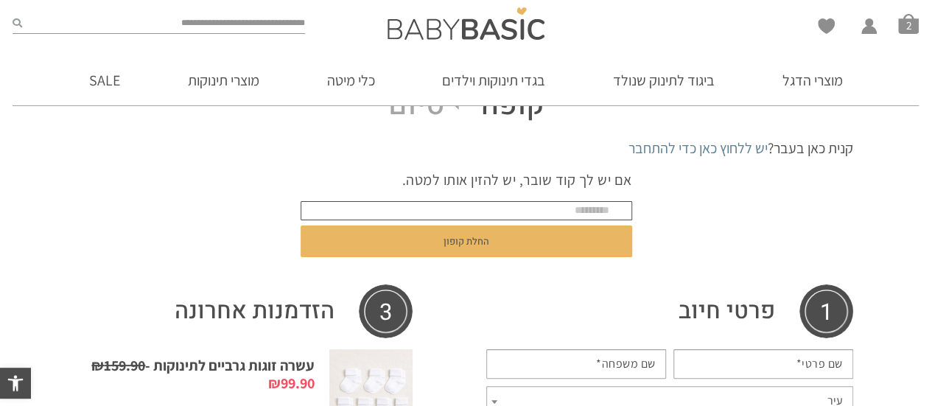
click at [557, 204] on input "text" at bounding box center [466, 210] width 331 height 19
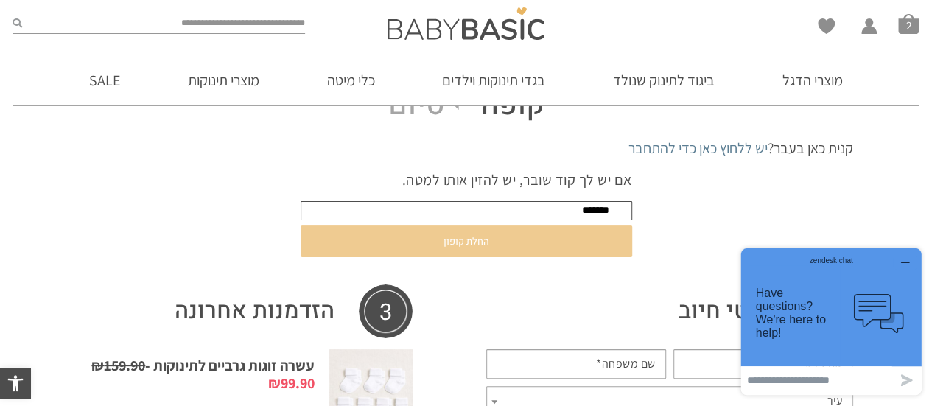
type input "*******"
click at [491, 233] on button "החלת קופון" at bounding box center [466, 241] width 331 height 32
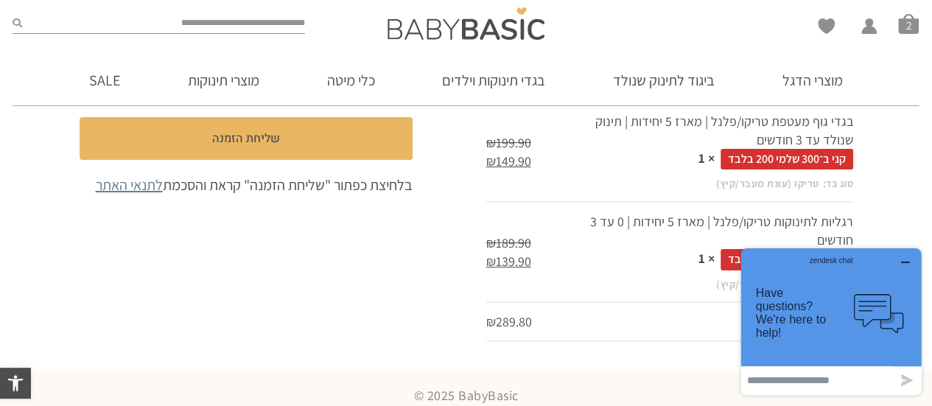
scroll to position [922, 0]
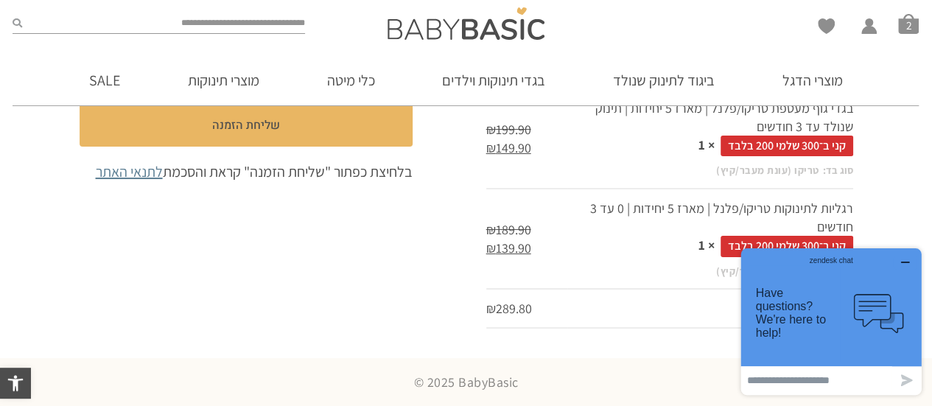
click at [906, 262] on icon "button" at bounding box center [905, 262] width 7 height 0
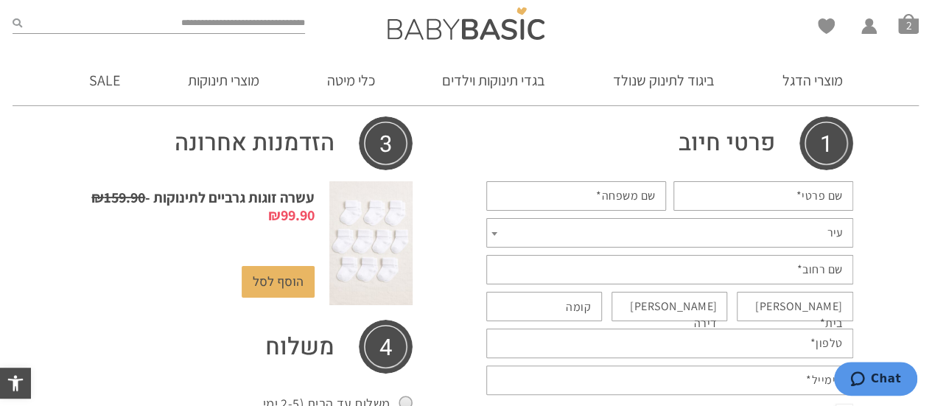
scroll to position [259, 0]
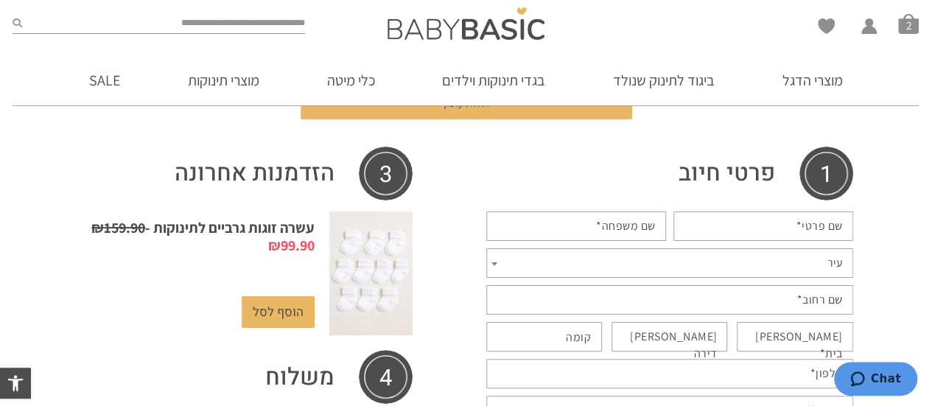
click at [796, 224] on abbr "*" at bounding box center [799, 225] width 6 height 15
click at [794, 224] on input "שם פרטי *" at bounding box center [763, 225] width 180 height 29
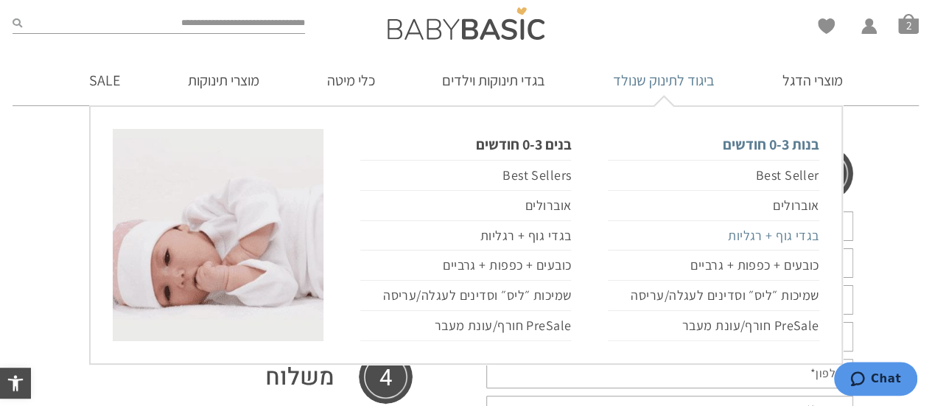
click at [748, 232] on link "בגדי גוף + רגליות" at bounding box center [713, 236] width 211 height 30
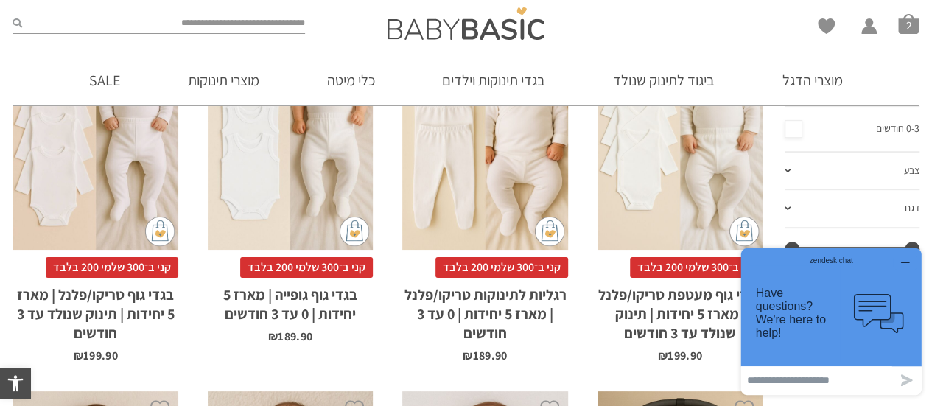
scroll to position [221, 0]
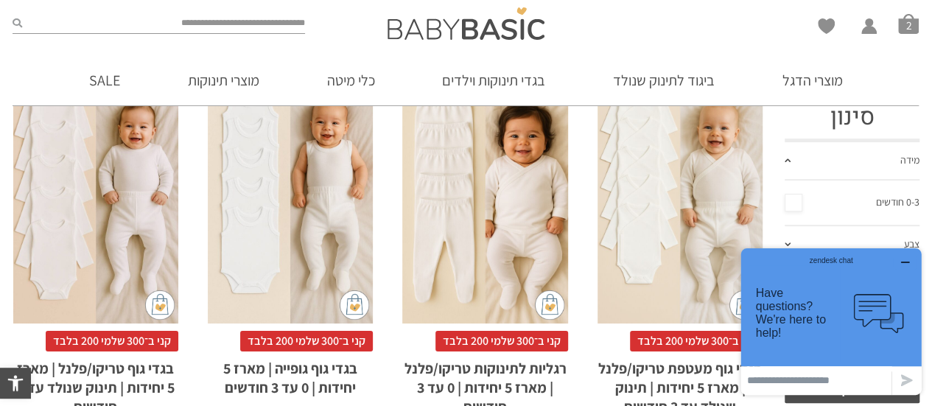
click at [904, 267] on icon "button" at bounding box center [905, 262] width 12 height 12
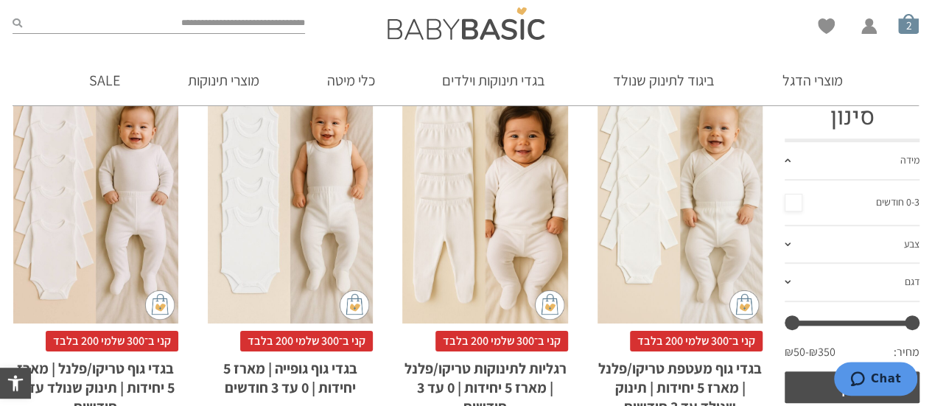
click at [903, 24] on span "סל קניות" at bounding box center [908, 23] width 21 height 21
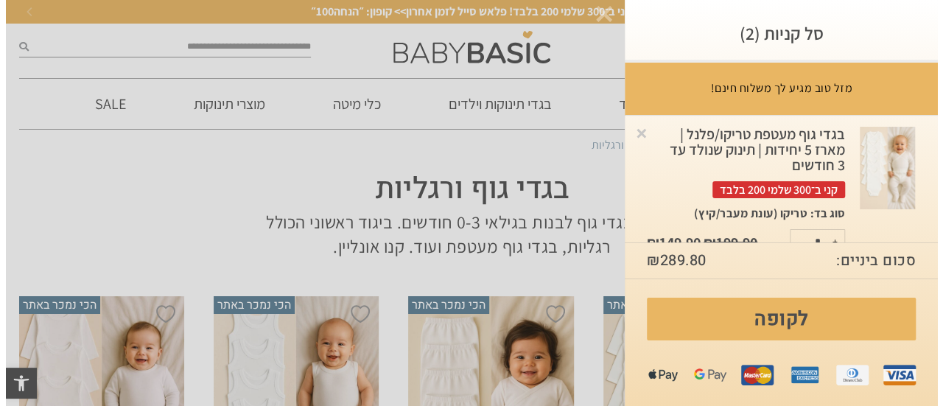
scroll to position [0, 0]
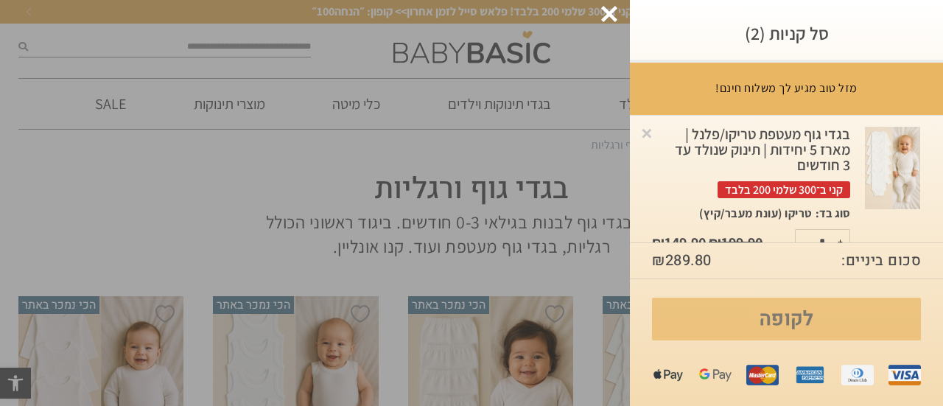
click at [778, 322] on link "לקופה" at bounding box center [786, 319] width 269 height 43
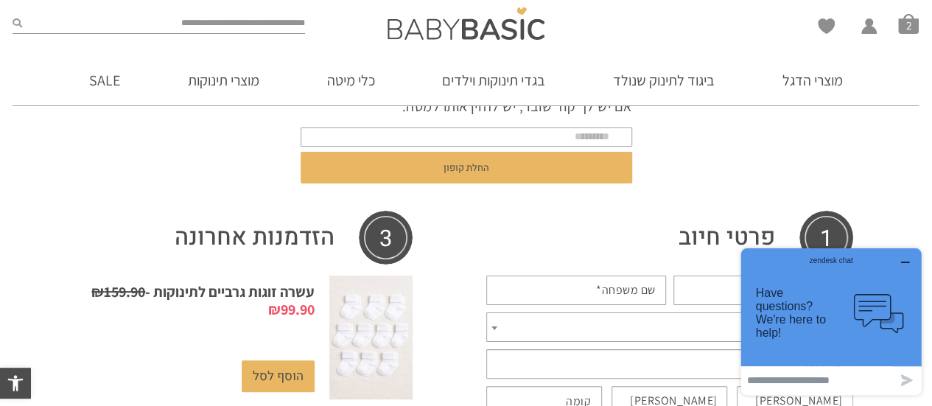
click at [903, 260] on icon "button" at bounding box center [905, 262] width 12 height 12
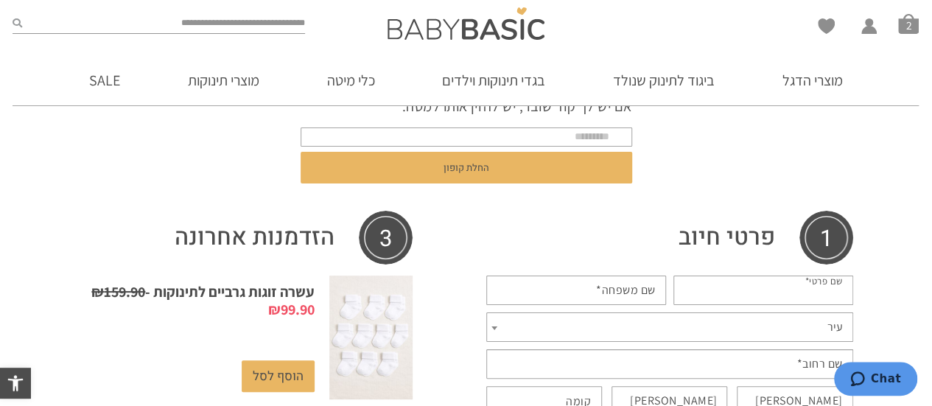
click at [772, 295] on input "שם פרטי *" at bounding box center [763, 289] width 180 height 29
type input "****"
click at [561, 289] on input "שם משפחה *" at bounding box center [576, 289] width 180 height 29
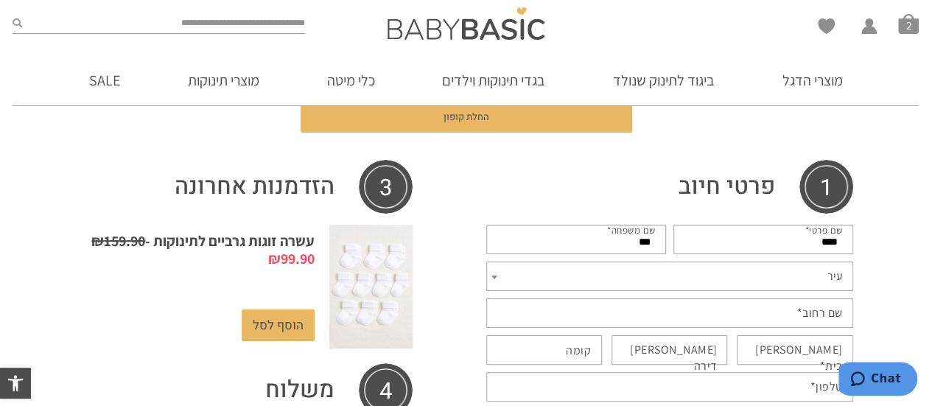
scroll to position [221, 0]
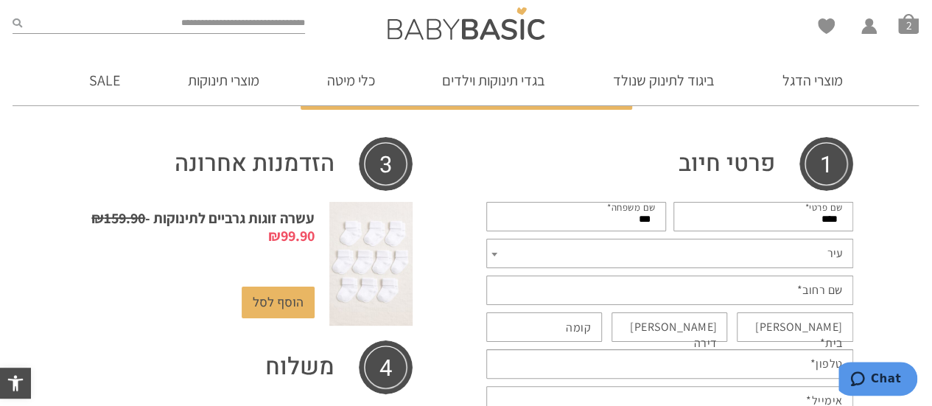
type input "***"
click at [519, 256] on span "עיר" at bounding box center [669, 253] width 367 height 29
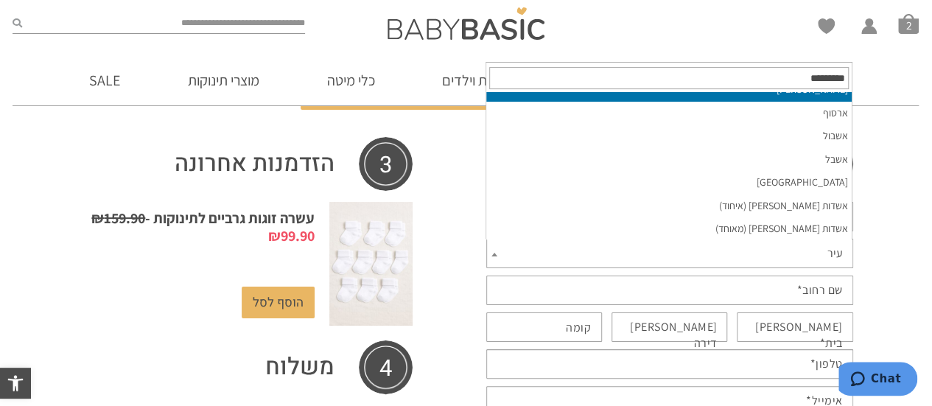
scroll to position [2799, 0]
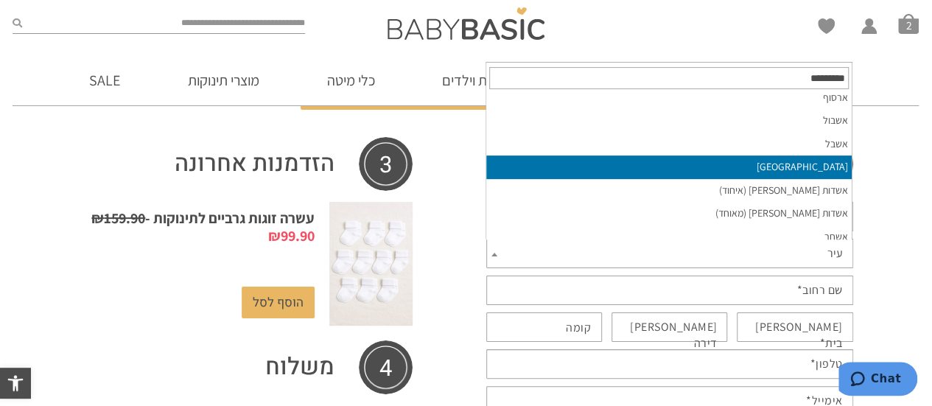
select select "*****"
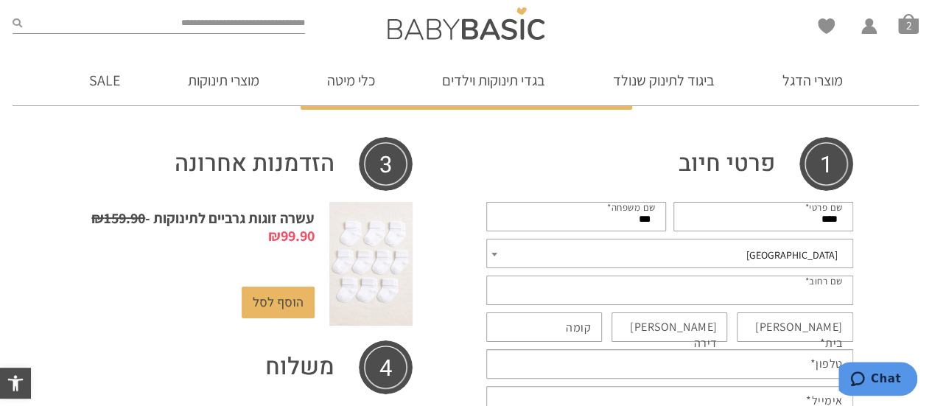
click at [786, 287] on input "שם רחוב *" at bounding box center [669, 289] width 367 height 29
type input "*********"
type input "**"
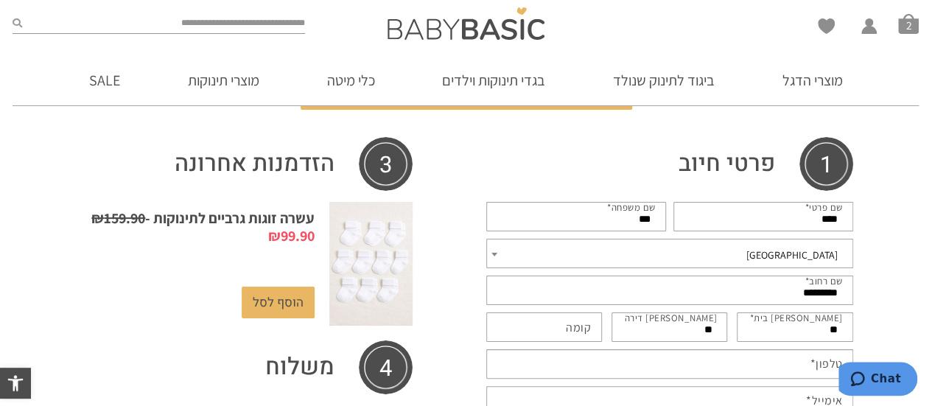
type input "*********"
drag, startPoint x: 825, startPoint y: 329, endPoint x: 839, endPoint y: 331, distance: 14.1
click at [839, 331] on input "**" at bounding box center [795, 326] width 116 height 29
type input "**"
click at [560, 323] on input "קומה (אופציונלי)" at bounding box center [544, 326] width 116 height 29
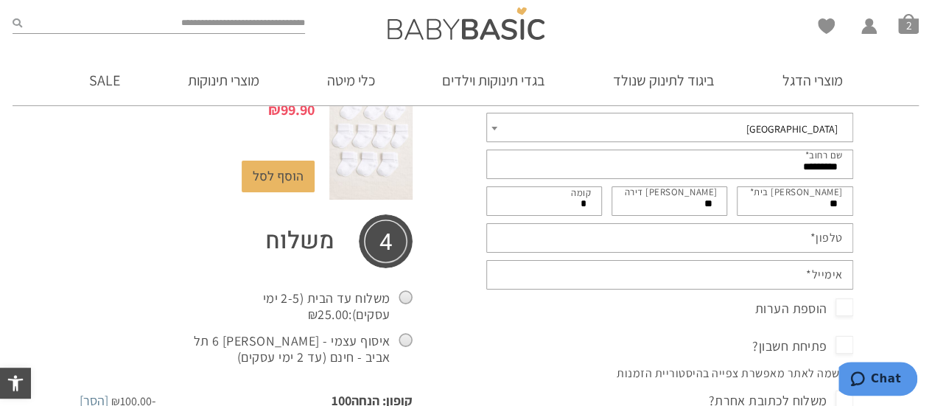
scroll to position [368, 0]
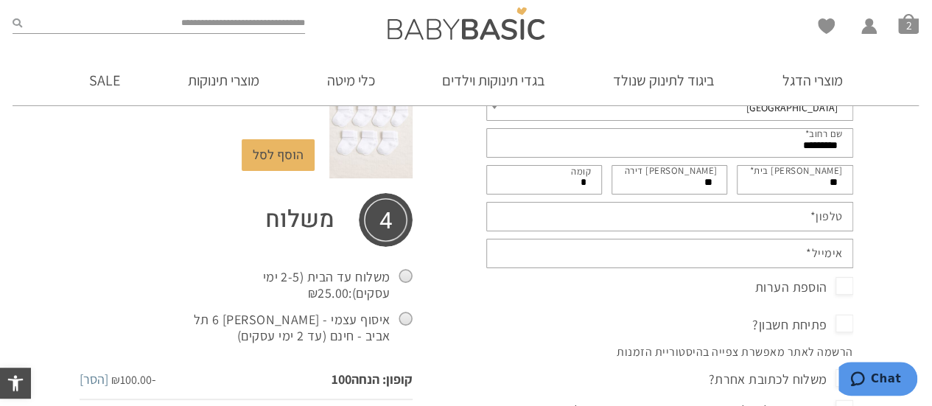
type input "*"
click at [713, 218] on input "טלפון *" at bounding box center [669, 216] width 367 height 29
type input "**********"
click at [776, 257] on input "אימייל *" at bounding box center [669, 253] width 367 height 29
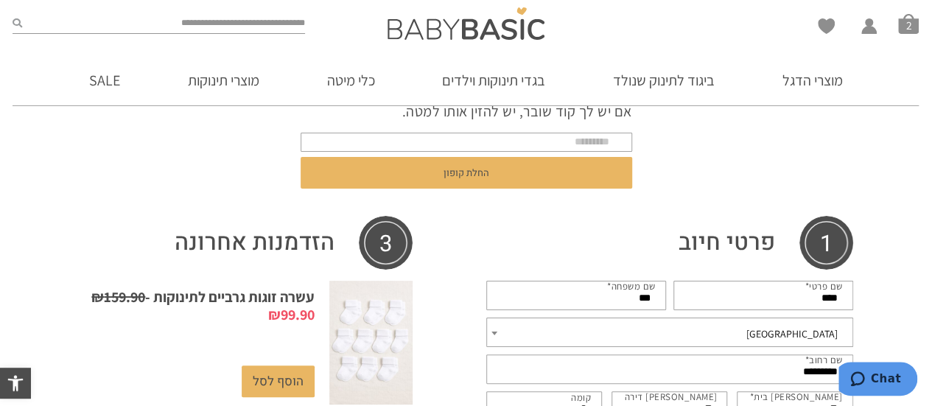
scroll to position [74, 0]
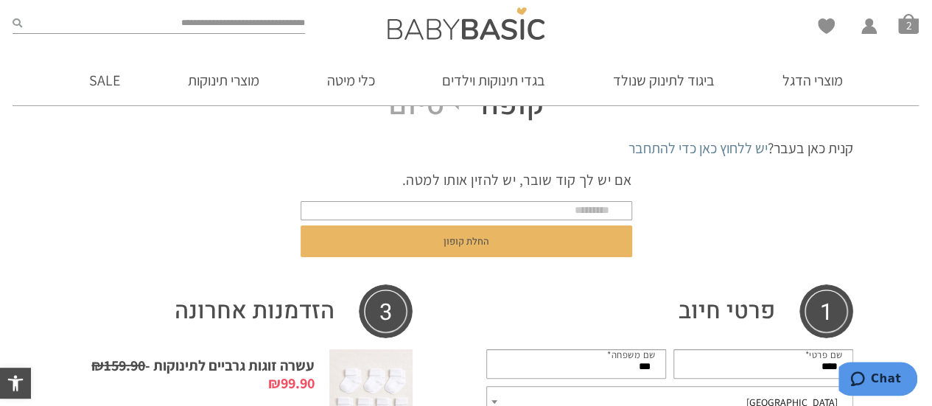
type input "**********"
click at [549, 206] on input "text" at bounding box center [466, 210] width 331 height 19
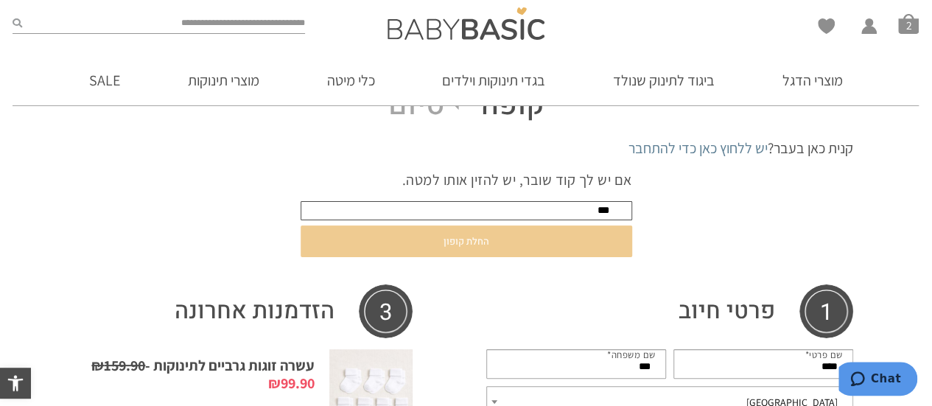
type input "***"
click at [468, 237] on button "החלת קופון" at bounding box center [466, 241] width 331 height 32
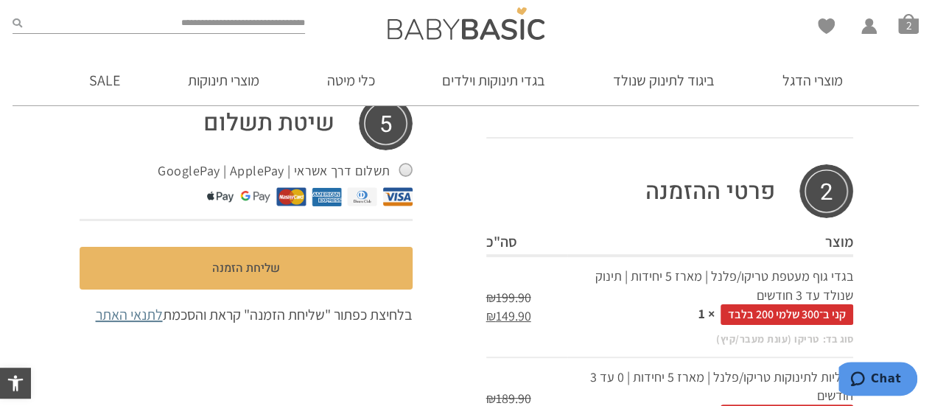
scroll to position [815, 0]
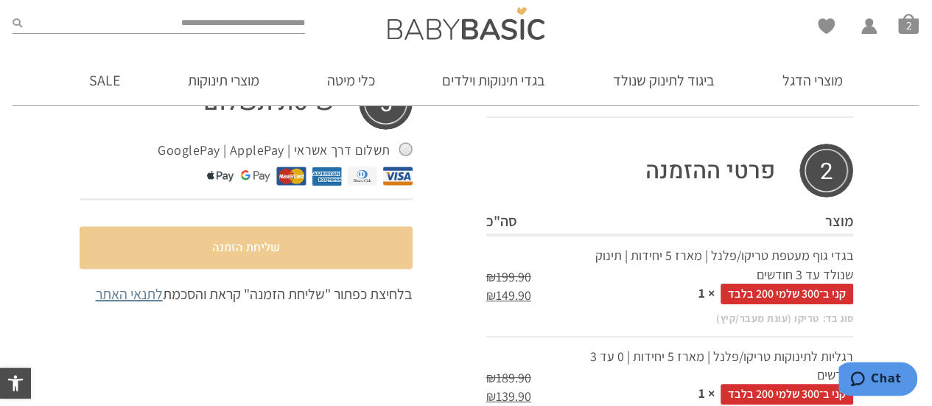
click at [248, 249] on button "שליחת הזמנה" at bounding box center [246, 247] width 333 height 43
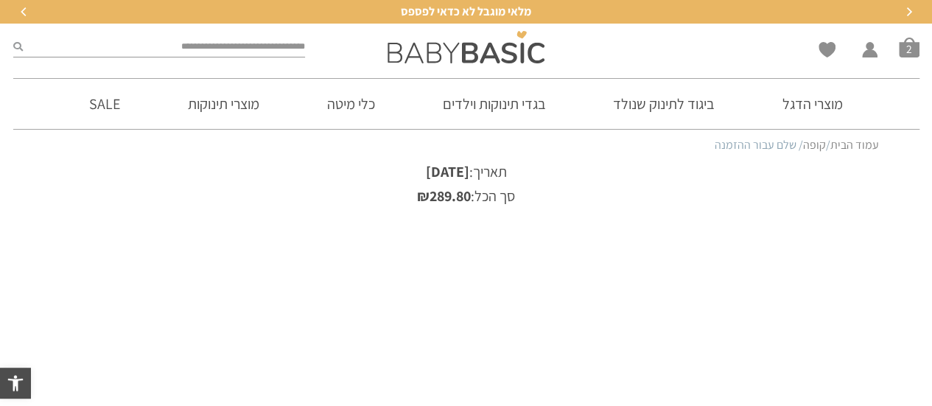
scroll to position [74, 0]
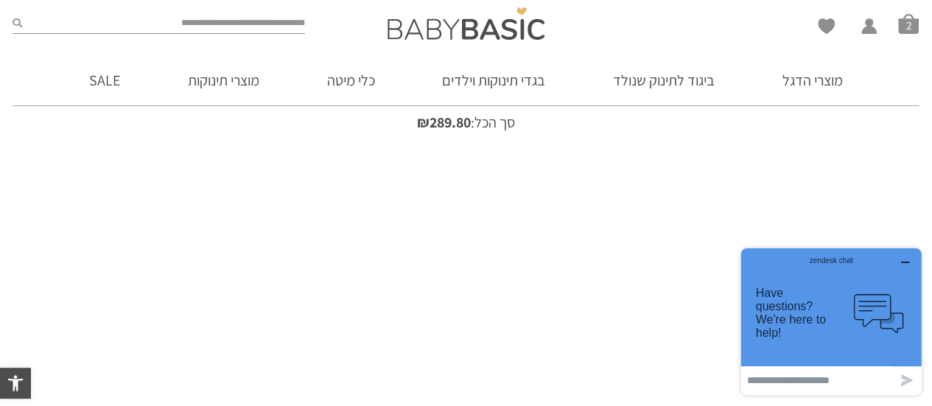
click at [904, 259] on icon "button" at bounding box center [905, 262] width 12 height 12
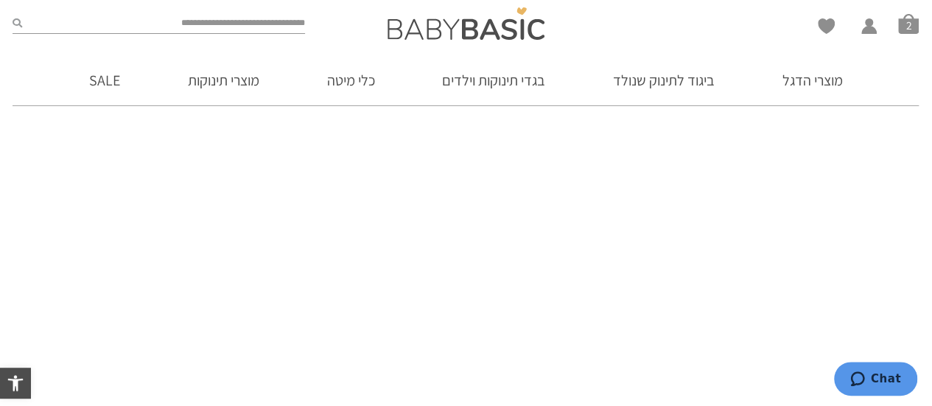
scroll to position [221, 0]
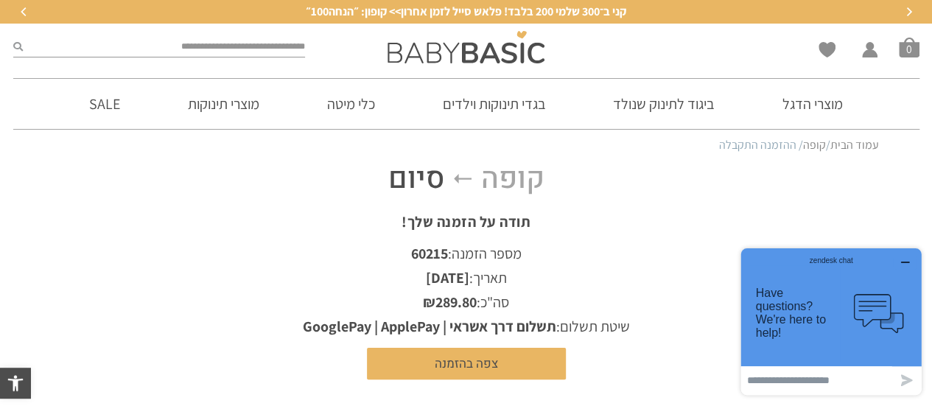
click at [905, 261] on icon "button" at bounding box center [905, 262] width 12 height 12
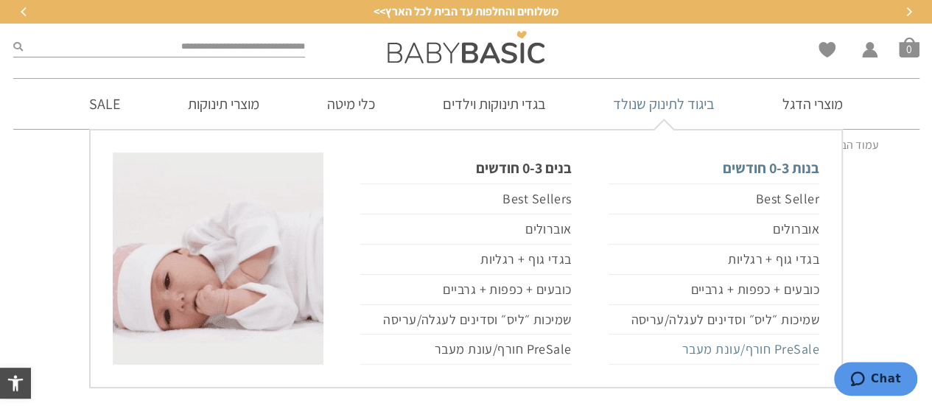
click at [806, 351] on link "PreSale חורף/עונת מעבר" at bounding box center [713, 349] width 211 height 30
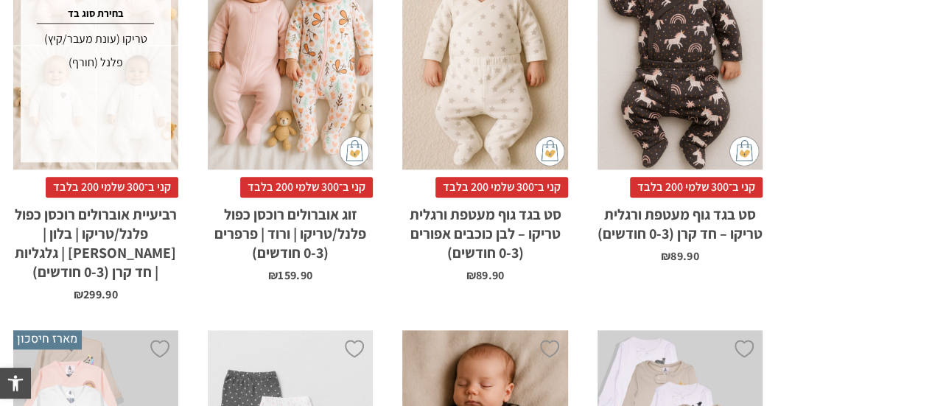
click at [113, 64] on div "פלנל (חורף)" at bounding box center [96, 63] width 146 height 24
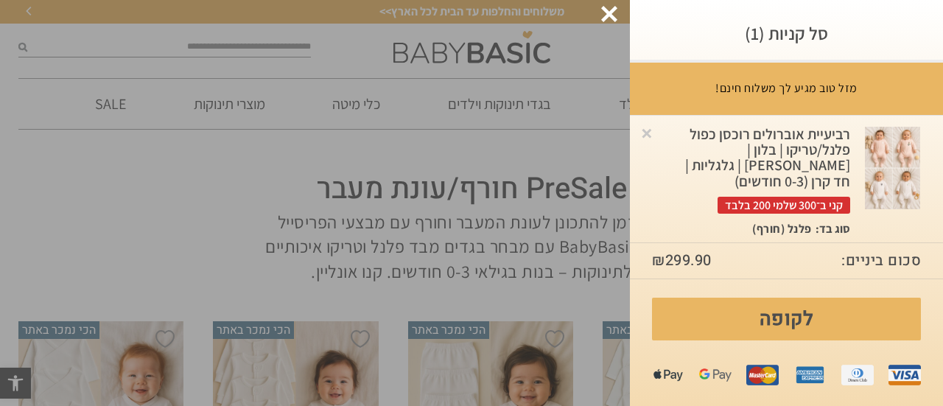
click at [604, 13] on div at bounding box center [609, 14] width 16 height 16
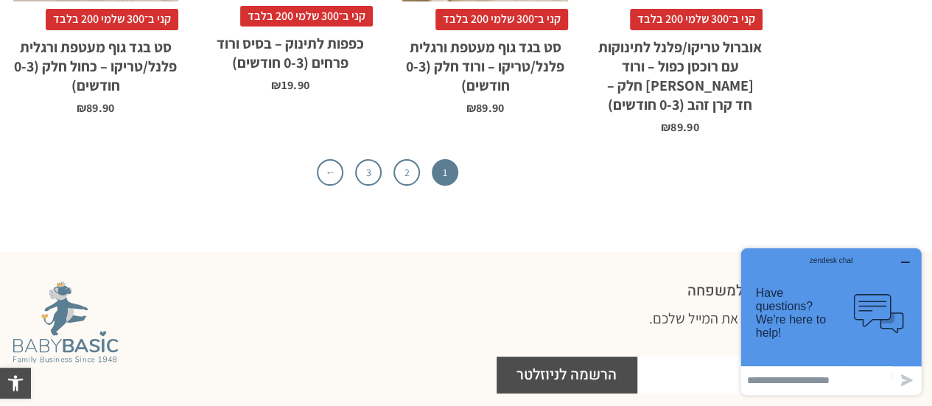
scroll to position [5009, 0]
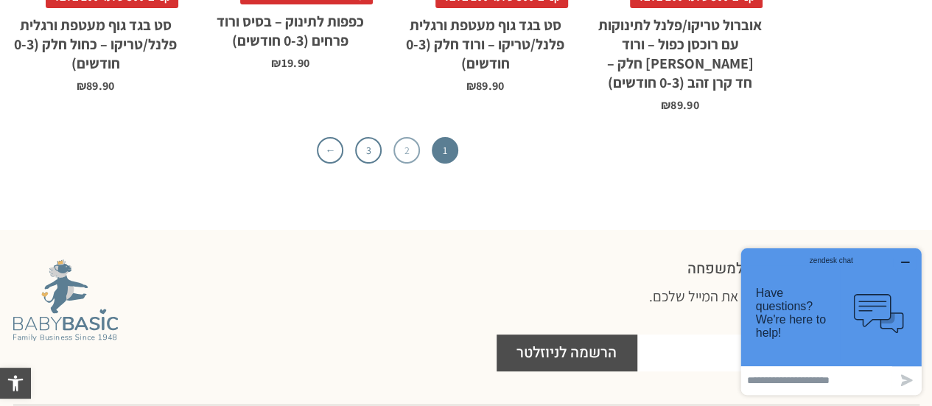
click at [410, 137] on link "2" at bounding box center [406, 150] width 27 height 27
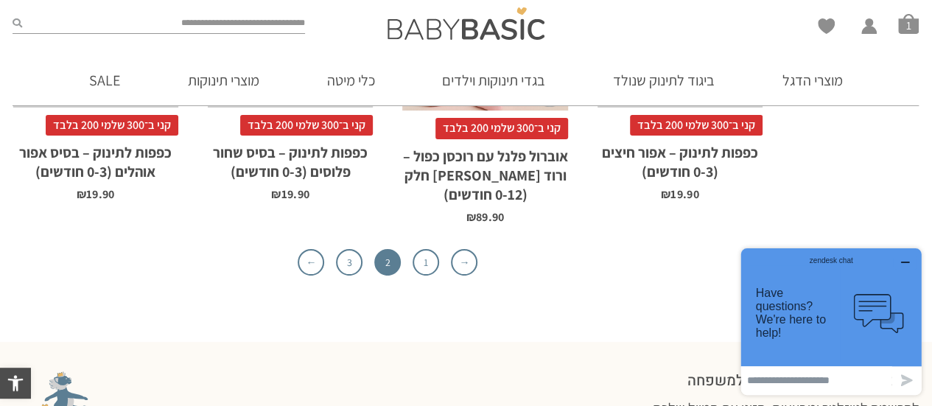
scroll to position [4737, 0]
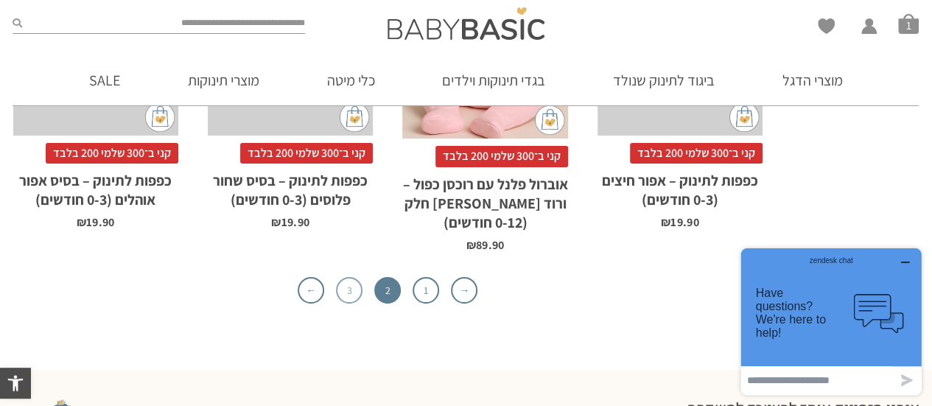
click at [349, 277] on link "3" at bounding box center [349, 290] width 27 height 27
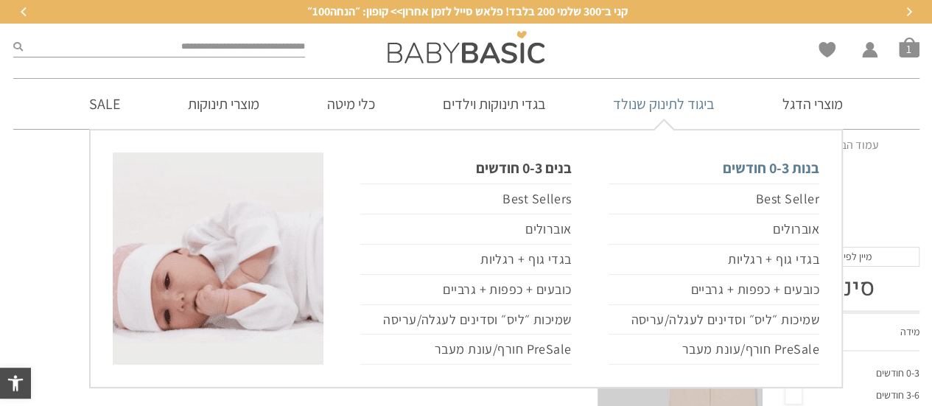
click at [772, 170] on link "בנות 0-3 חודשים" at bounding box center [713, 167] width 211 height 31
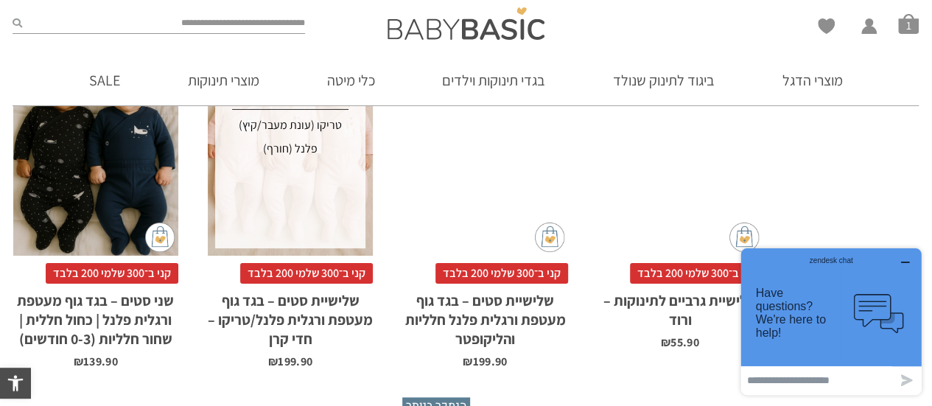
scroll to position [3853, 0]
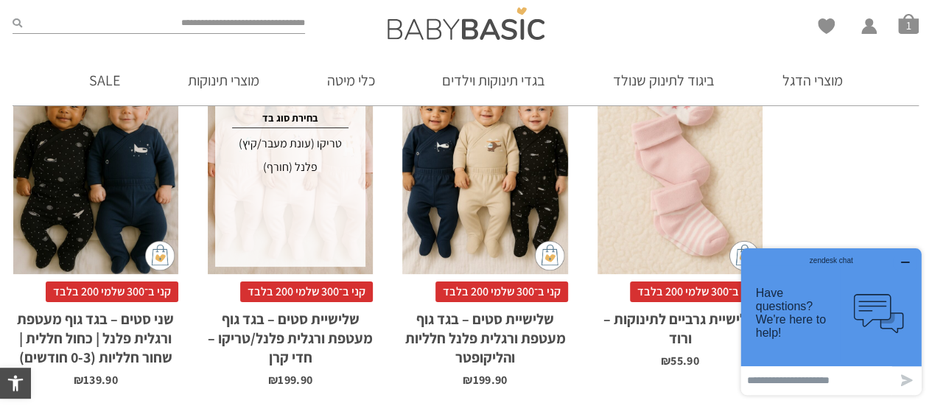
click at [325, 142] on div "טריקו (עונת מעבר/קיץ)" at bounding box center [290, 144] width 146 height 24
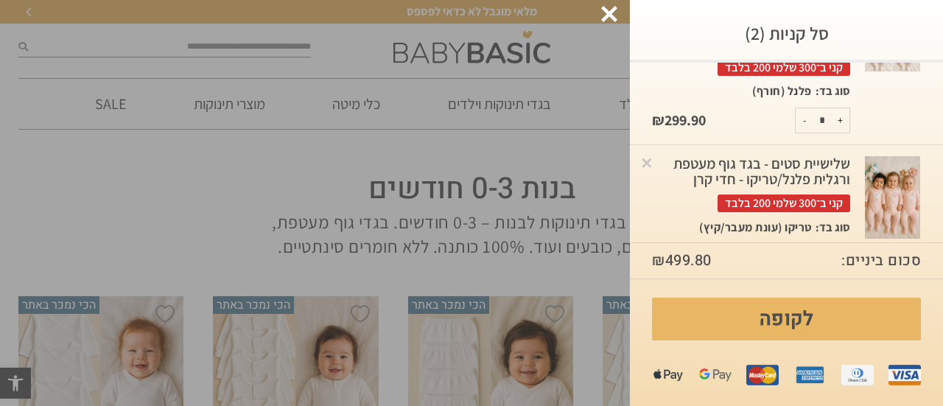
scroll to position [174, 0]
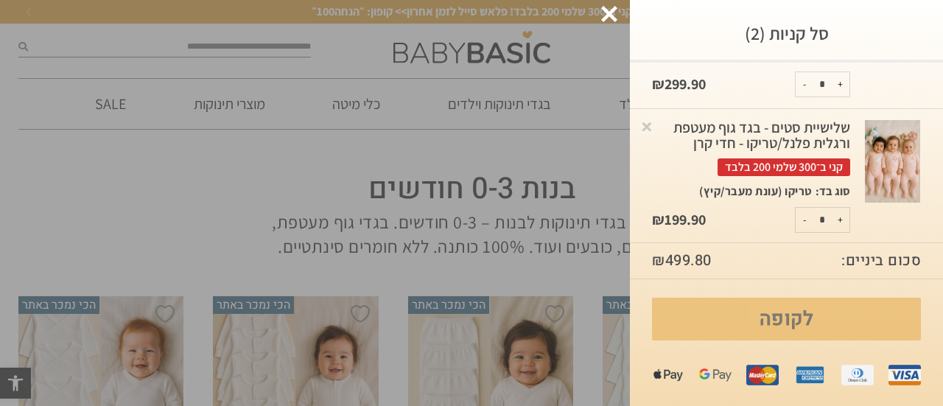
click at [792, 317] on link "לקופה" at bounding box center [786, 319] width 269 height 43
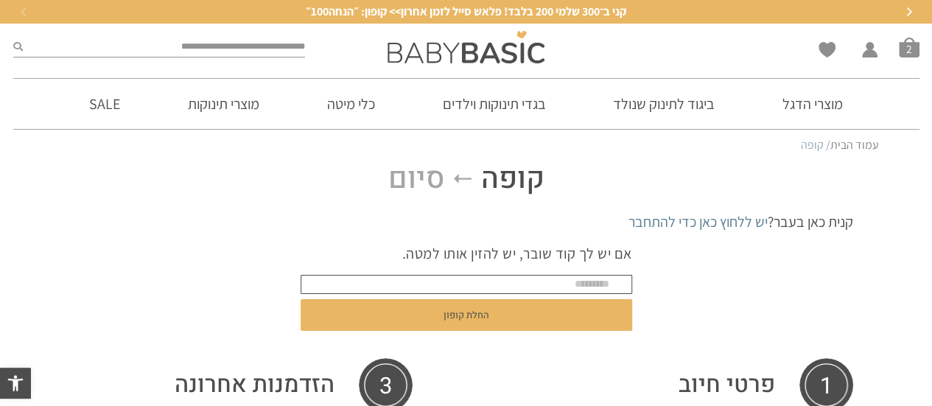
click at [577, 281] on input "text" at bounding box center [466, 284] width 331 height 19
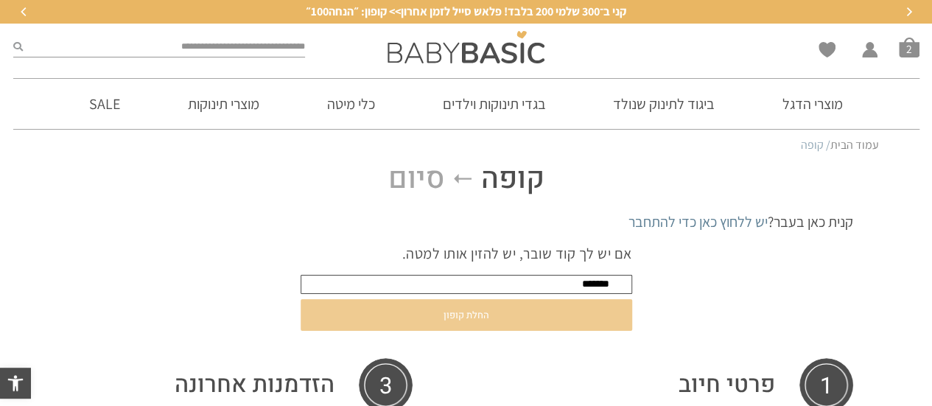
type input "*******"
click at [460, 311] on button "החלת קופון" at bounding box center [466, 315] width 331 height 32
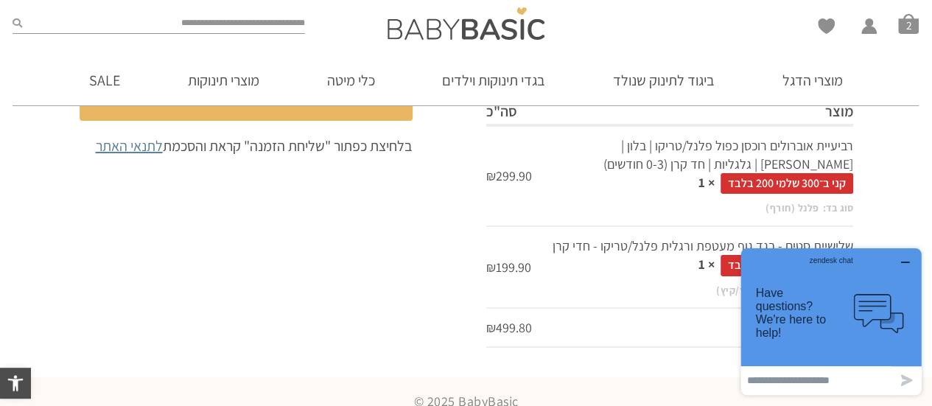
scroll to position [944, 0]
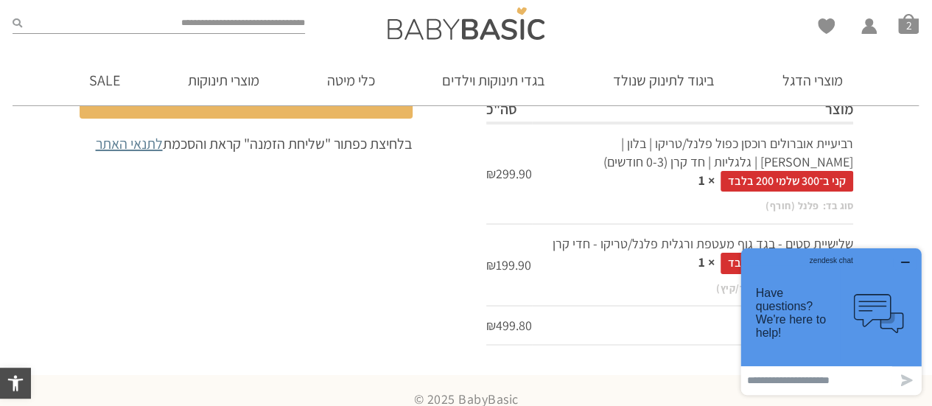
click at [905, 261] on icon "button" at bounding box center [905, 262] width 12 height 12
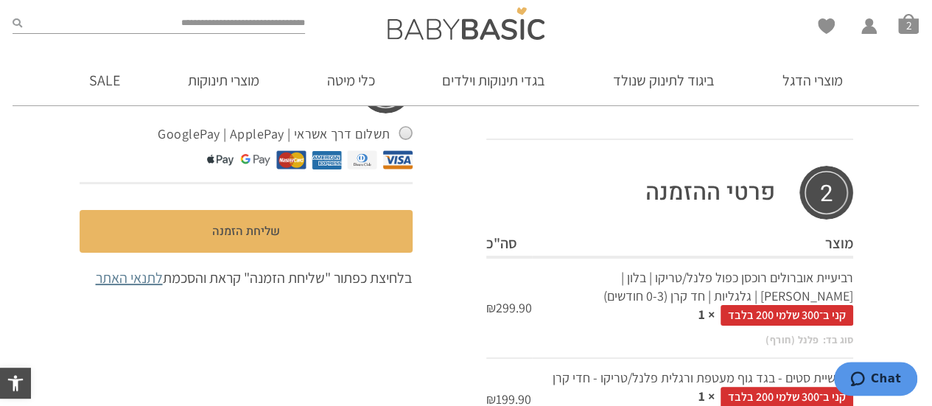
scroll to position [796, 0]
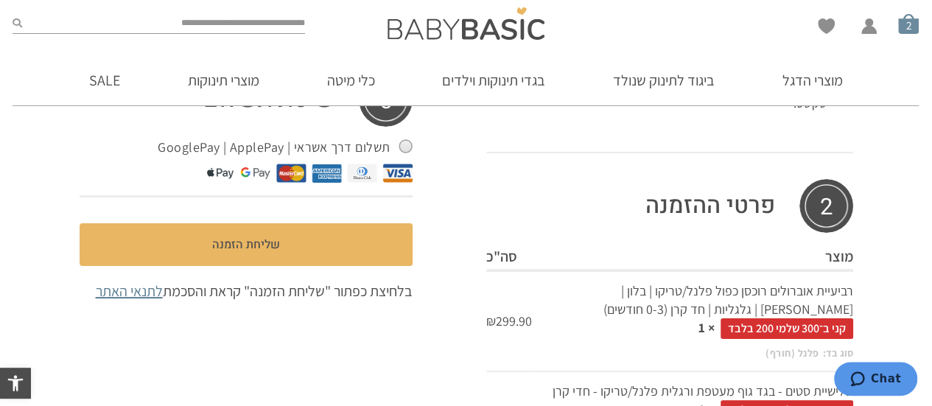
click at [905, 17] on span "סל קניות" at bounding box center [908, 23] width 21 height 21
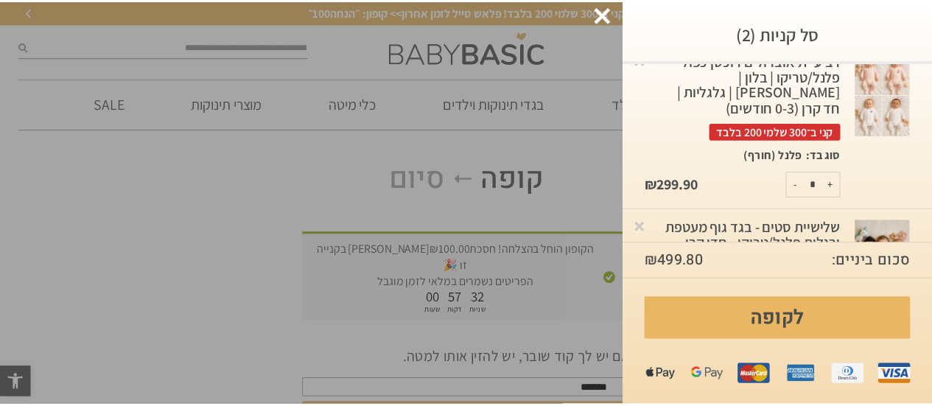
scroll to position [0, 0]
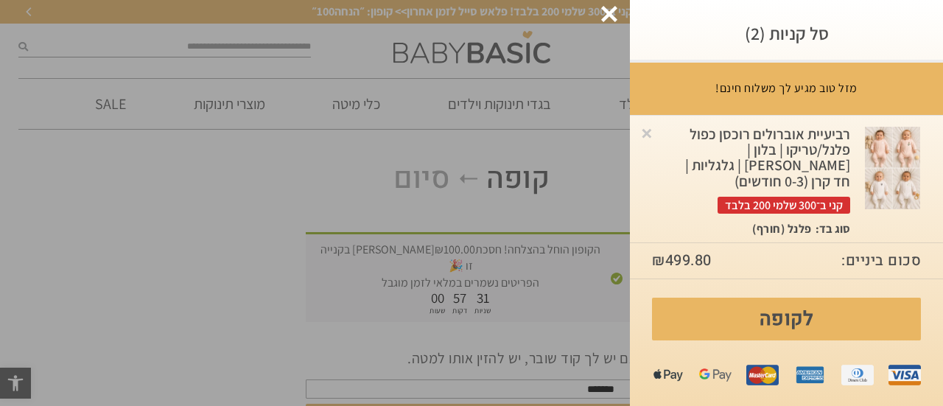
click at [612, 11] on div at bounding box center [609, 14] width 16 height 16
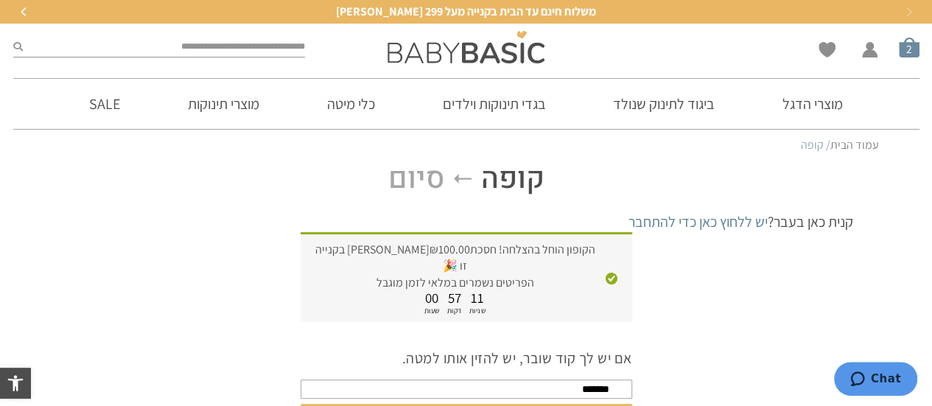
click at [910, 49] on span "סל קניות" at bounding box center [909, 47] width 21 height 21
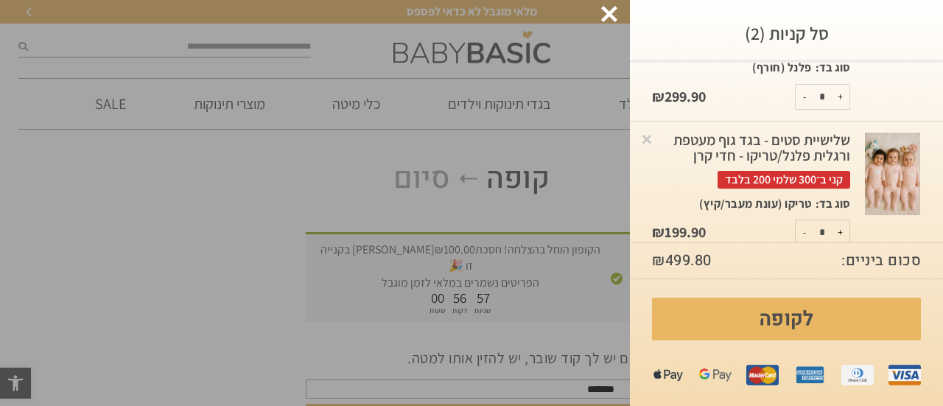
scroll to position [174, 0]
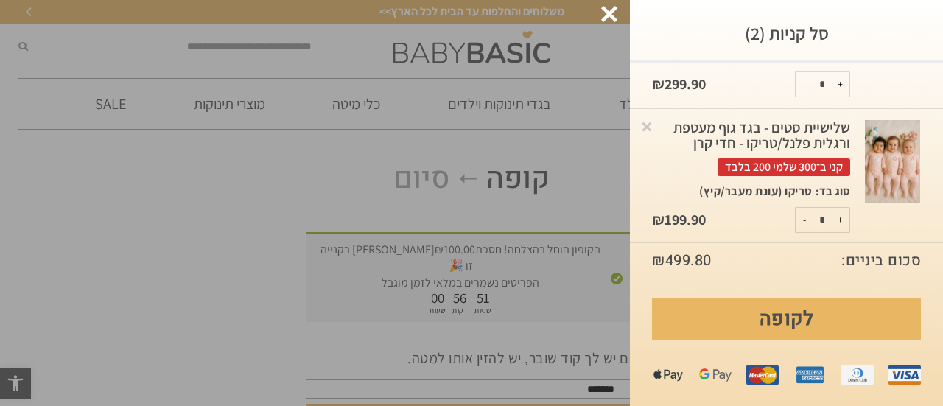
click at [797, 161] on span "קני ב־300 שלמי 200 בלבד" at bounding box center [783, 166] width 133 height 17
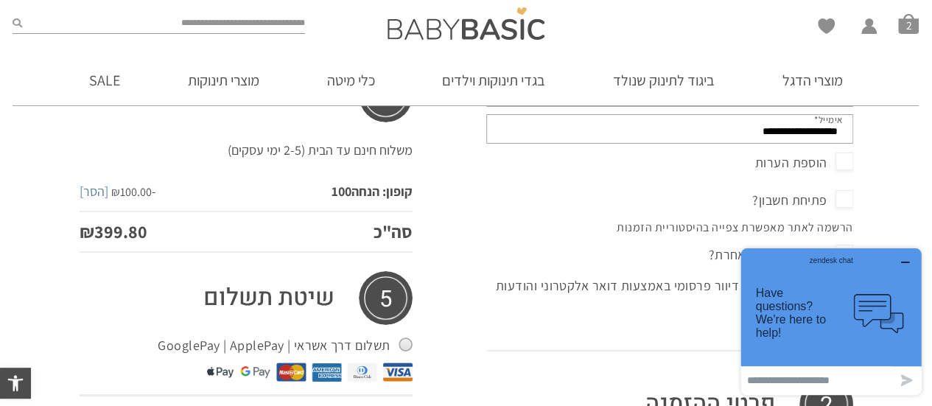
scroll to position [516, 0]
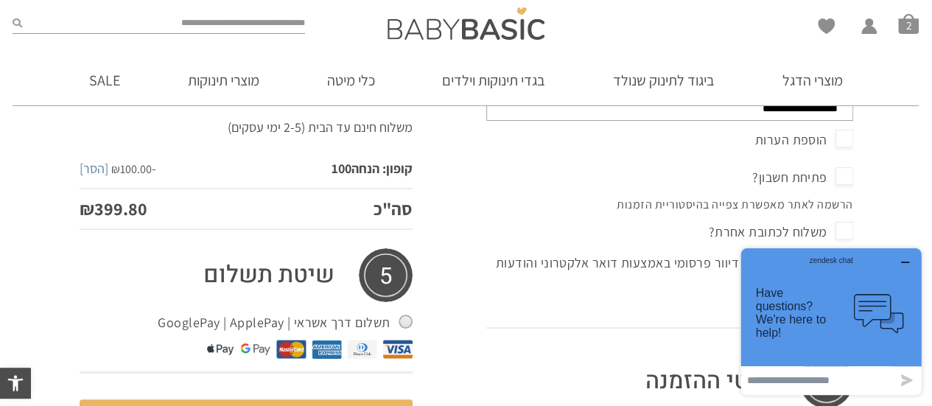
click at [904, 261] on icon "button" at bounding box center [905, 262] width 12 height 12
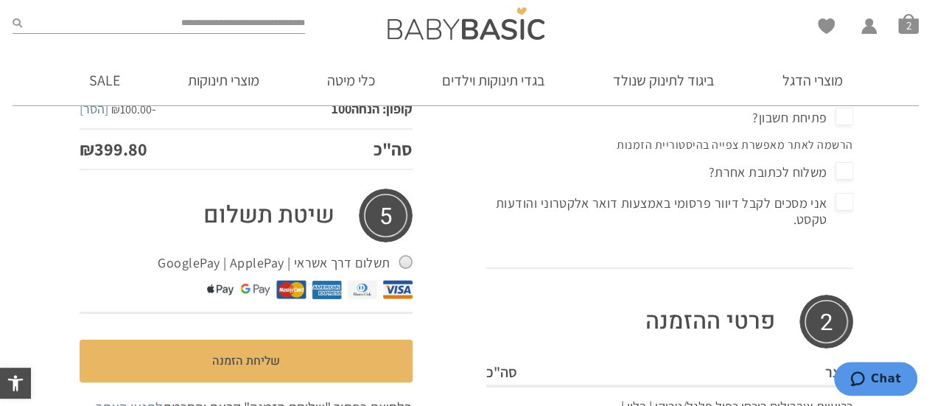
scroll to position [635, 0]
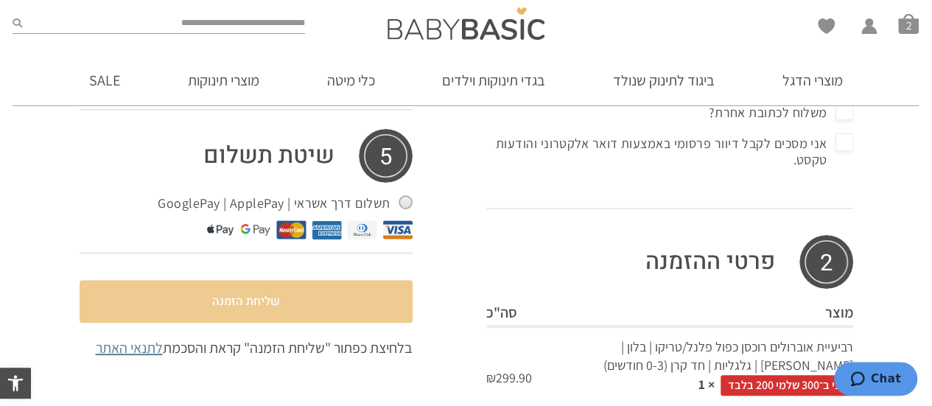
click at [267, 301] on button "שליחת הזמנה" at bounding box center [246, 301] width 333 height 43
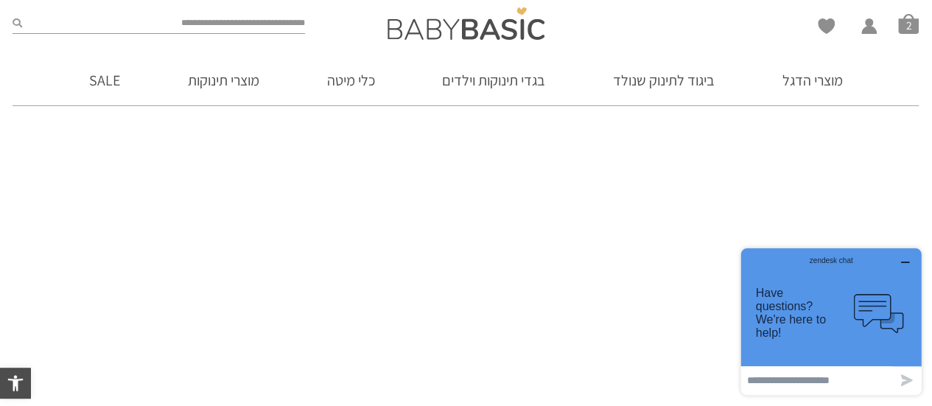
scroll to position [295, 0]
click at [908, 261] on icon "button" at bounding box center [905, 262] width 12 height 12
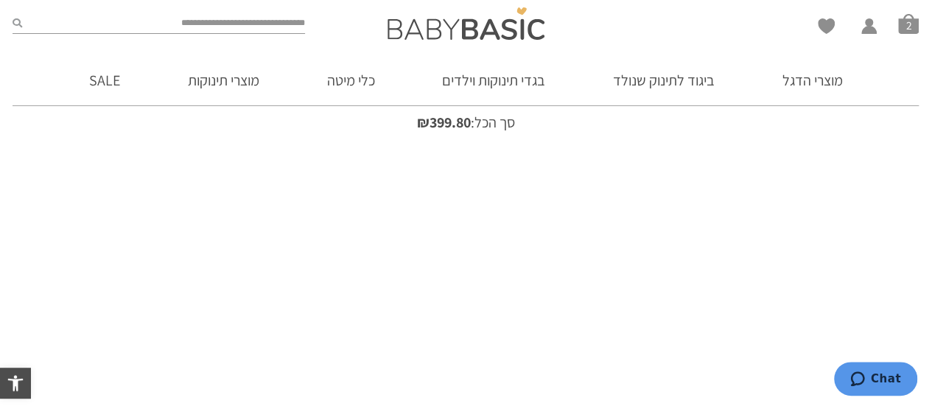
scroll to position [0, 0]
